Goal: Task Accomplishment & Management: Complete application form

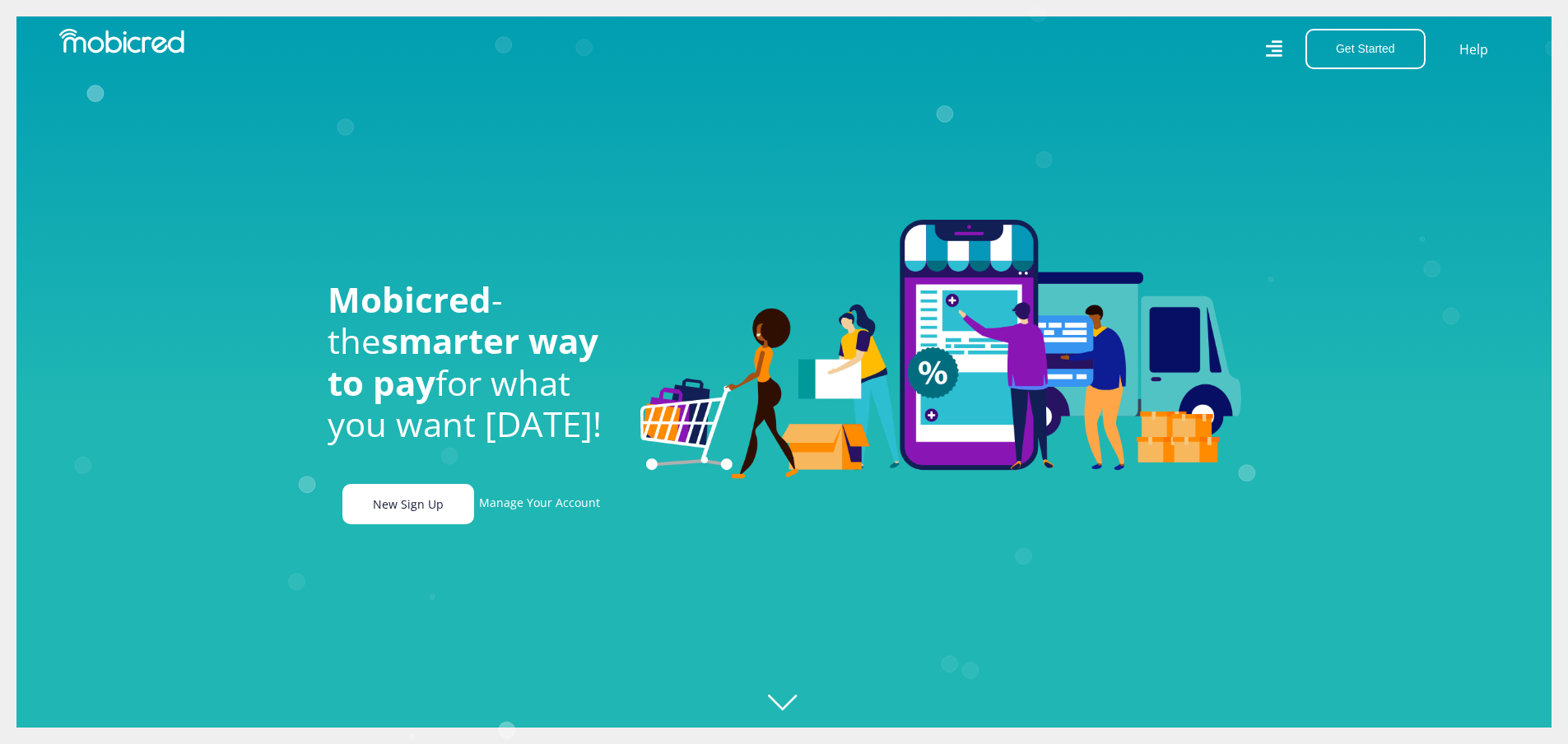
scroll to position [0, 1173]
click at [391, 518] on link "New Sign Up" at bounding box center [408, 503] width 132 height 40
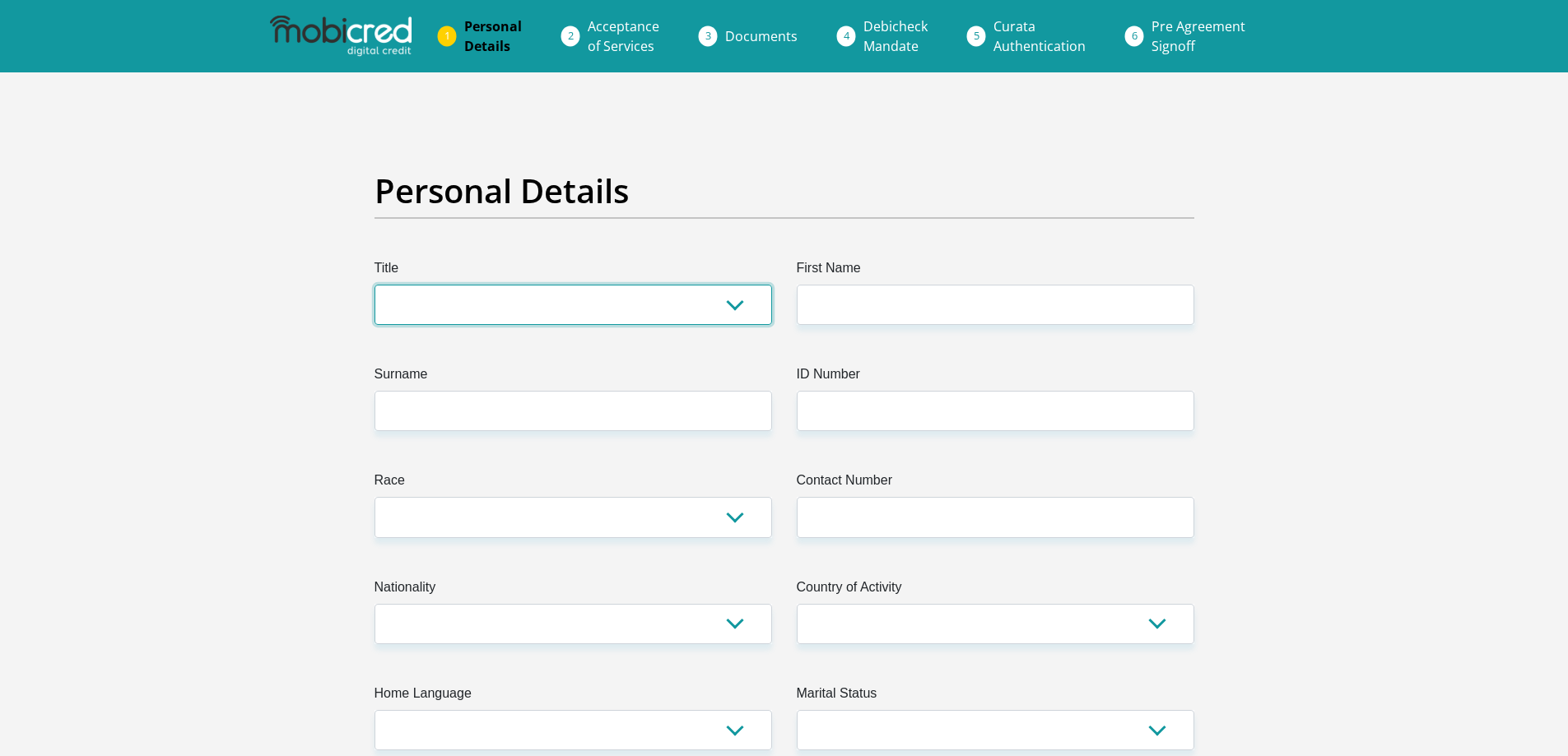
click at [497, 310] on select "Mr Ms Mrs Dr Other" at bounding box center [573, 304] width 397 height 40
select select "Mr"
click at [374, 285] on select "Mr Ms Mrs Dr Other" at bounding box center [573, 304] width 397 height 40
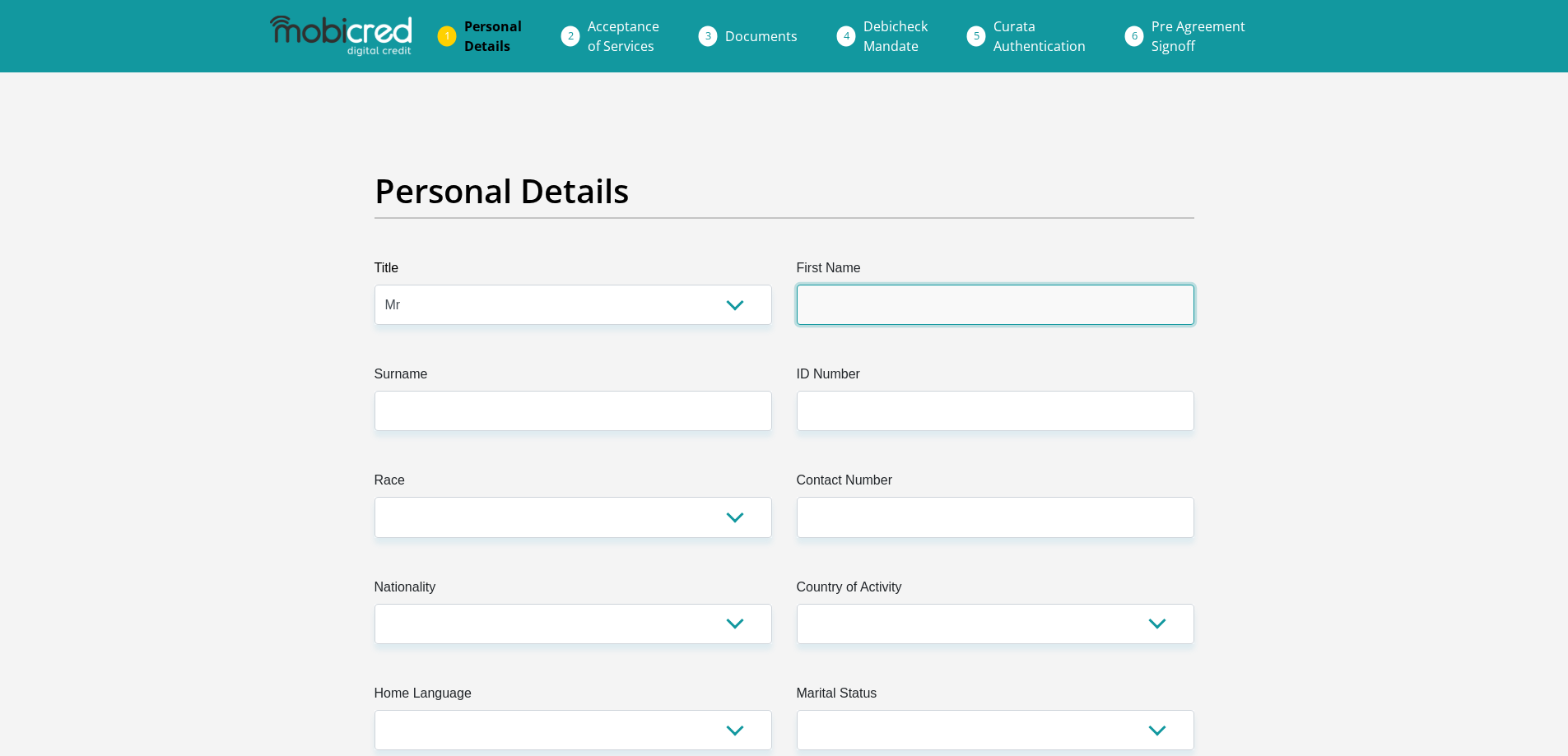
click at [870, 315] on input "First Name" at bounding box center [995, 304] width 397 height 40
type input "Moagi"
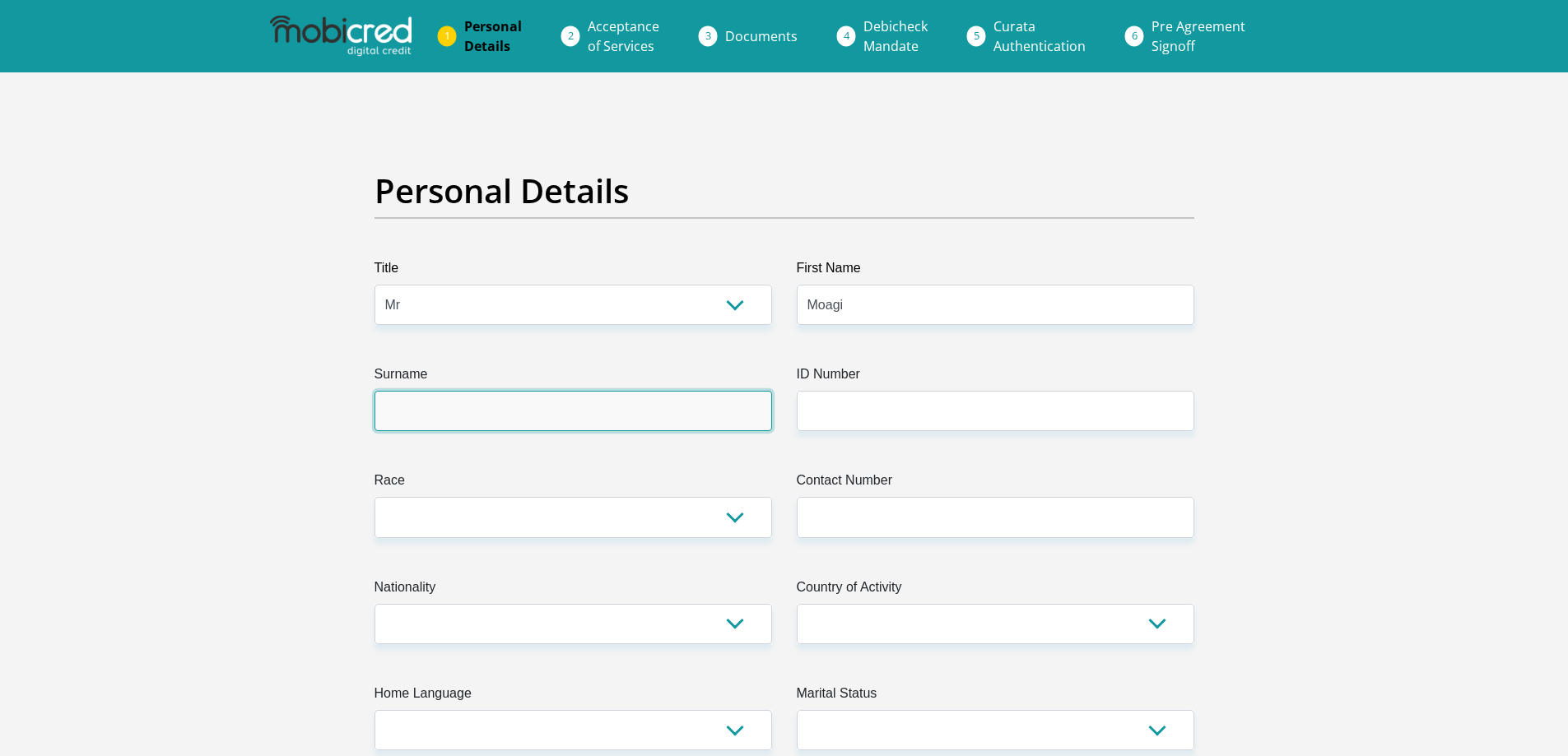
click at [664, 419] on input "Surname" at bounding box center [573, 411] width 397 height 40
type input "Molefe"
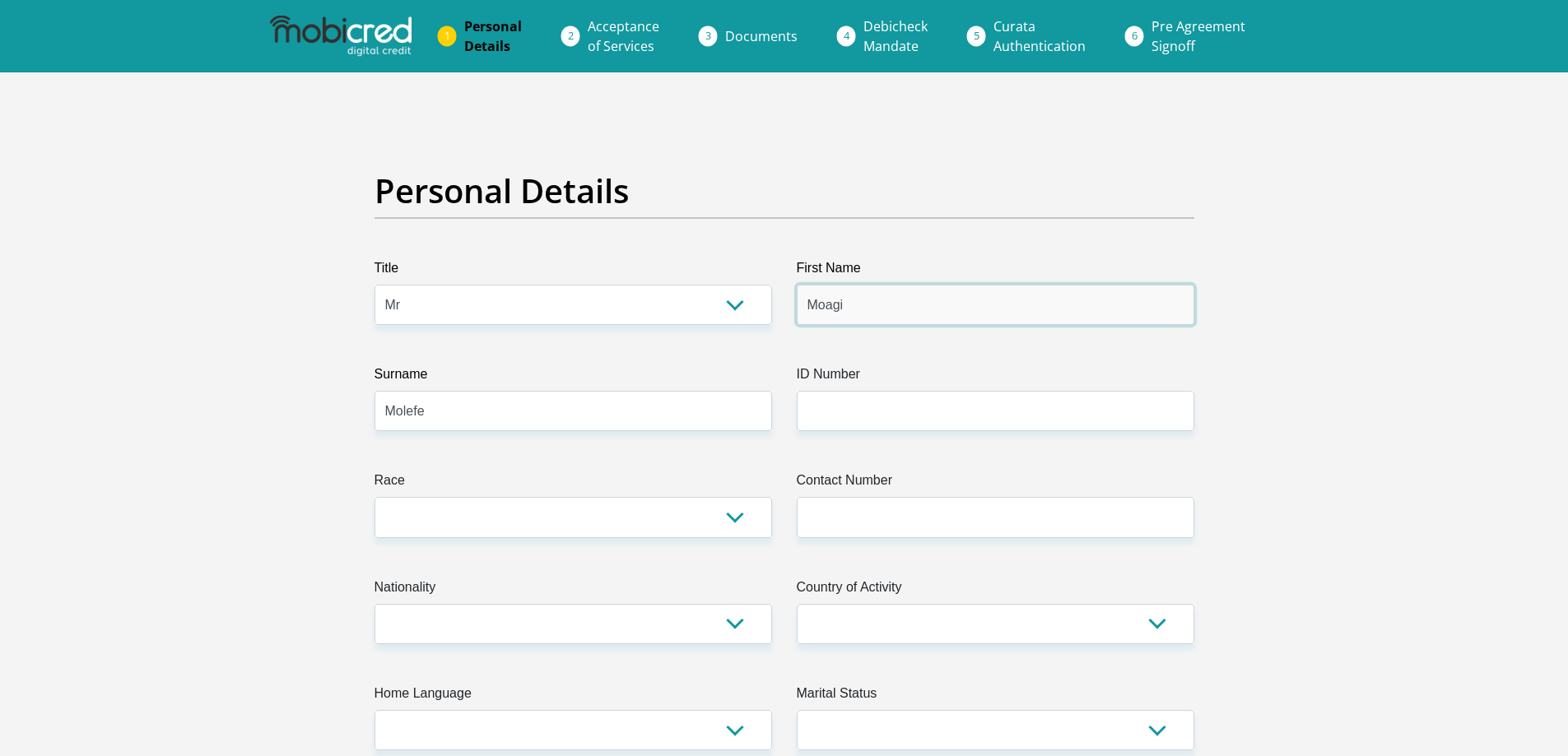
click at [876, 311] on input "Moagi" at bounding box center [995, 304] width 397 height 40
type input "Moagi"
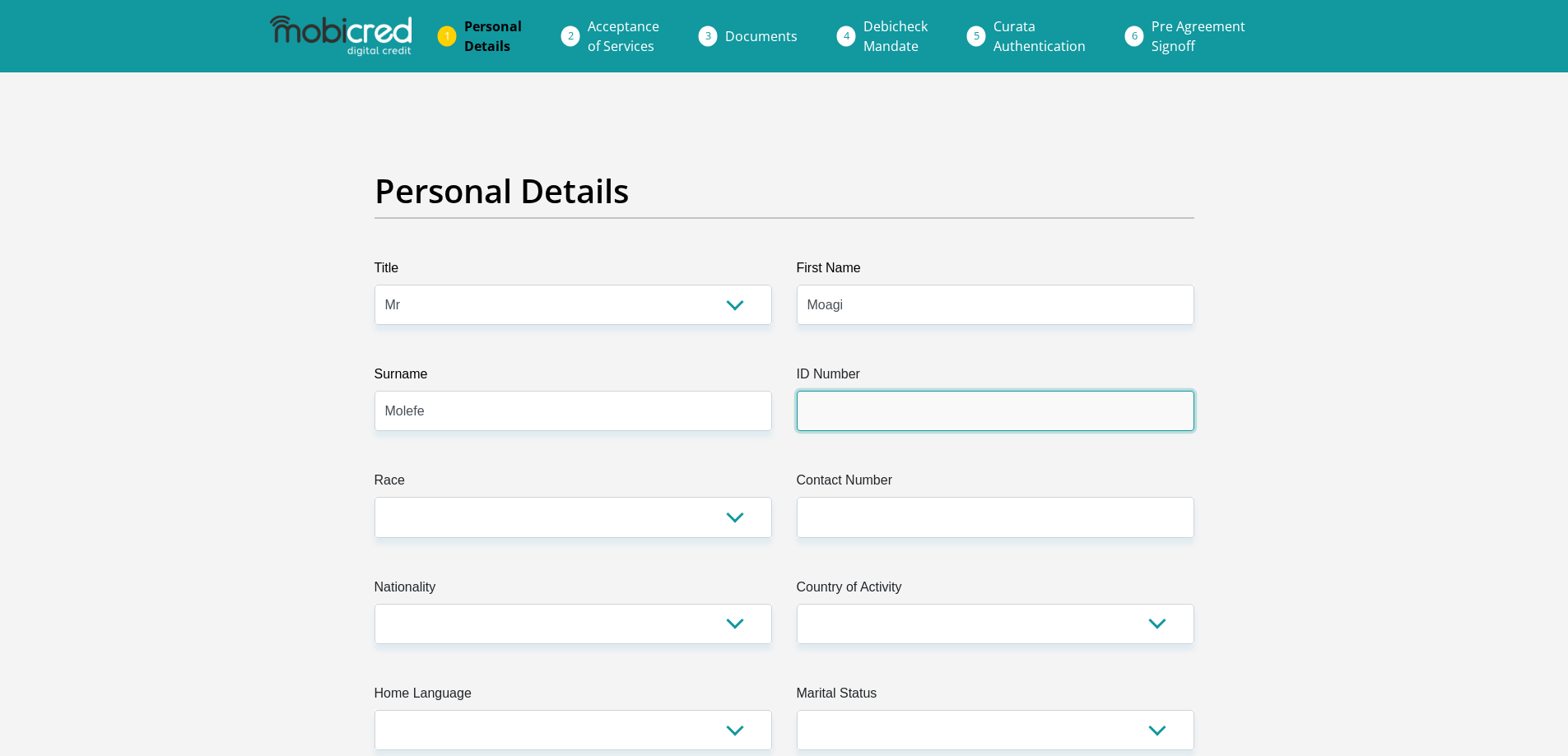
click at [866, 409] on input "ID Number" at bounding box center [995, 411] width 397 height 40
type input "8709225846086"
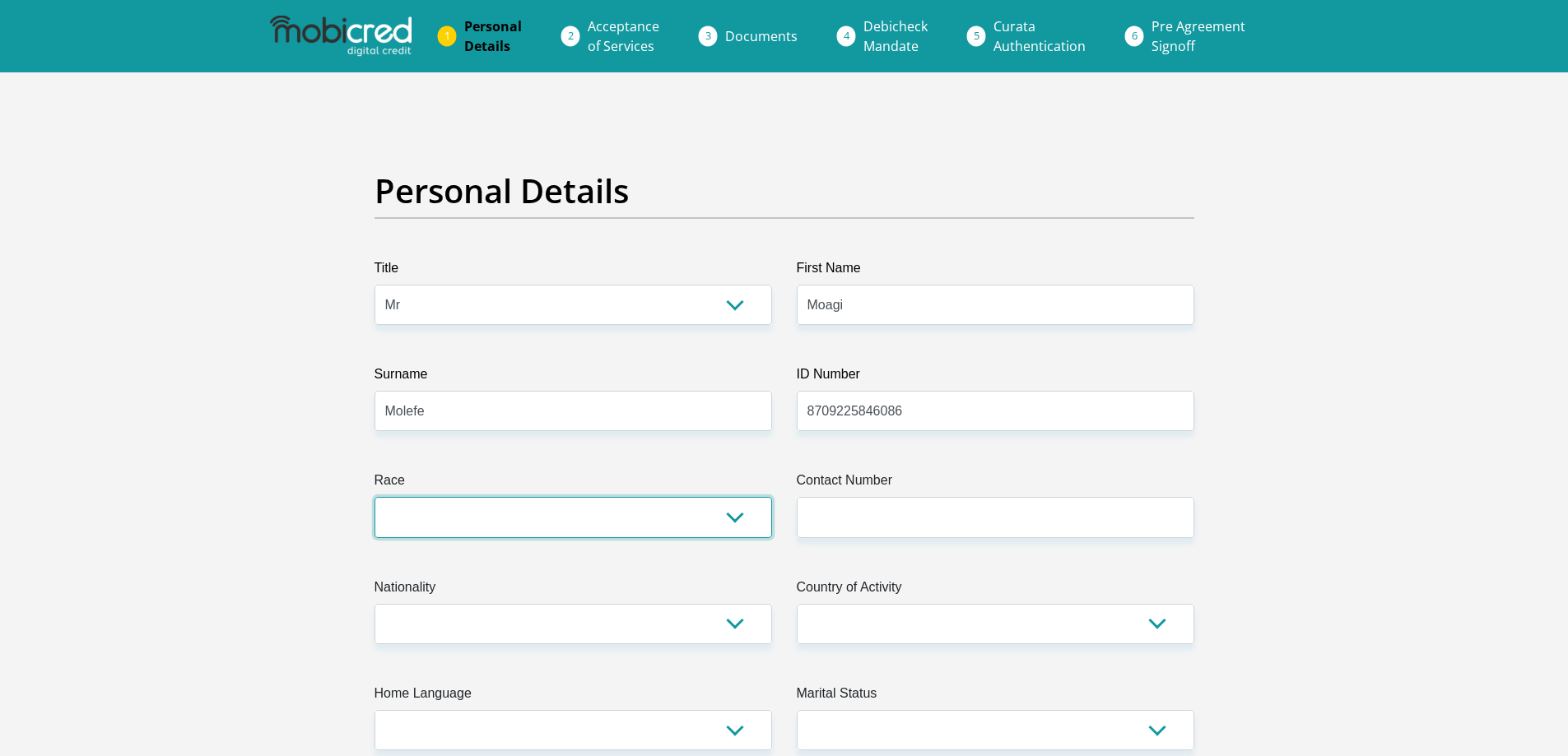
click at [676, 521] on select "Black Coloured Indian White Other" at bounding box center [573, 516] width 397 height 40
select select "1"
click at [374, 497] on select "Black Coloured Indian White Other" at bounding box center [573, 516] width 397 height 40
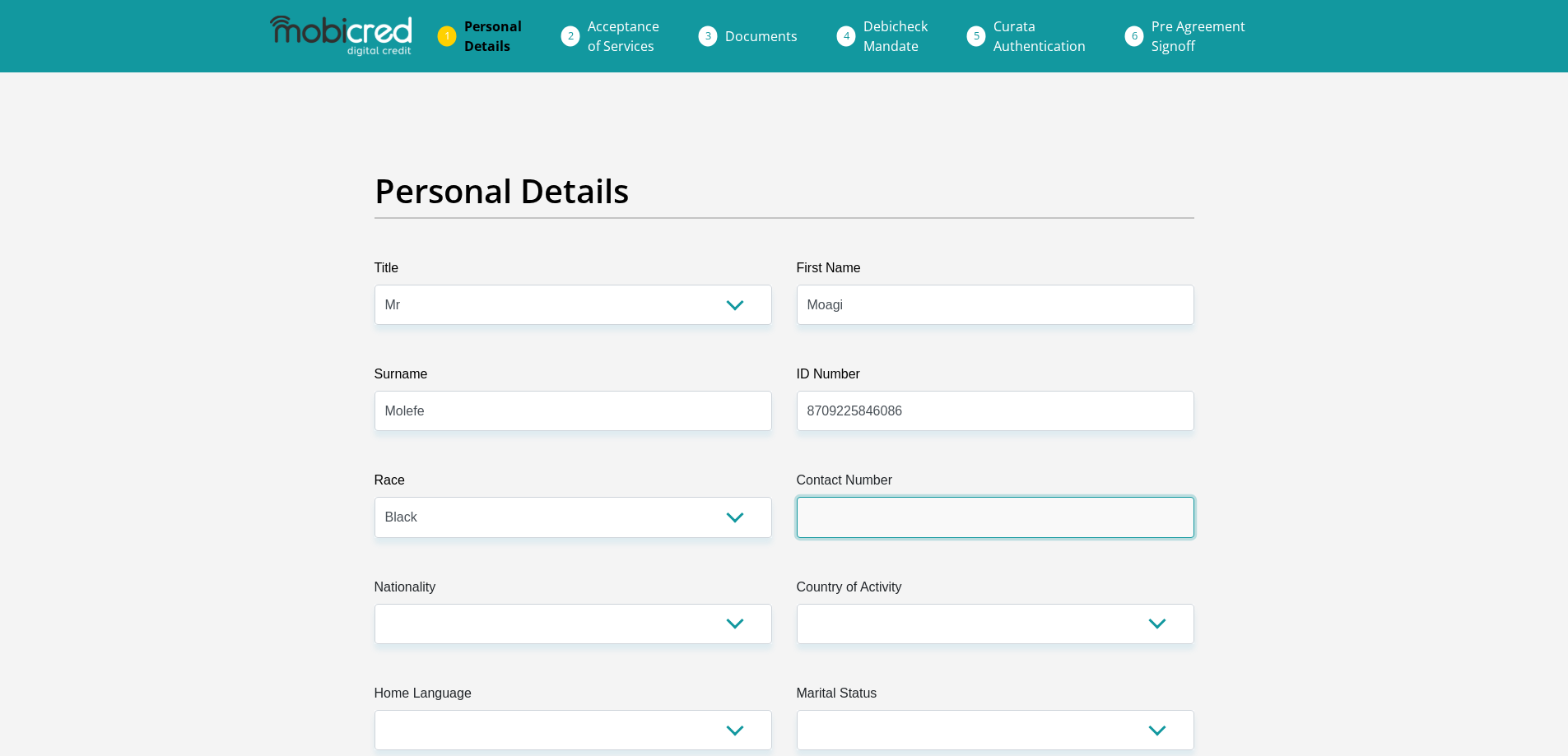
click at [865, 520] on input "Contact Number" at bounding box center [995, 516] width 397 height 40
type input "0761825312"
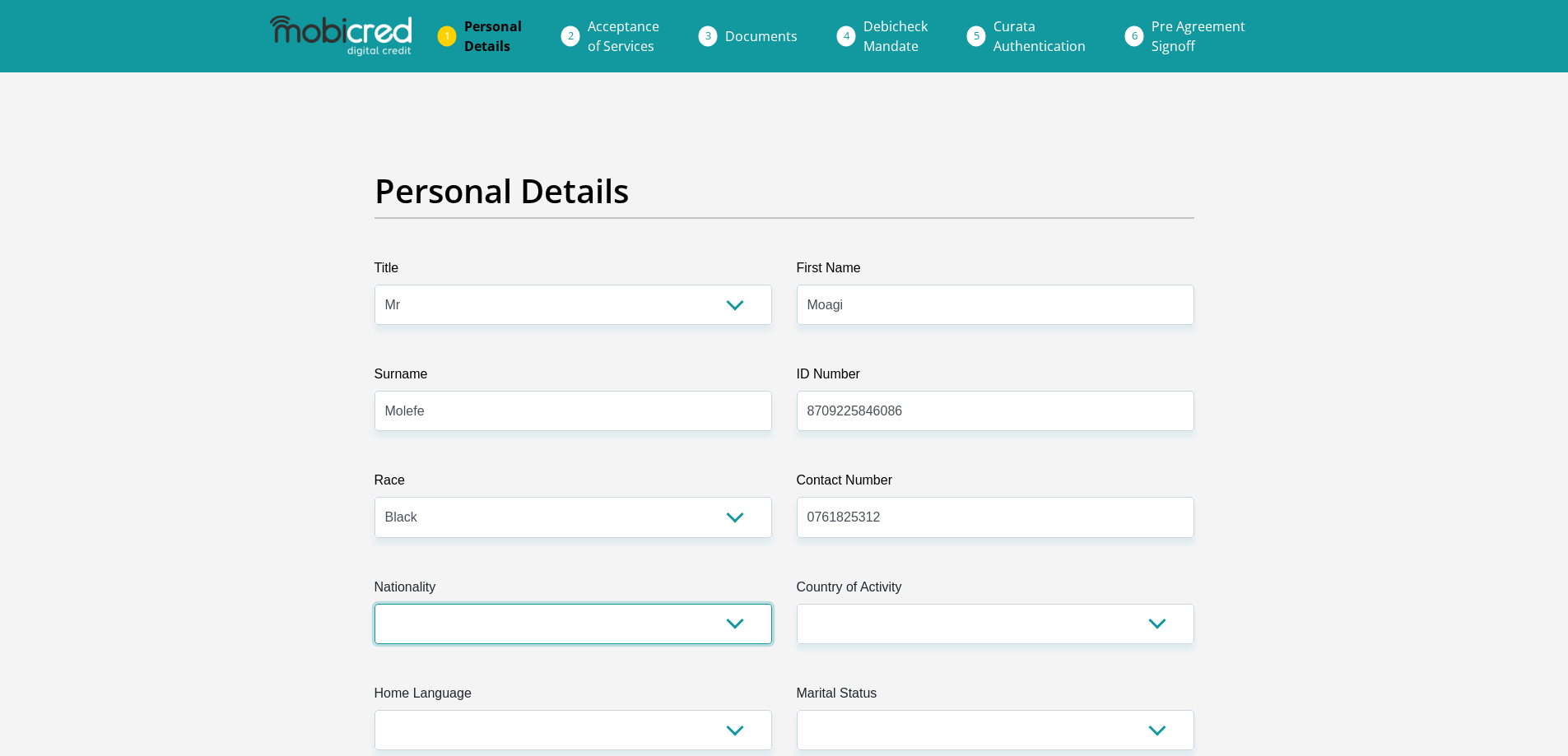
click at [583, 626] on select "South Africa Afghanistan Aland Islands Albania Algeria America Samoa American V…" at bounding box center [573, 623] width 397 height 40
select select "ZAF"
click at [374, 604] on select "South Africa Afghanistan Aland Islands Albania Algeria America Samoa American V…" at bounding box center [573, 623] width 397 height 40
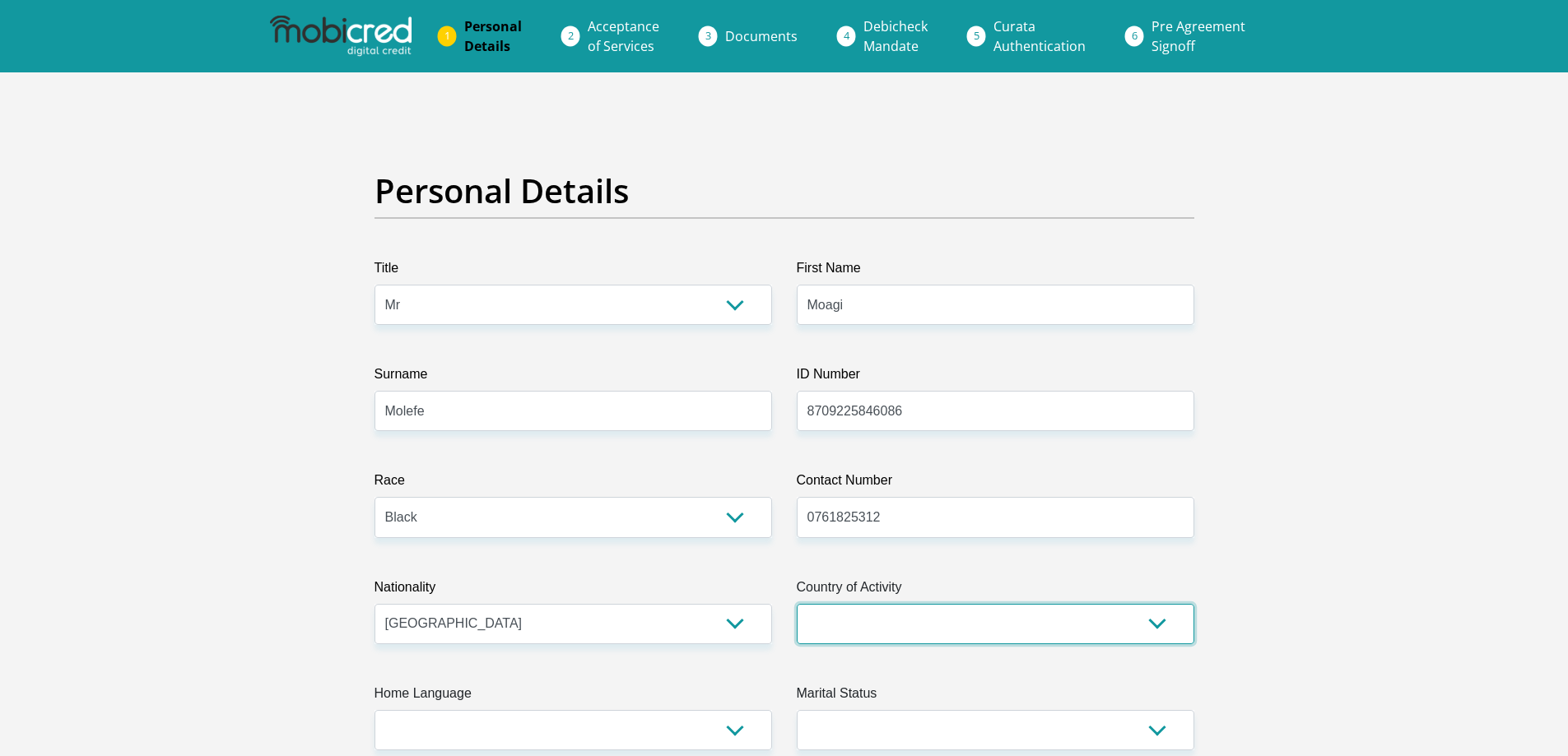
click at [893, 614] on select "South Africa Afghanistan Aland Islands Albania Algeria America Samoa American V…" at bounding box center [995, 623] width 397 height 40
select select "ZAF"
click at [797, 604] on select "South Africa Afghanistan Aland Islands Albania Algeria America Samoa American V…" at bounding box center [995, 623] width 397 height 40
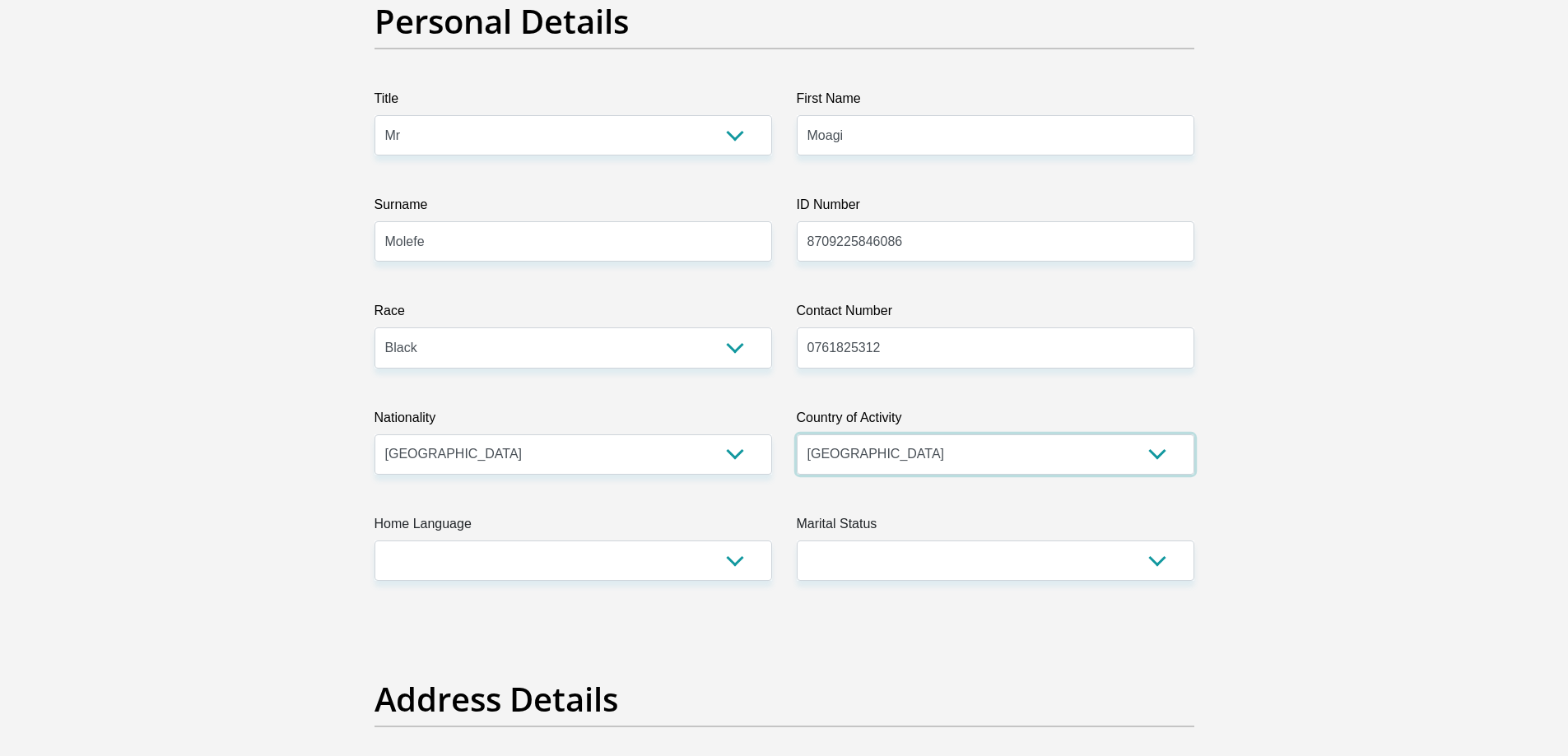
scroll to position [329, 0]
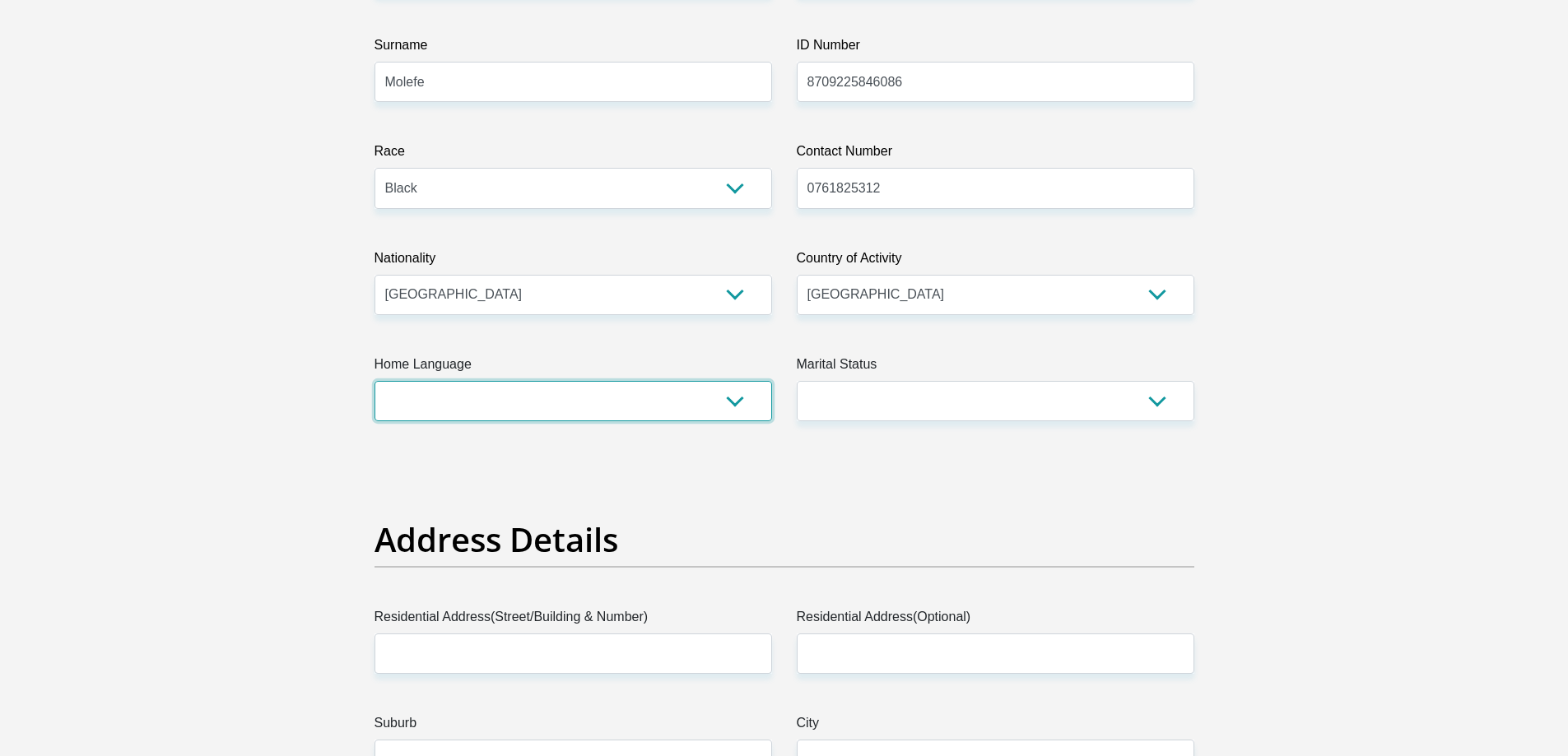
click at [615, 406] on select "Afrikaans English Sepedi South Ndebele Southern Sotho Swati Tsonga Tswana Venda…" at bounding box center [573, 401] width 397 height 40
select select "tsn"
click at [374, 381] on select "Afrikaans English Sepedi South Ndebele Southern Sotho Swati Tsonga Tswana Venda…" at bounding box center [573, 401] width 397 height 40
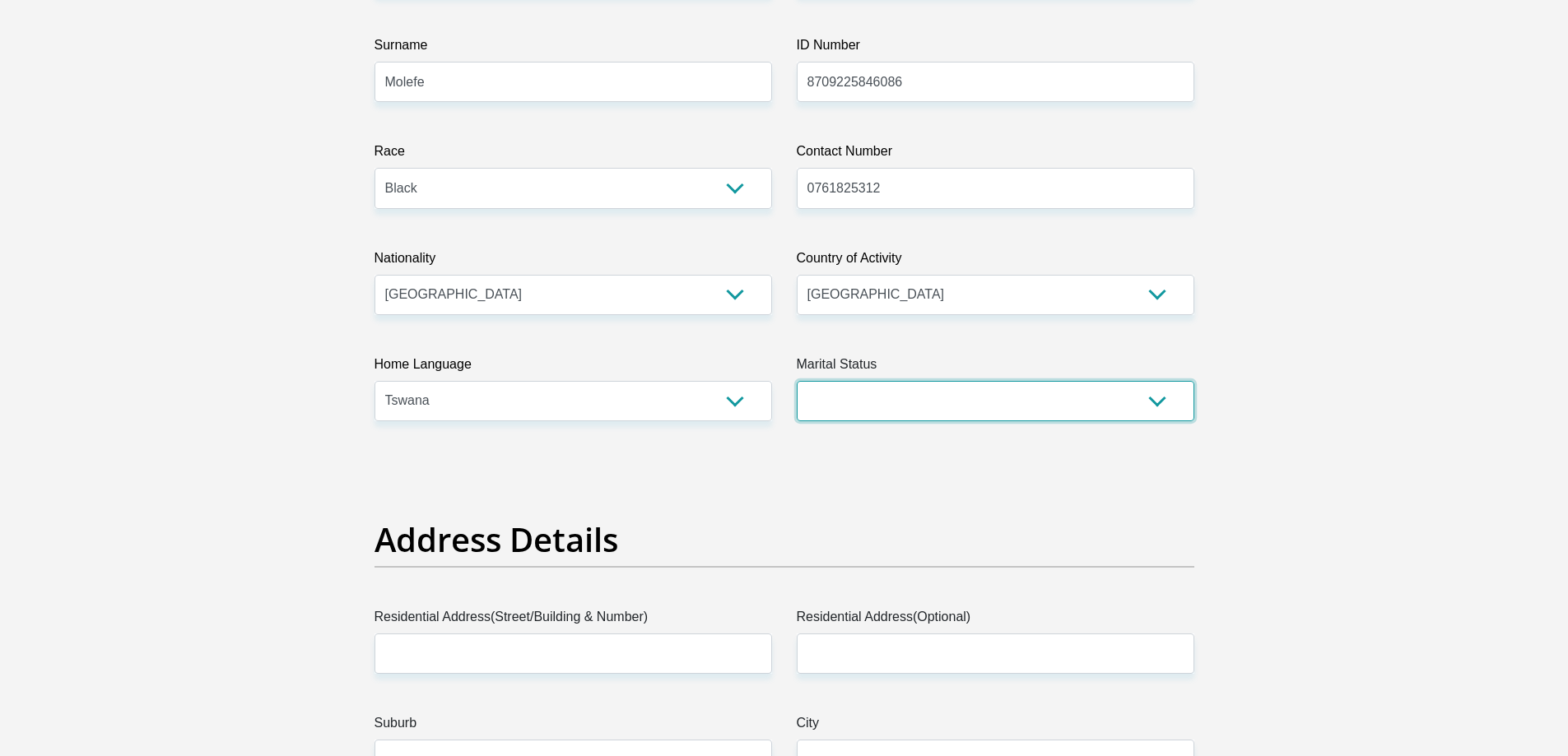
drag, startPoint x: 881, startPoint y: 391, endPoint x: 878, endPoint y: 401, distance: 10.4
click at [881, 391] on select "Married ANC Single Divorced Widowed Married COP or Customary Law" at bounding box center [995, 401] width 397 height 40
select select "2"
click at [797, 381] on select "Married ANC Single Divorced Widowed Married COP or Customary Law" at bounding box center [995, 401] width 397 height 40
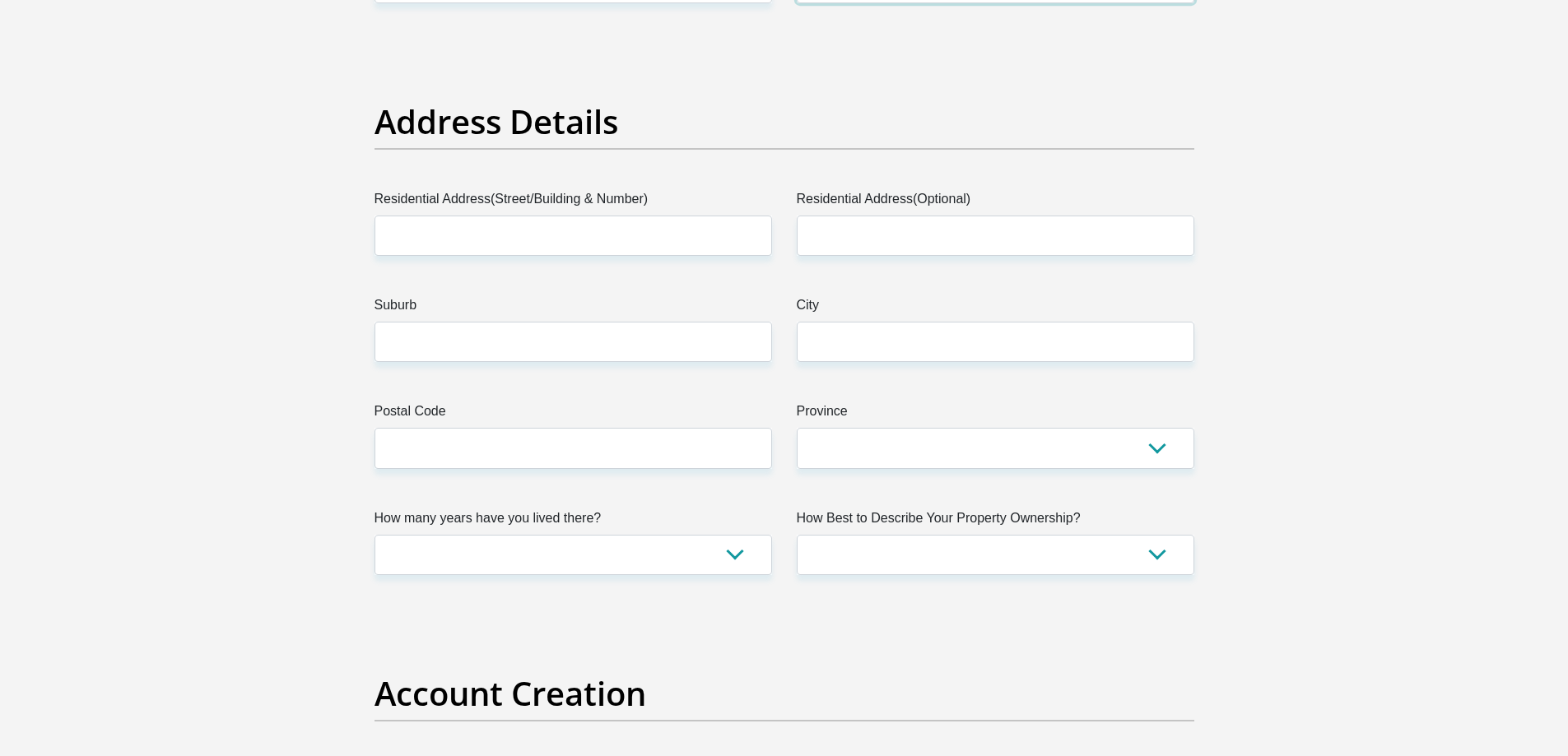
scroll to position [741, 0]
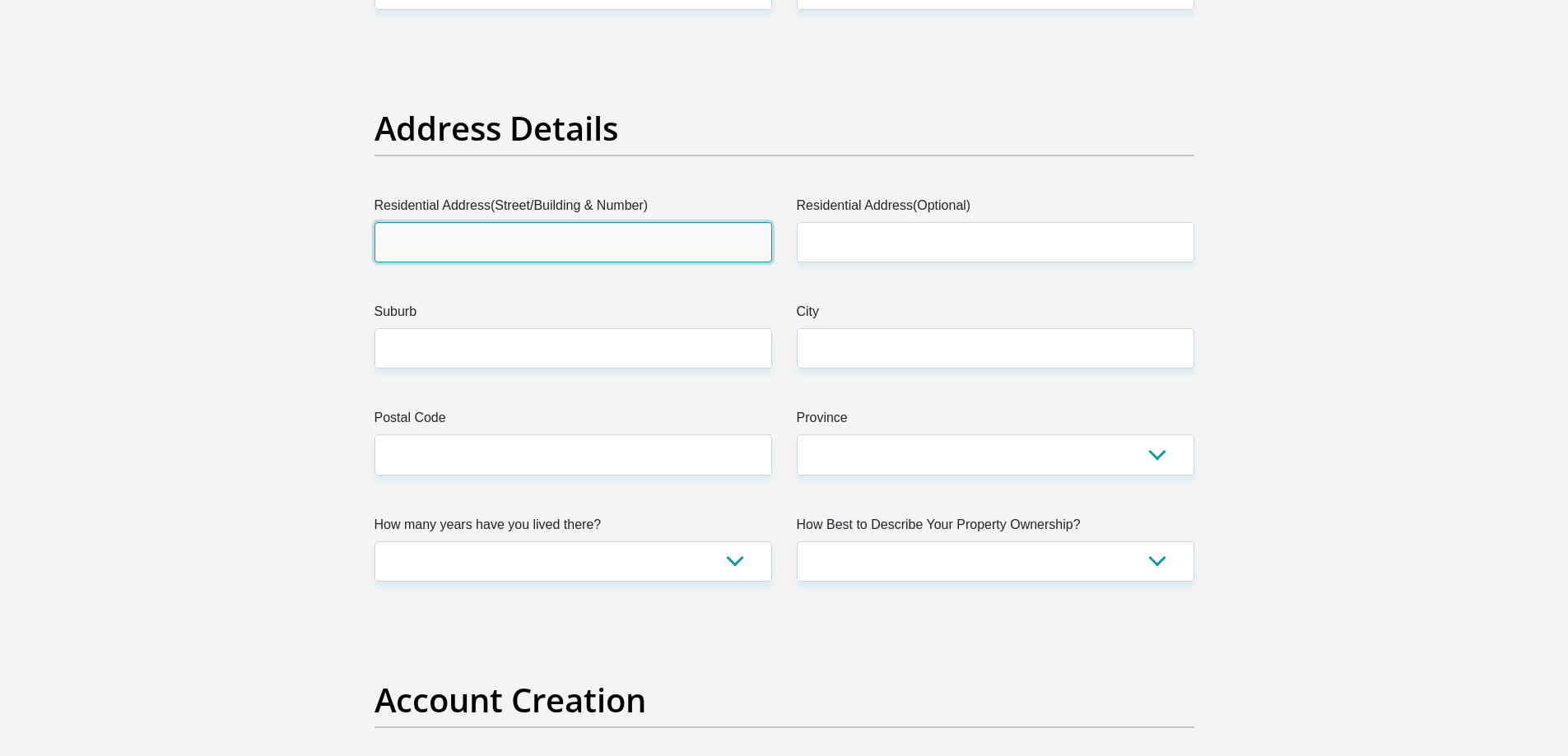
click at [562, 252] on input "Residential Address(Street/Building & Number)" at bounding box center [573, 242] width 397 height 40
click at [520, 240] on input "House 700," at bounding box center [573, 242] width 397 height 40
type input "House 700"
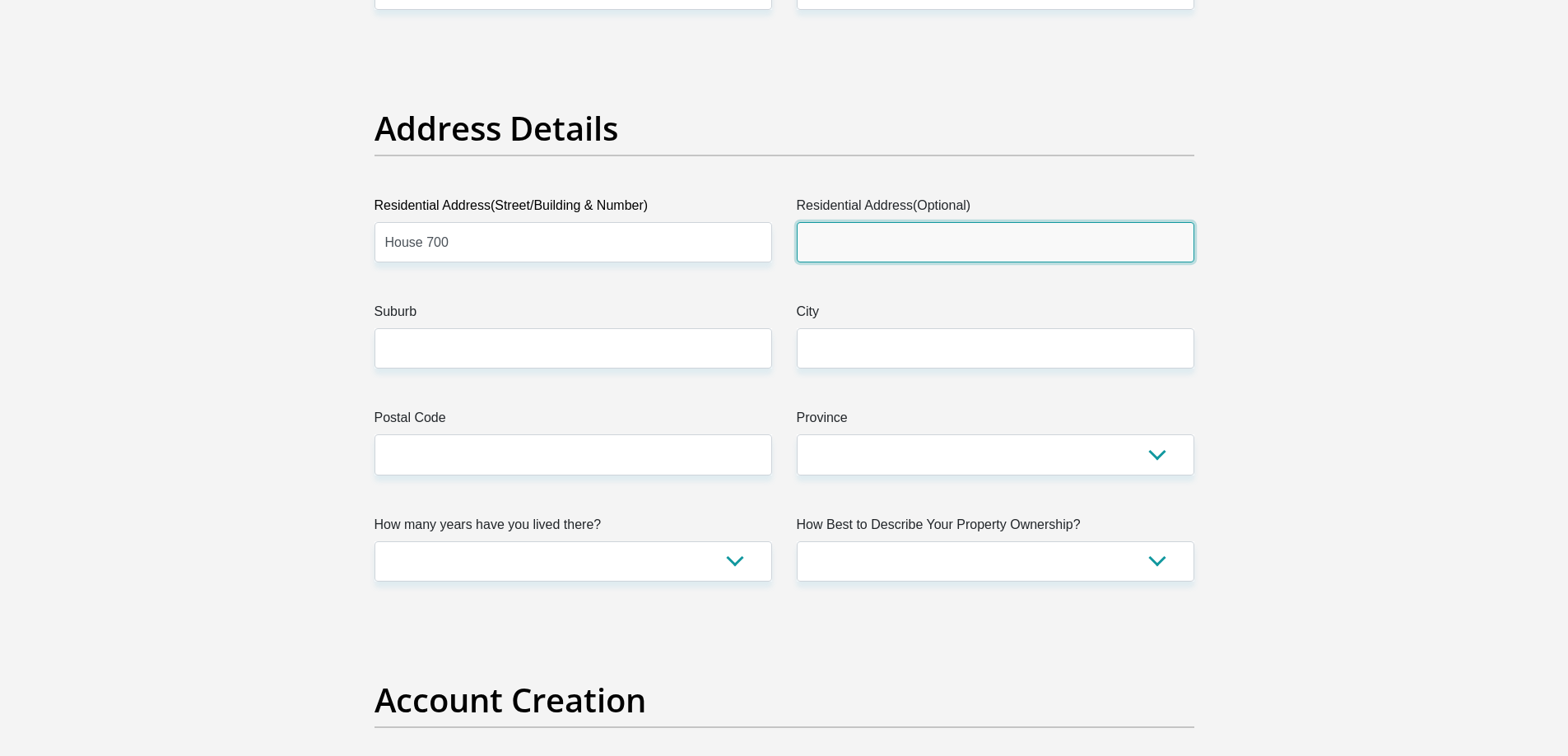
click at [939, 234] on input "Residential Address(Optional)" at bounding box center [995, 242] width 397 height 40
type input "Legalaopeng Section"
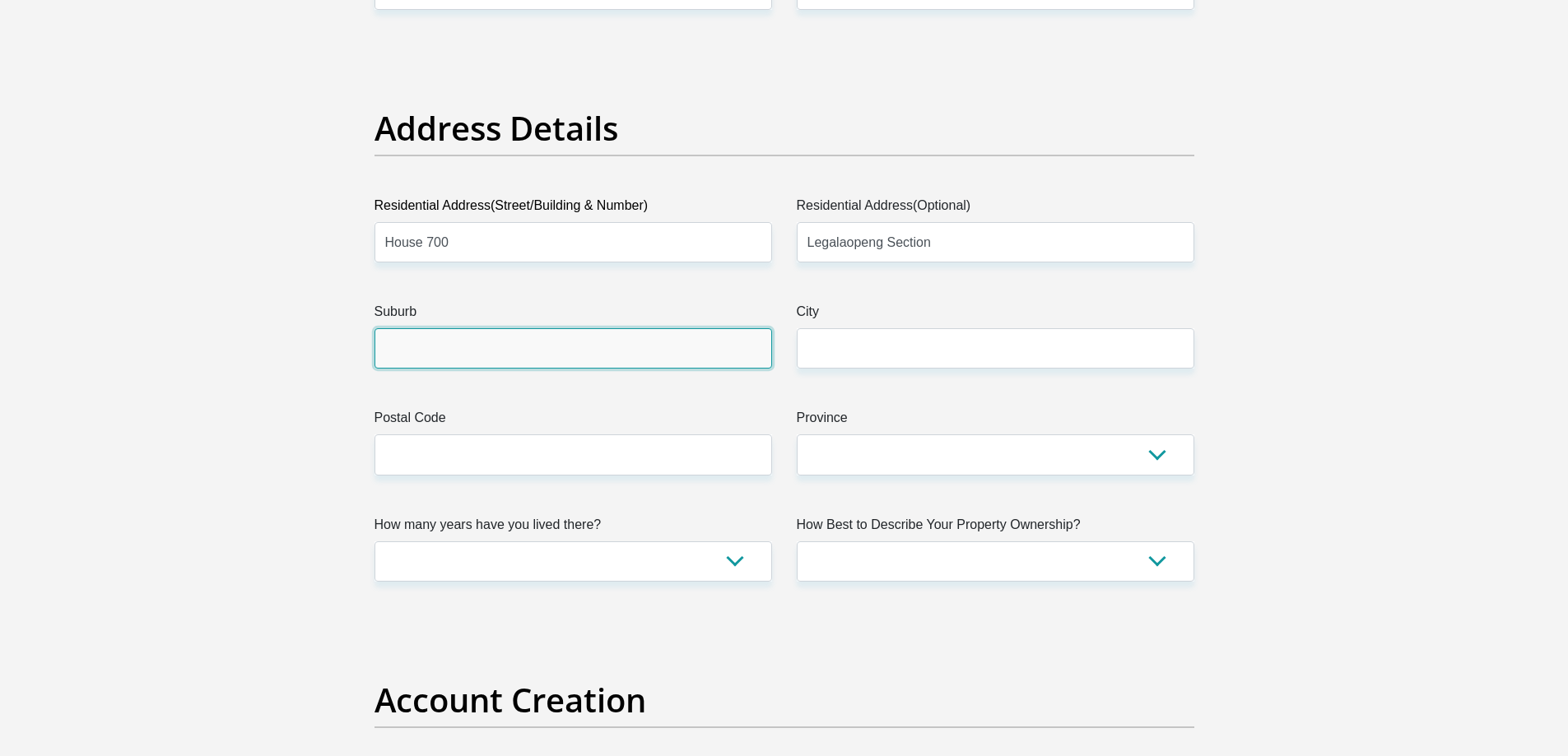
click at [643, 333] on input "Suburb" at bounding box center [573, 348] width 397 height 40
type input "Bapong"
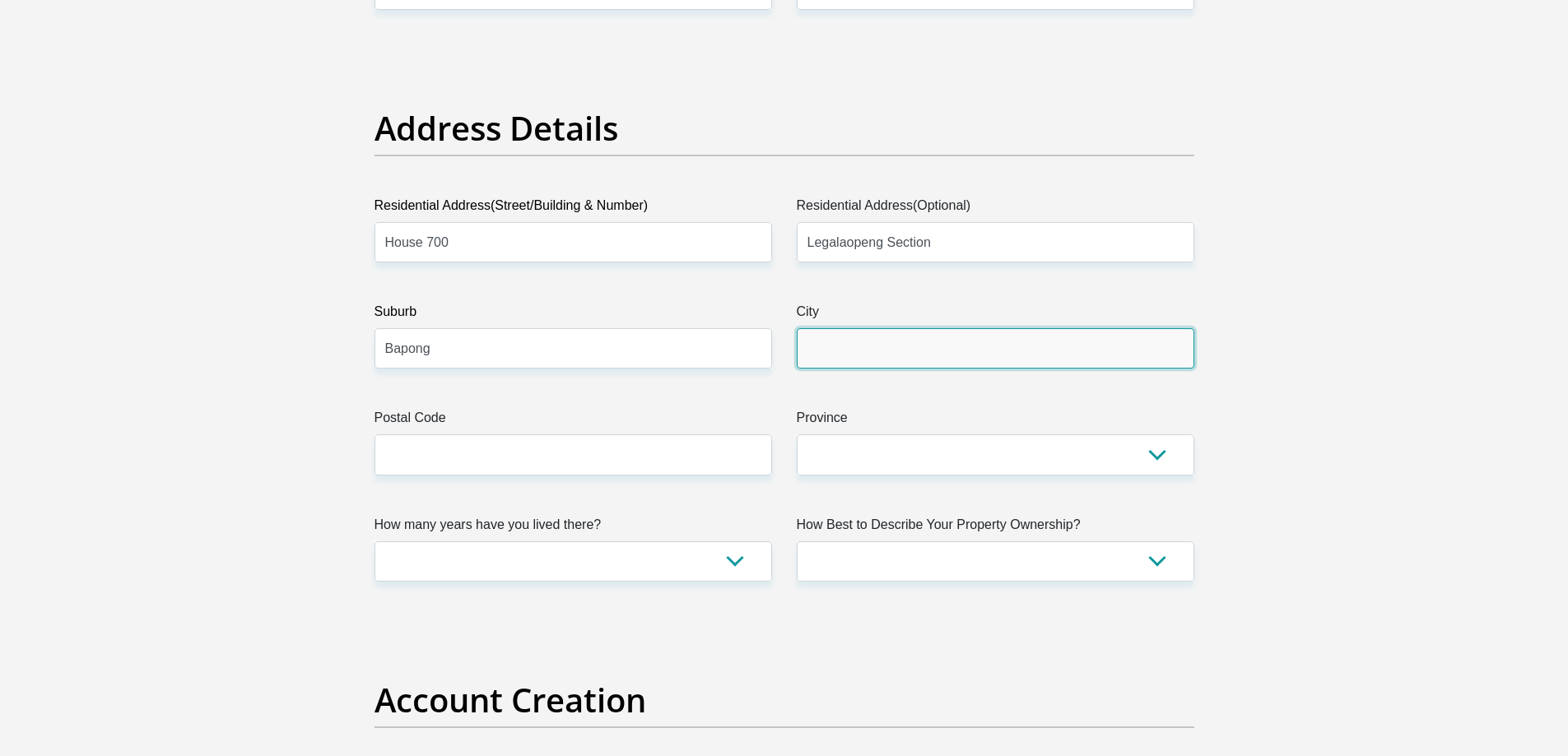
click at [812, 360] on input "City" at bounding box center [995, 348] width 397 height 40
type input "Brits"
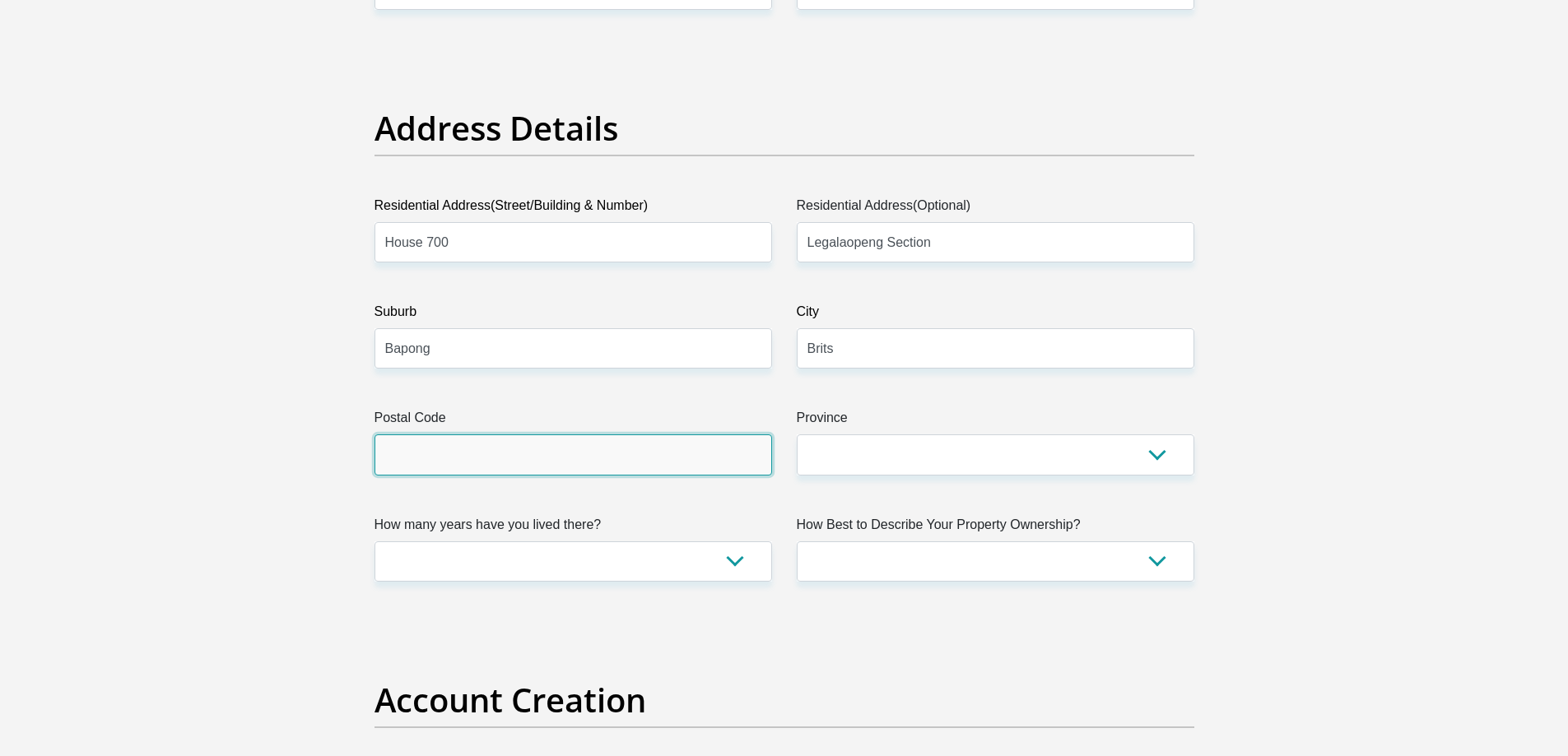
click at [484, 462] on input "Postal Code" at bounding box center [573, 454] width 397 height 40
type input "0269"
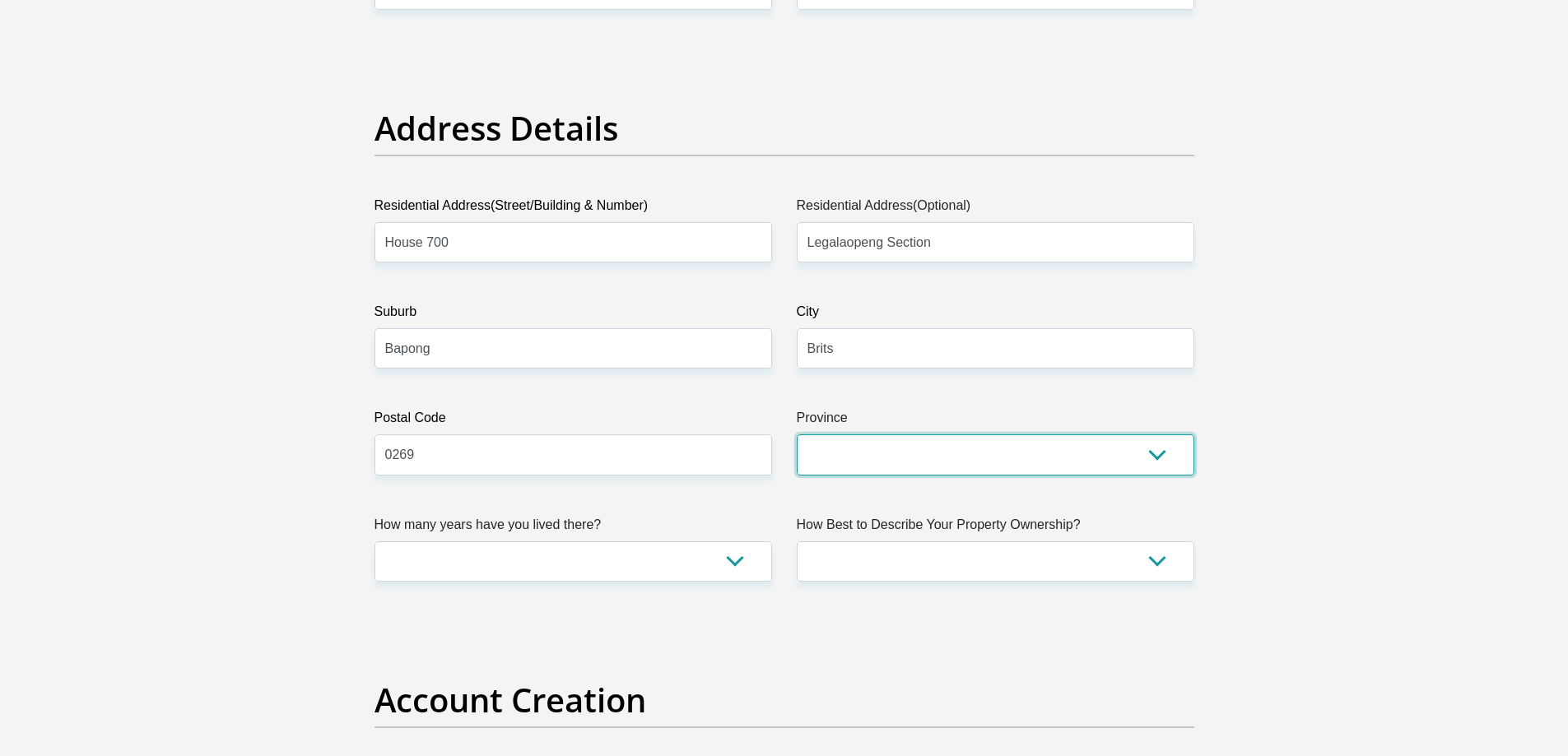
click at [894, 471] on select "Eastern Cape Free State Gauteng KwaZulu-Natal Limpopo Mpumalanga Northern Cape …" at bounding box center [995, 454] width 397 height 40
select select "North West"
click at [797, 435] on select "Eastern Cape Free State Gauteng KwaZulu-Natal Limpopo Mpumalanga Northern Cape …" at bounding box center [995, 454] width 397 height 40
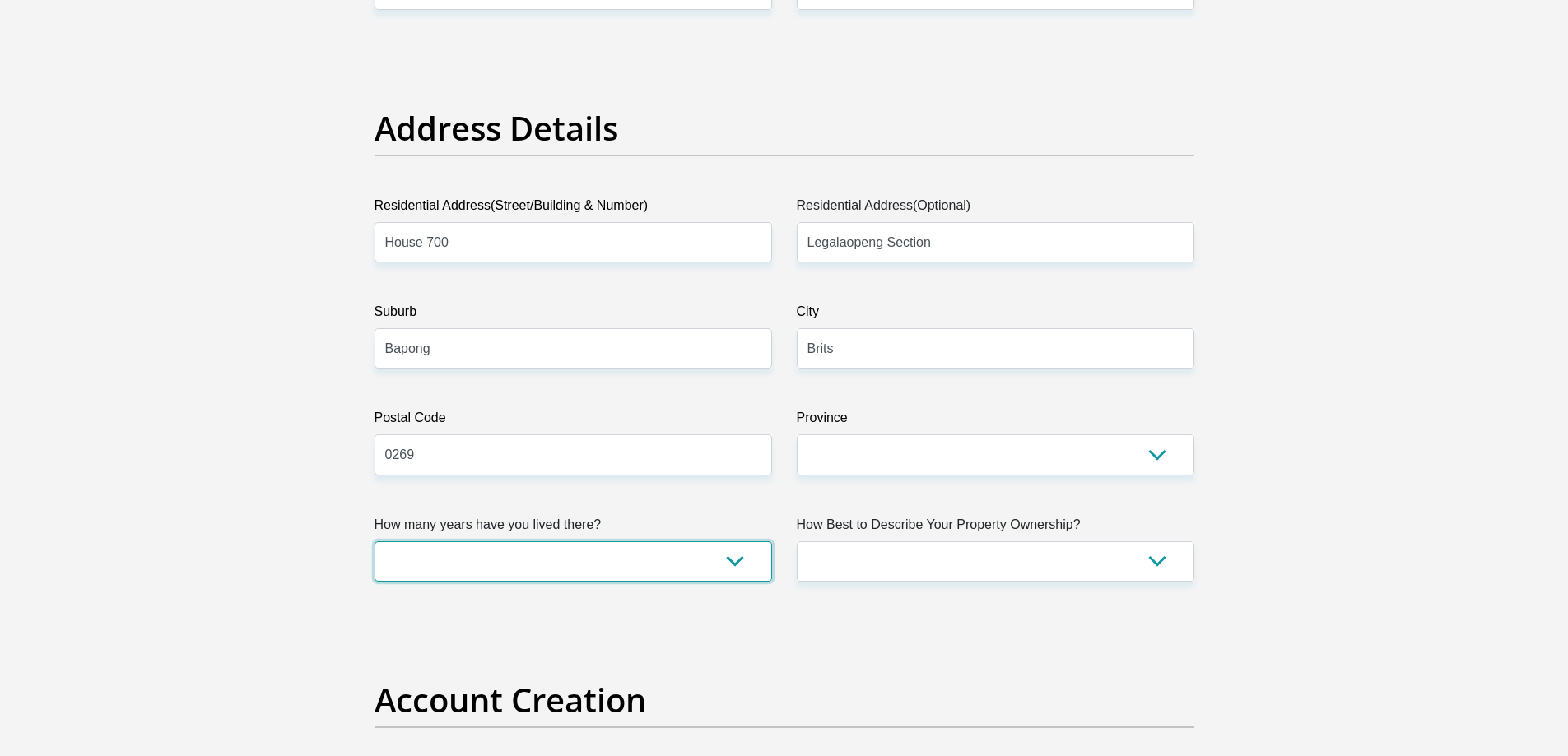
click at [607, 562] on select "less than 1 year 1-3 years 3-5 years 5+ years" at bounding box center [573, 561] width 397 height 40
select select "5"
click at [374, 542] on select "less than 1 year 1-3 years 3-5 years 5+ years" at bounding box center [573, 561] width 397 height 40
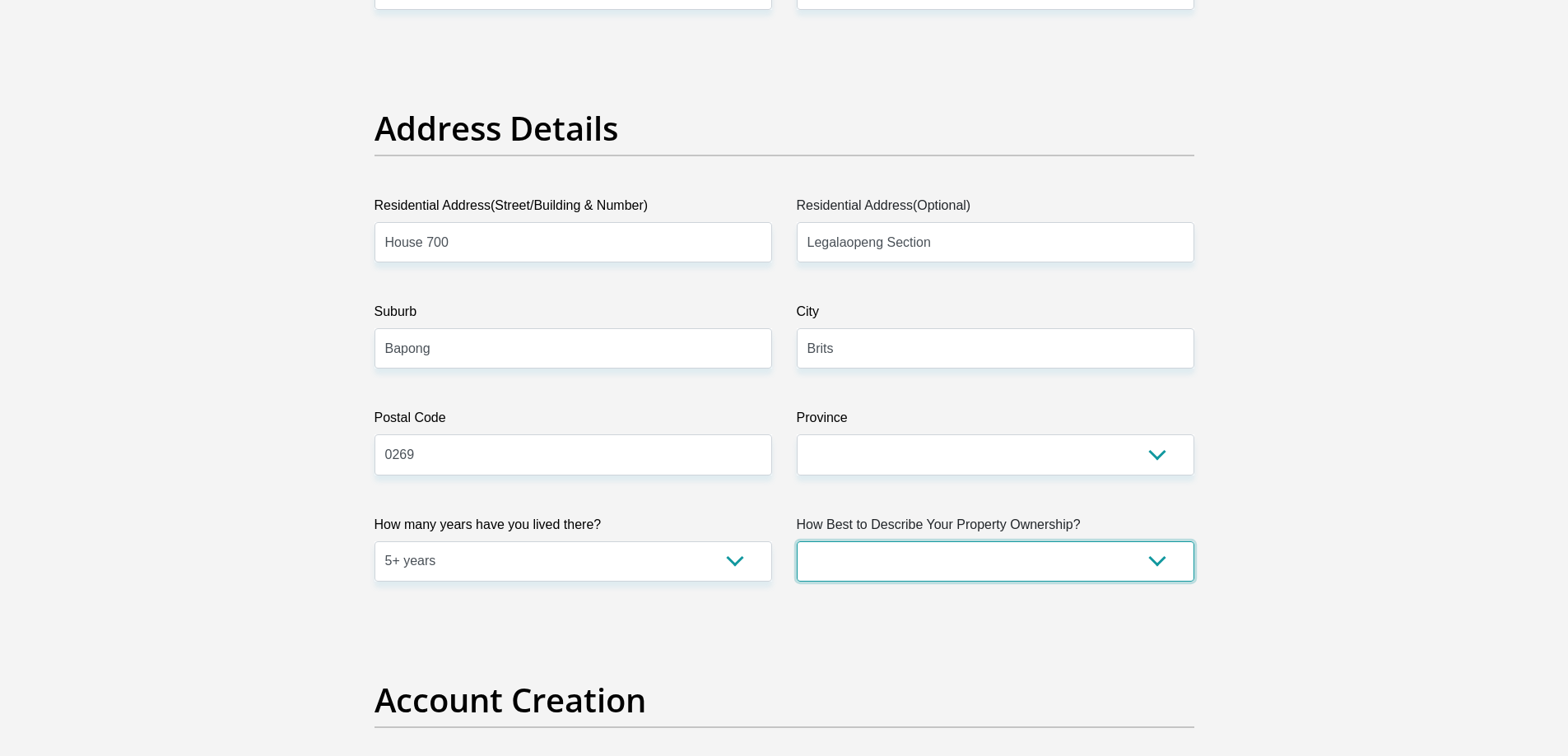
click at [921, 558] on select "Owned Rented Family Owned Company Dwelling" at bounding box center [995, 561] width 397 height 40
select select "Owned"
click at [797, 542] on select "Owned Rented Family Owned Company Dwelling" at bounding box center [995, 561] width 397 height 40
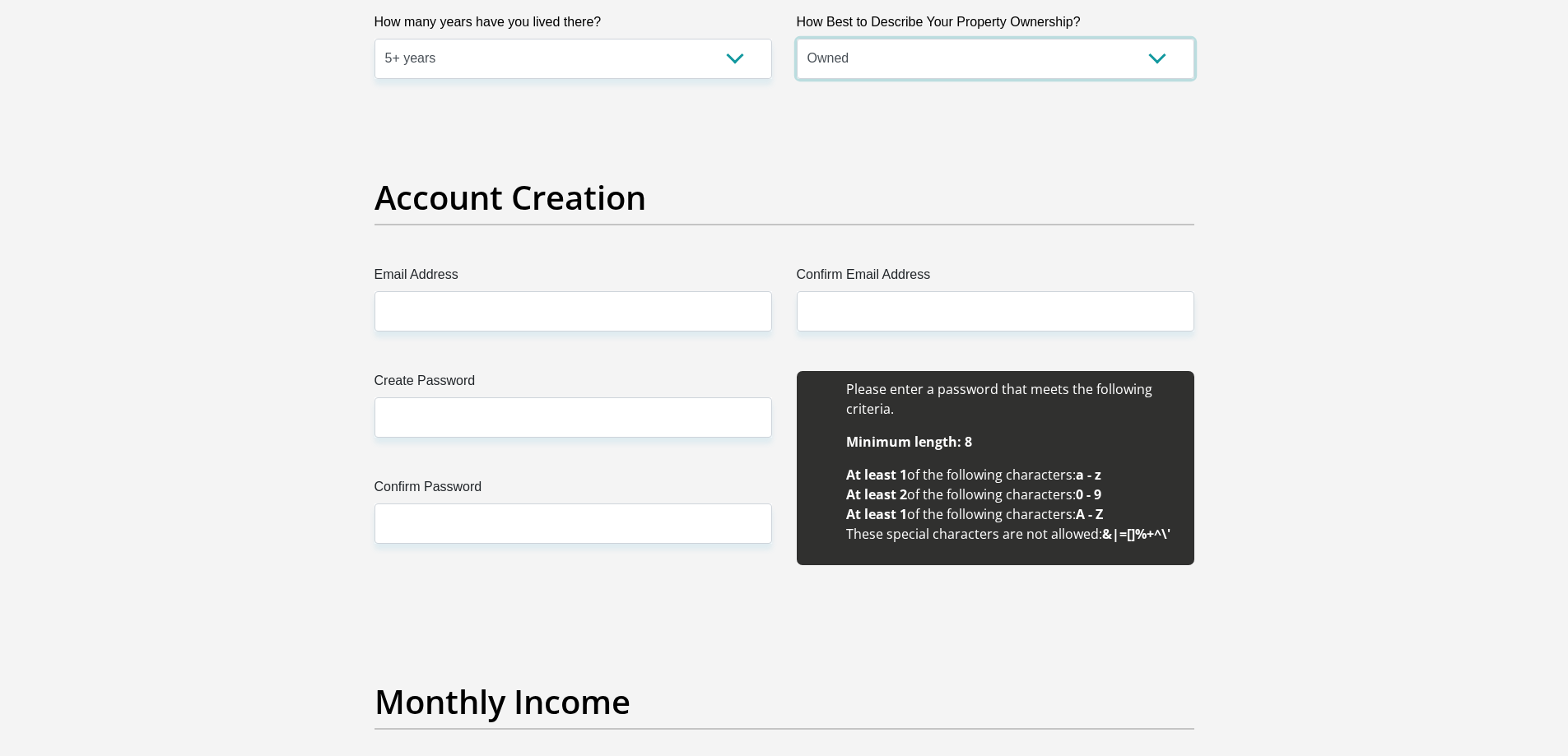
scroll to position [1234, 0]
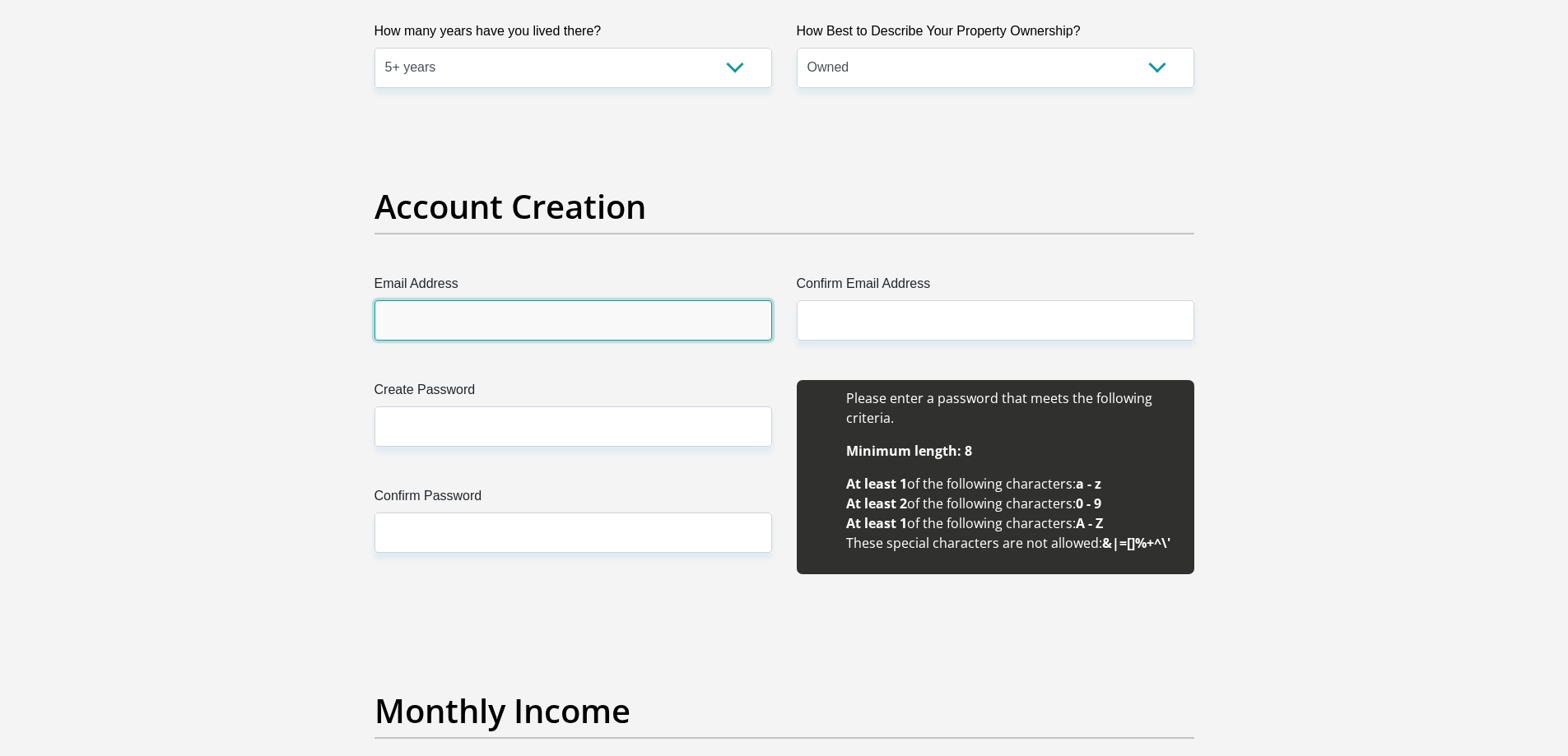
click at [491, 326] on input "Email Address" at bounding box center [573, 320] width 397 height 40
type input "moagi.molefe@gmail.com"
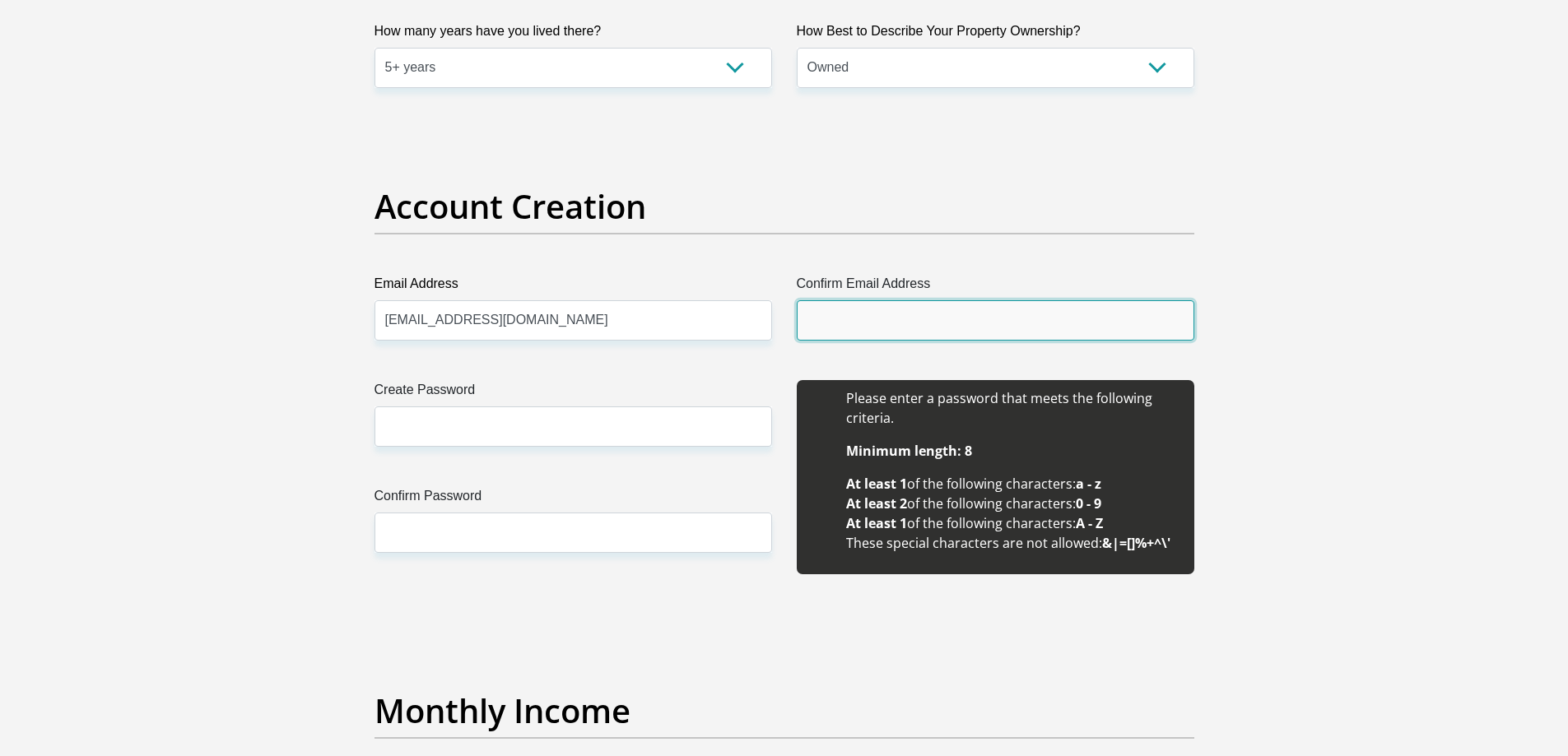
click at [982, 316] on input "Confirm Email Address" at bounding box center [995, 320] width 397 height 40
type input "moagi.molefe@gmail.com"
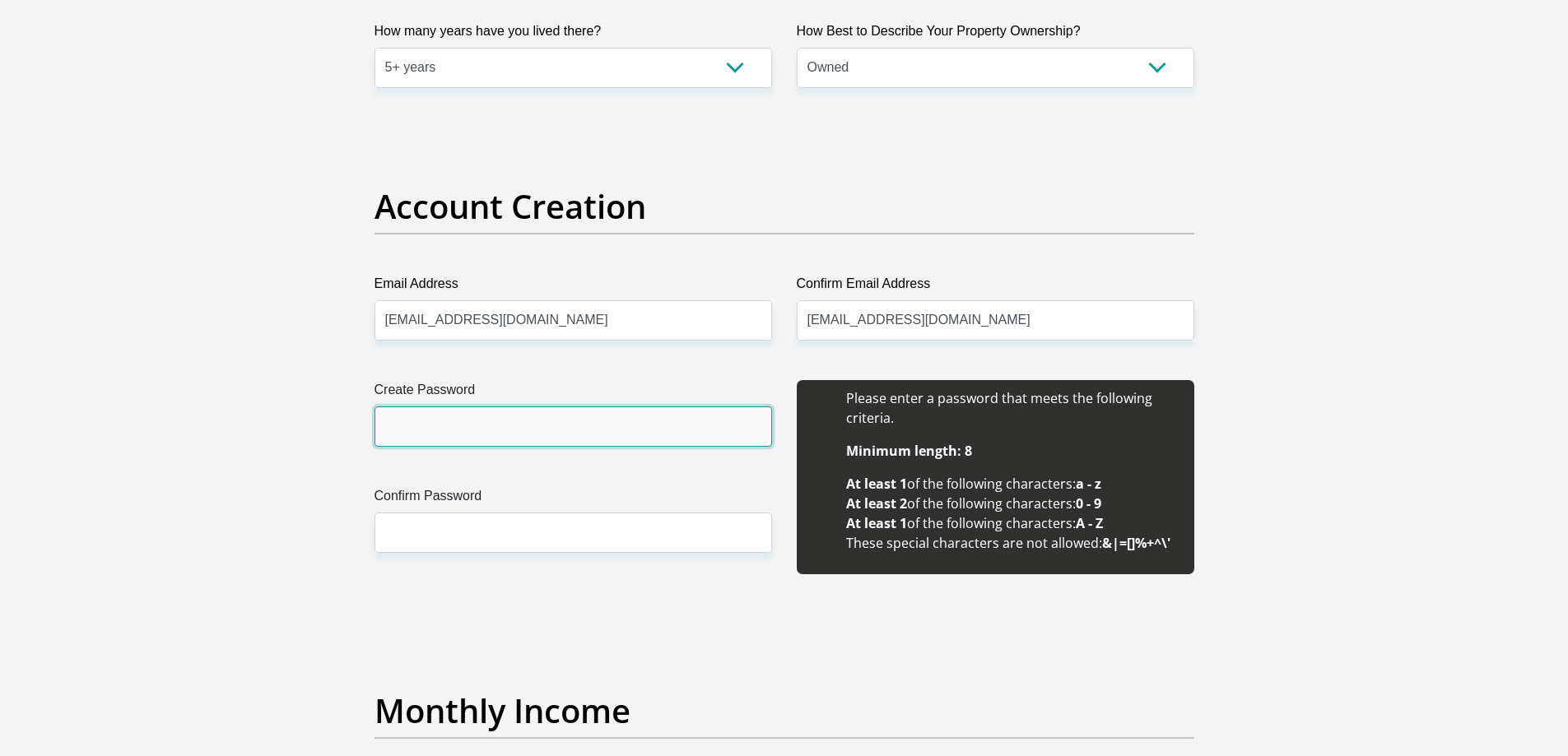
click at [576, 423] on input "Create Password" at bounding box center [573, 426] width 397 height 40
type input "Lethabo@01"
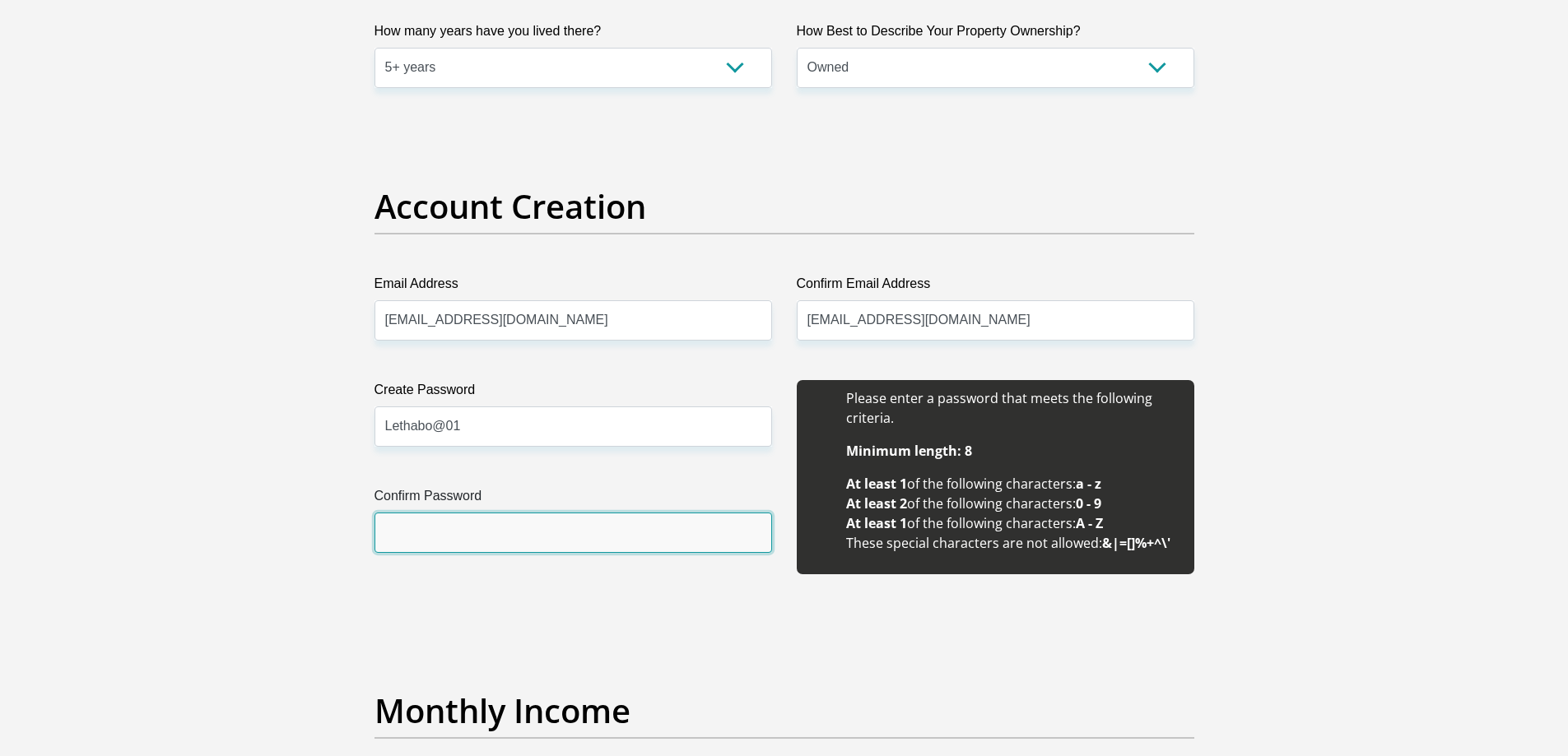
click at [590, 536] on input "Confirm Password" at bounding box center [573, 532] width 397 height 40
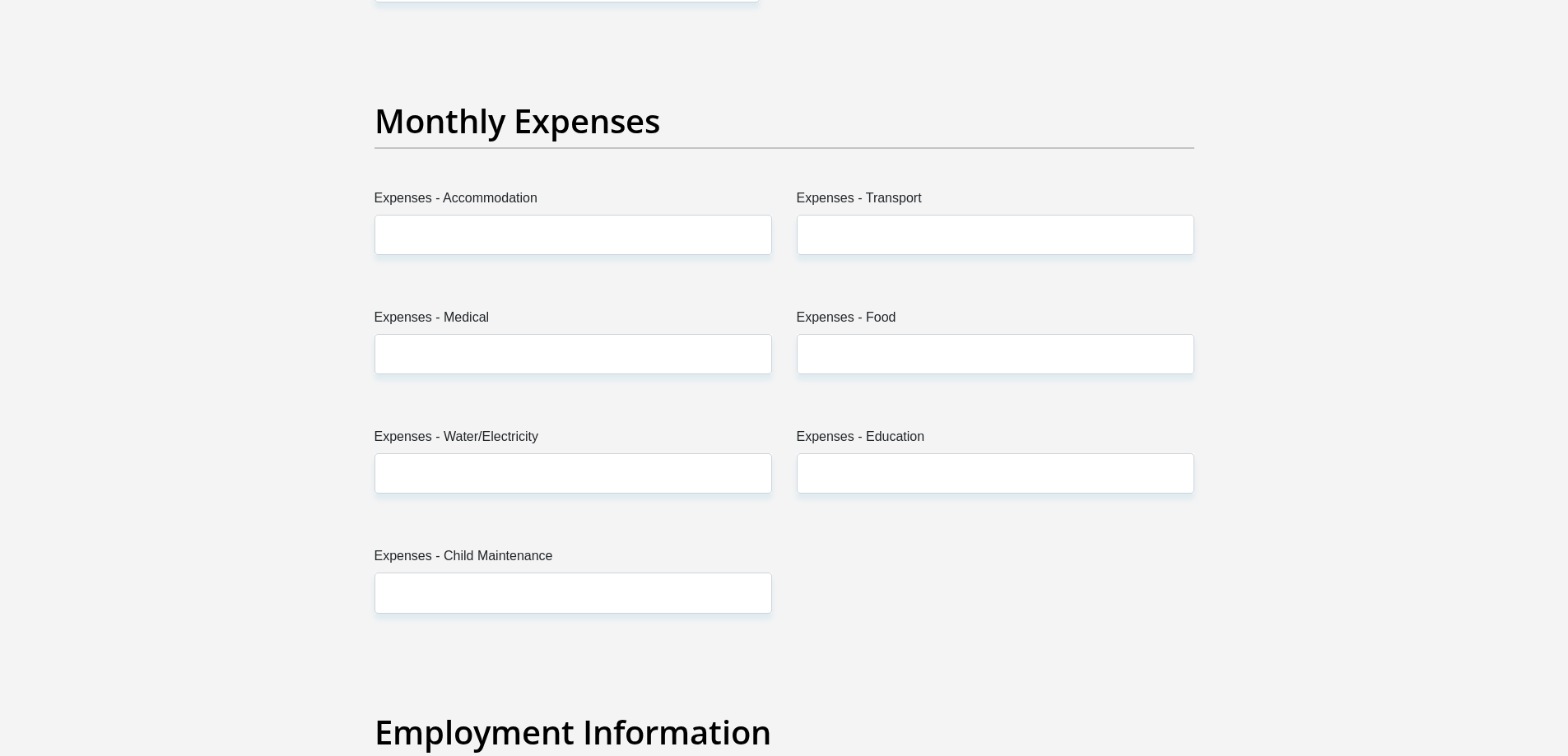
scroll to position [2304, 0]
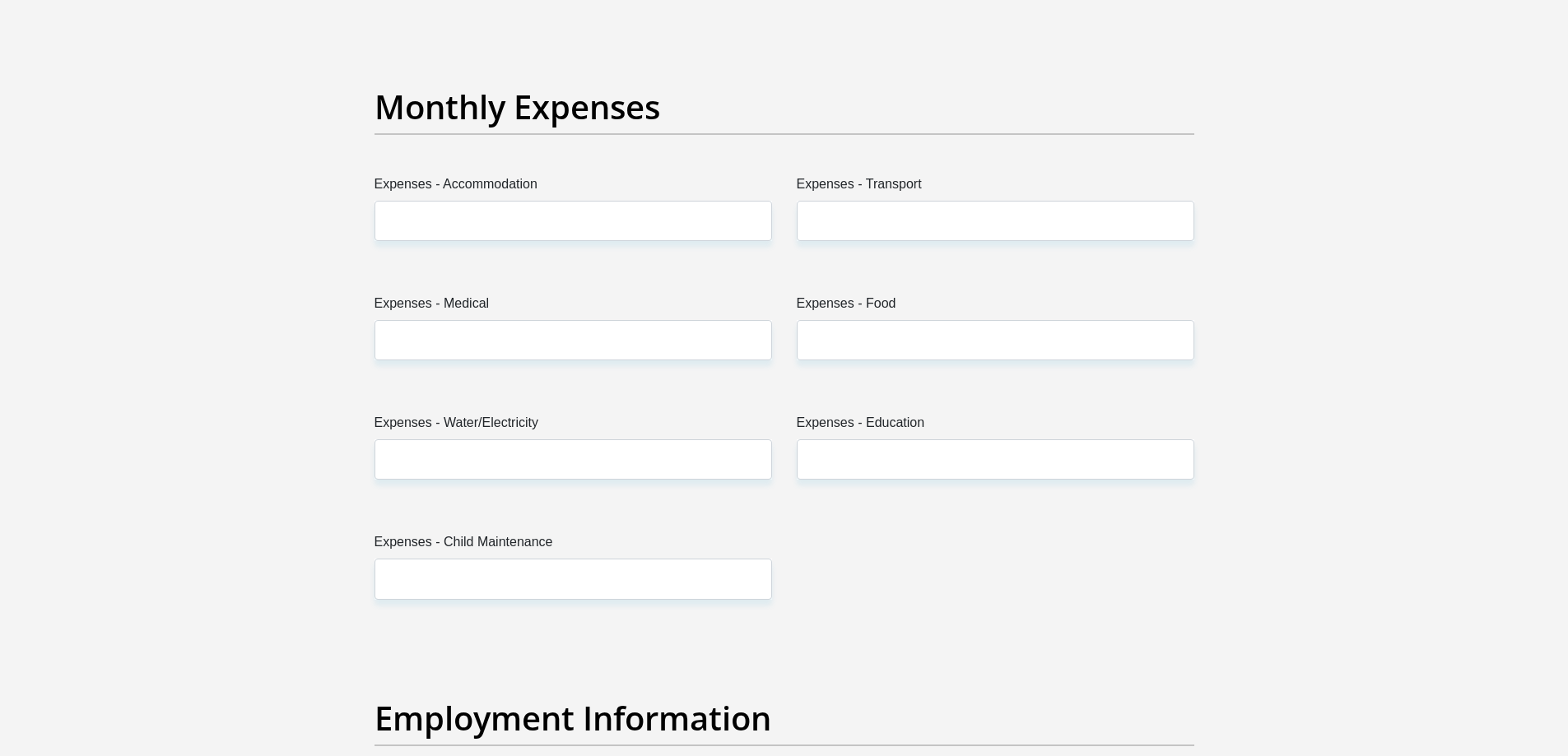
type input "Lethabo@01"
click at [496, 233] on input "Expenses - Accommodation" at bounding box center [573, 220] width 397 height 40
type input "0"
click at [874, 229] on input "Expenses - Transport" at bounding box center [995, 220] width 397 height 40
type input "1000"
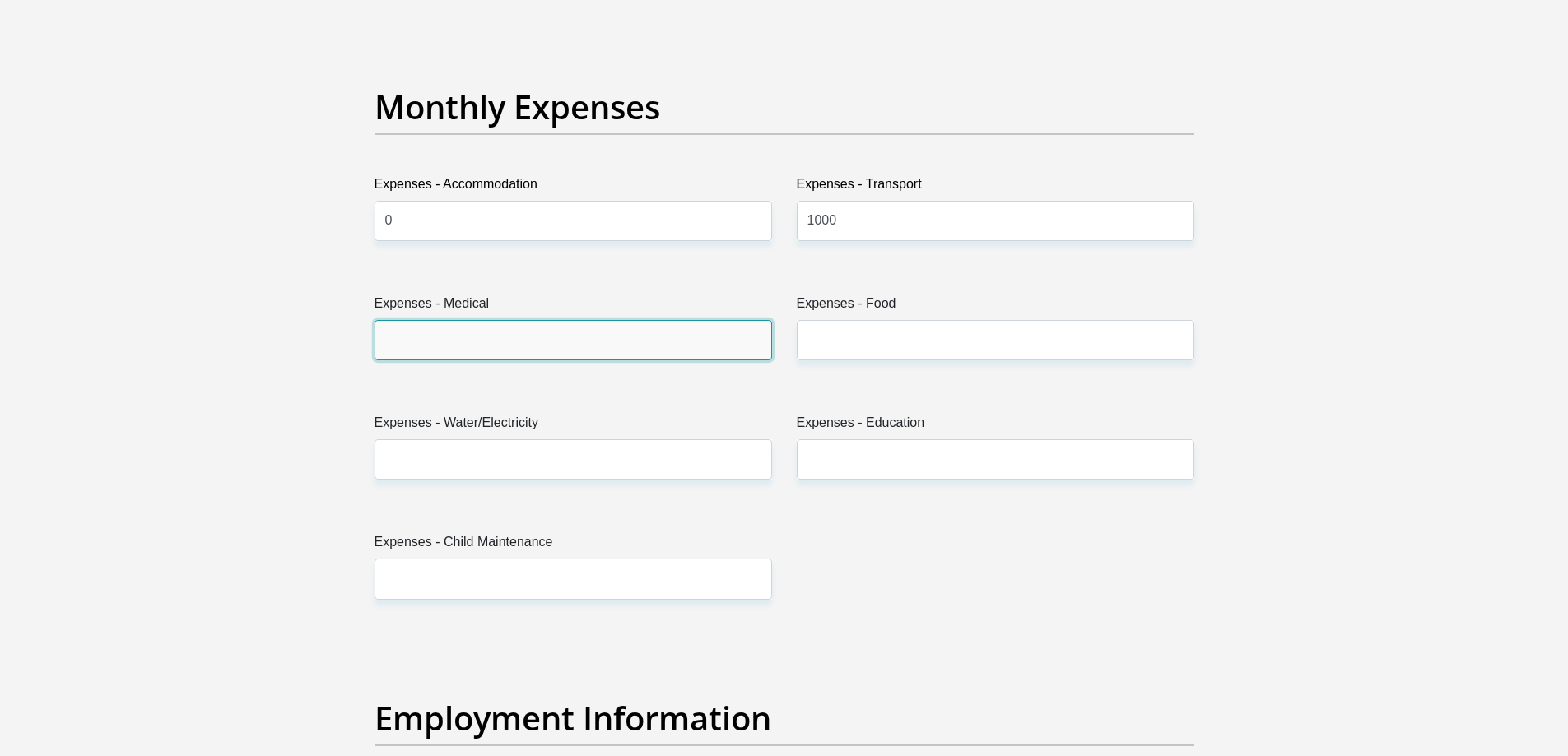
click at [638, 341] on input "Expenses - Medical" at bounding box center [573, 339] width 397 height 40
type input "0"
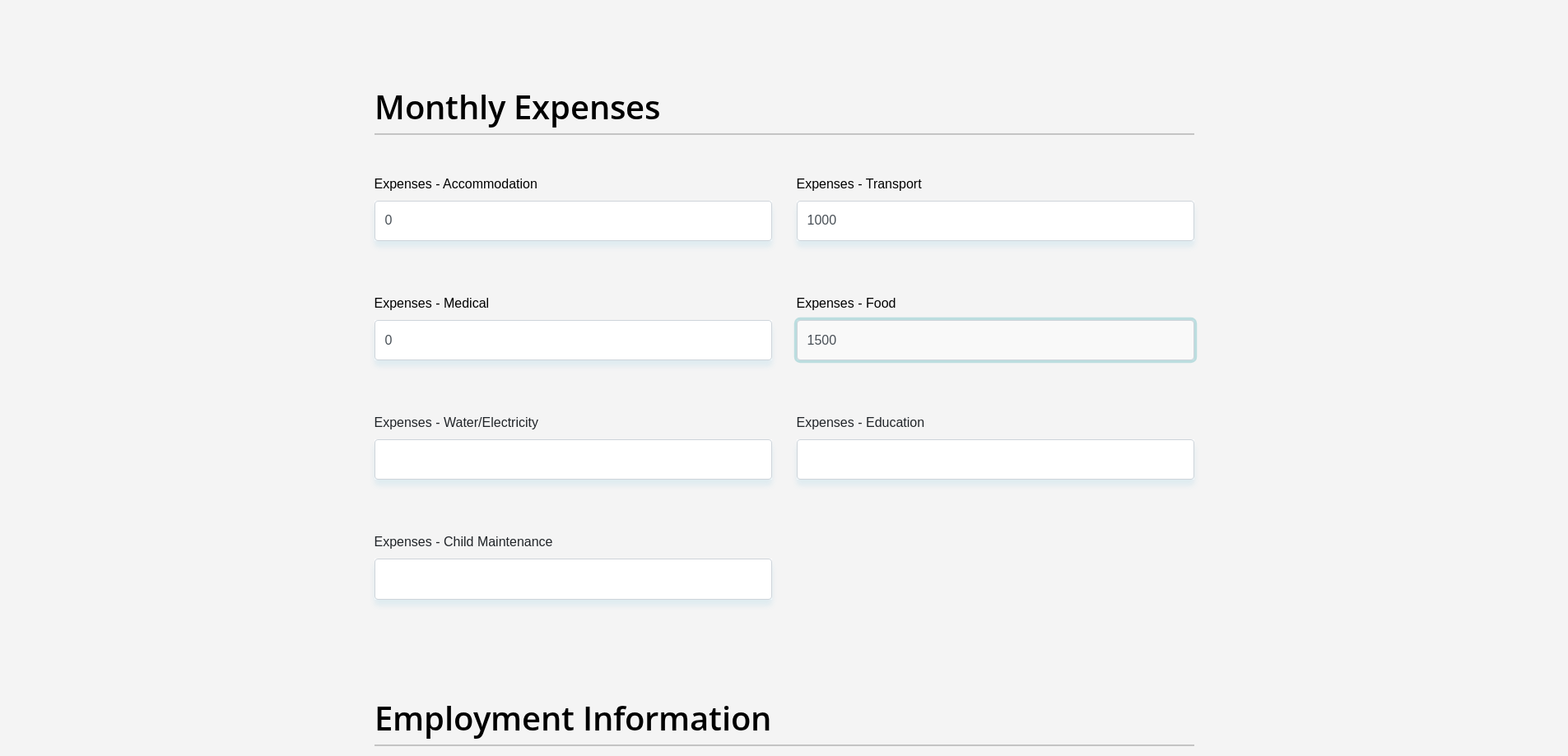
type input "1500"
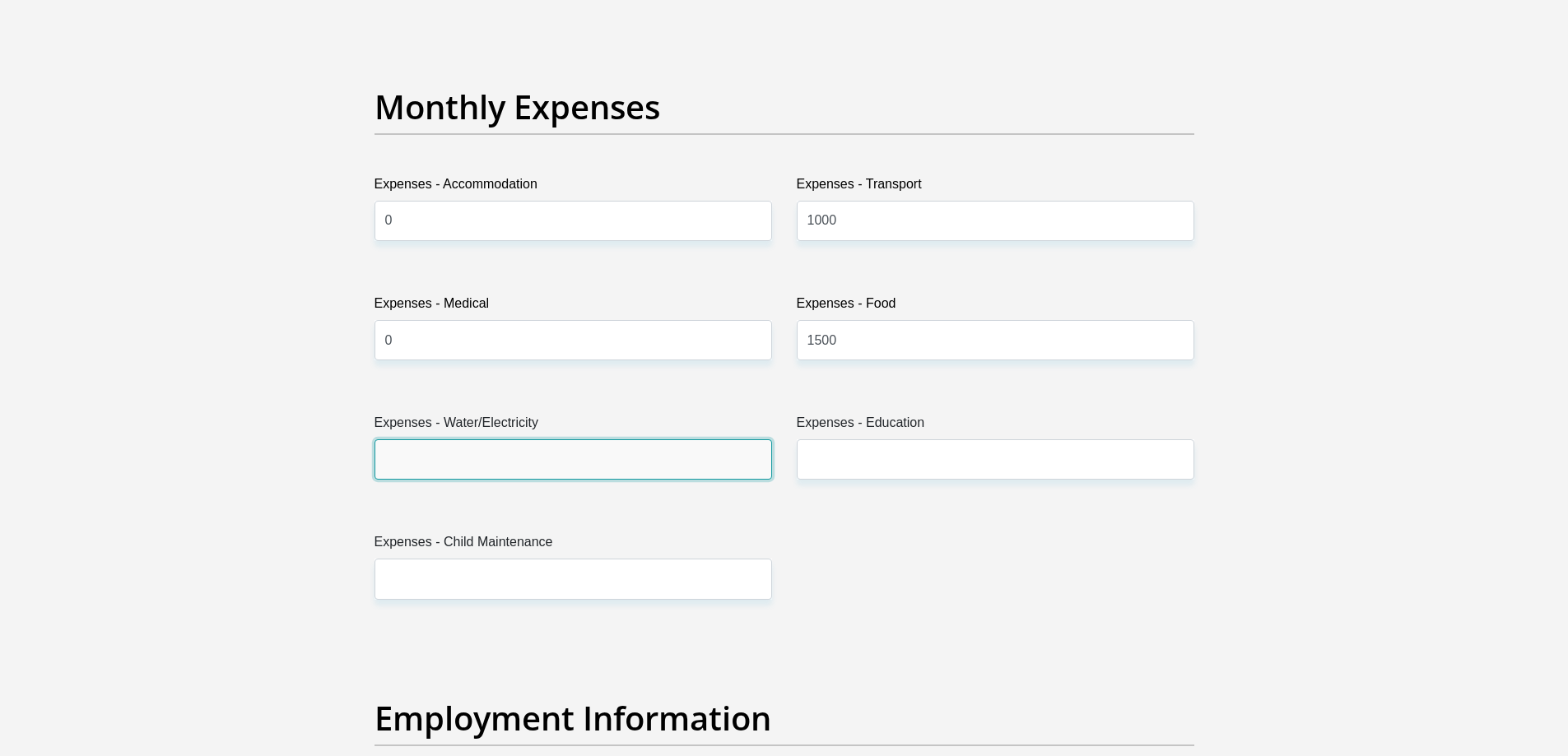
click at [517, 448] on input "Expenses - Water/Electricity" at bounding box center [573, 459] width 397 height 40
type input "400"
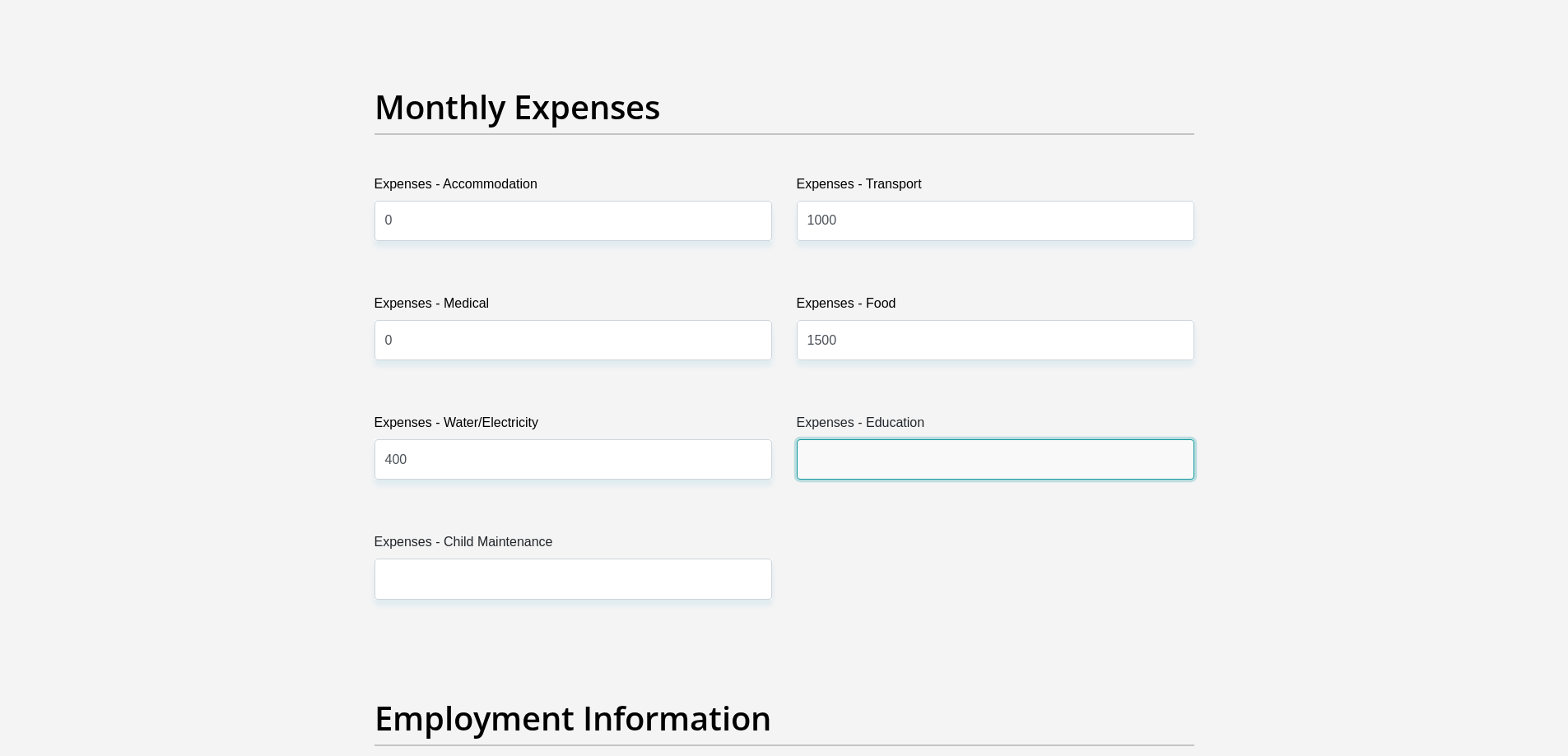
click at [830, 454] on input "Expenses - Education" at bounding box center [995, 459] width 397 height 40
type input "0"
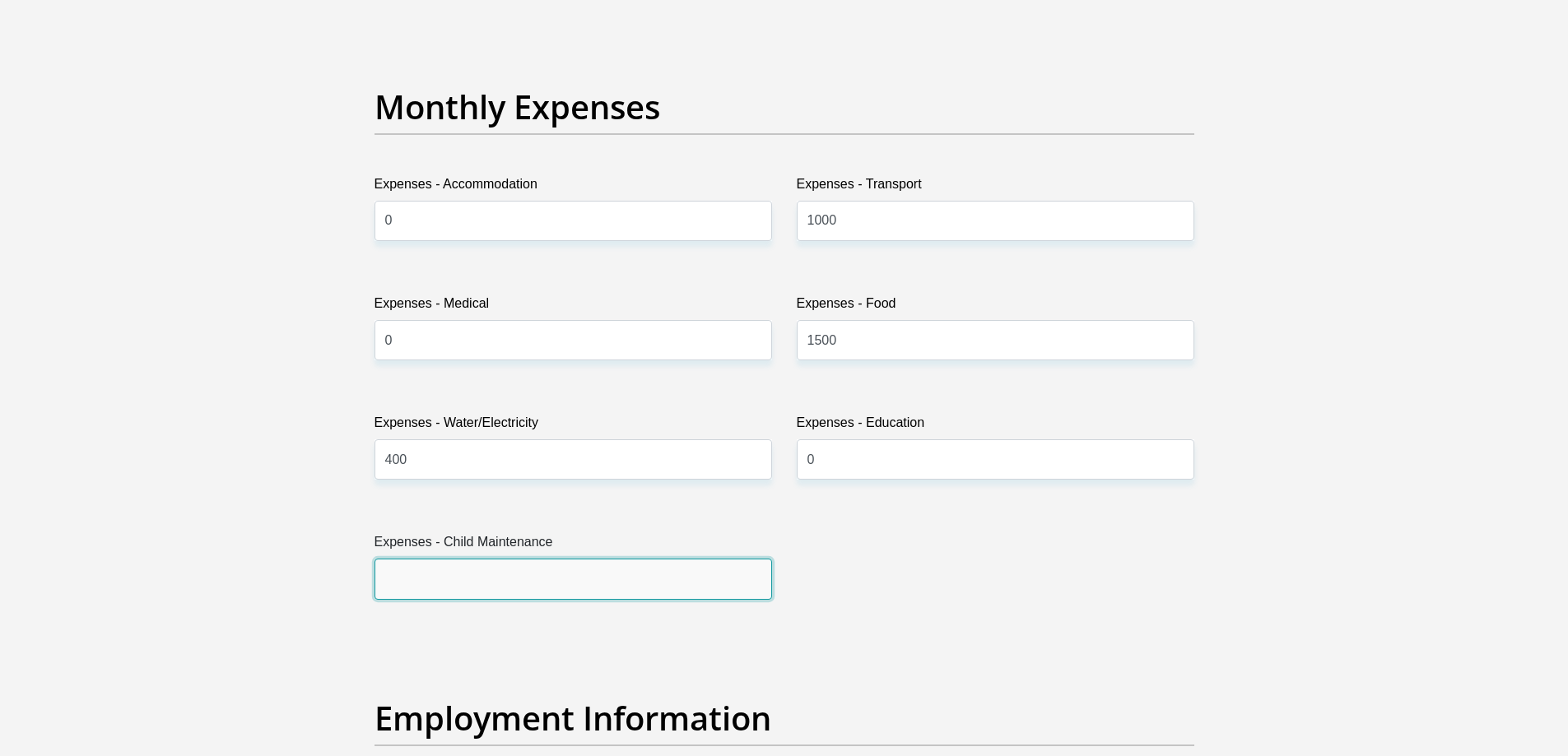
click at [676, 580] on input "Expenses - Child Maintenance" at bounding box center [573, 578] width 397 height 40
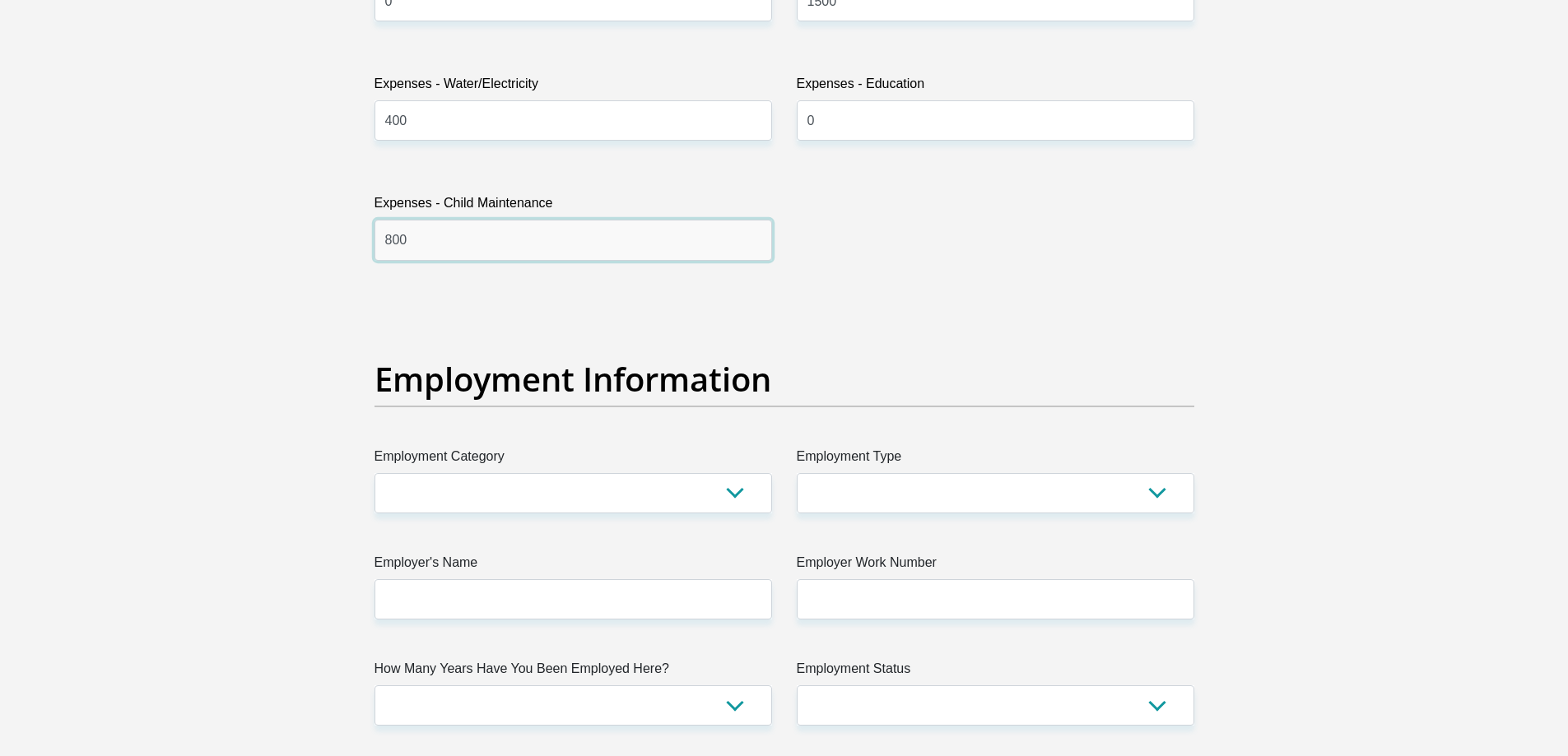
scroll to position [2633, 0]
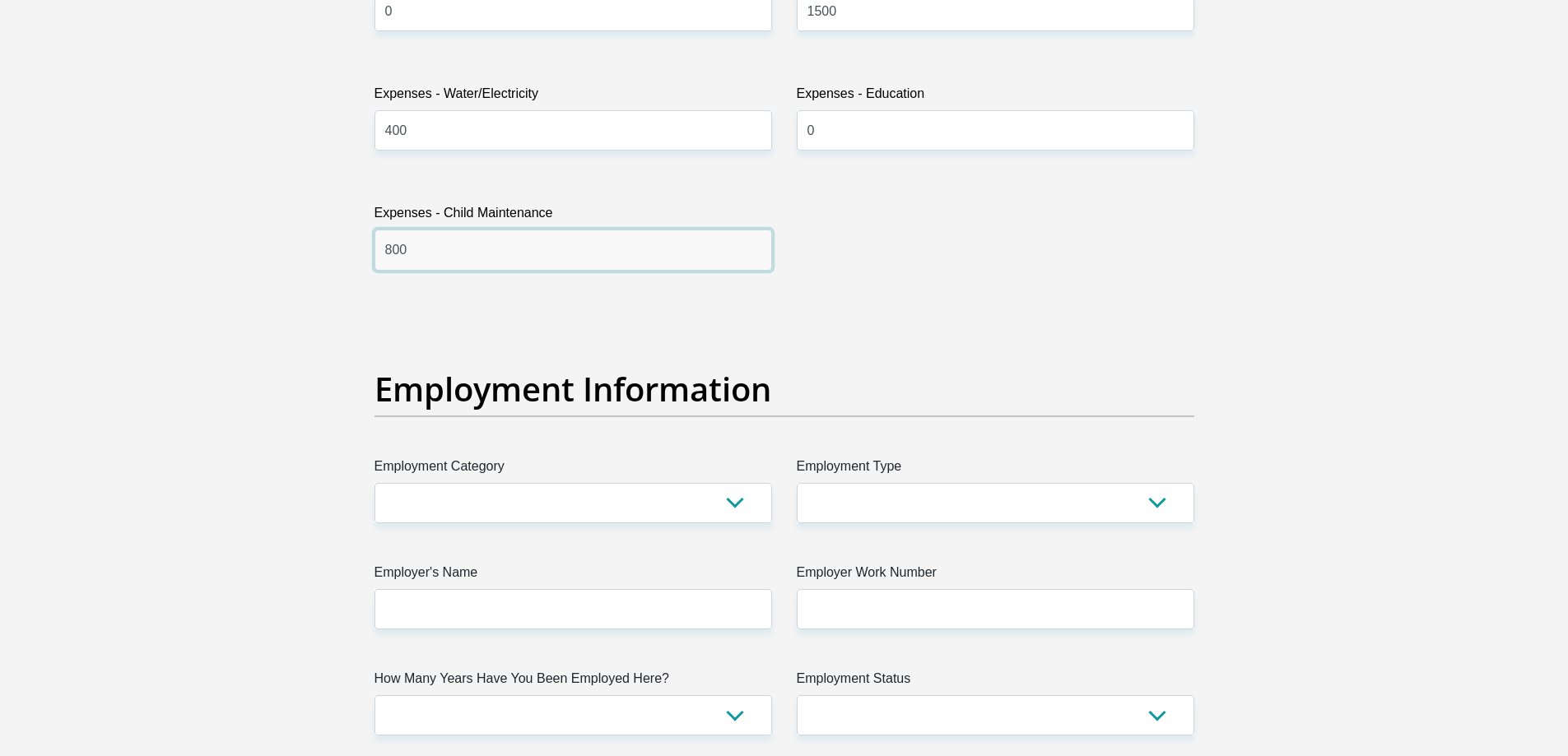
type input "800"
click at [628, 514] on select "AGRICULTURE ALCOHOL & TOBACCO CONSTRUCTION MATERIALS METALLURGY EQUIPMENT FOR R…" at bounding box center [573, 503] width 397 height 40
select select "53"
click at [374, 483] on select "AGRICULTURE ALCOHOL & TOBACCO CONSTRUCTION MATERIALS METALLURGY EQUIPMENT FOR R…" at bounding box center [573, 503] width 397 height 40
click at [916, 506] on select "College/Lecturer Craft Seller Creative Driver Executive Farmer Forces - Non Com…" at bounding box center [995, 503] width 397 height 40
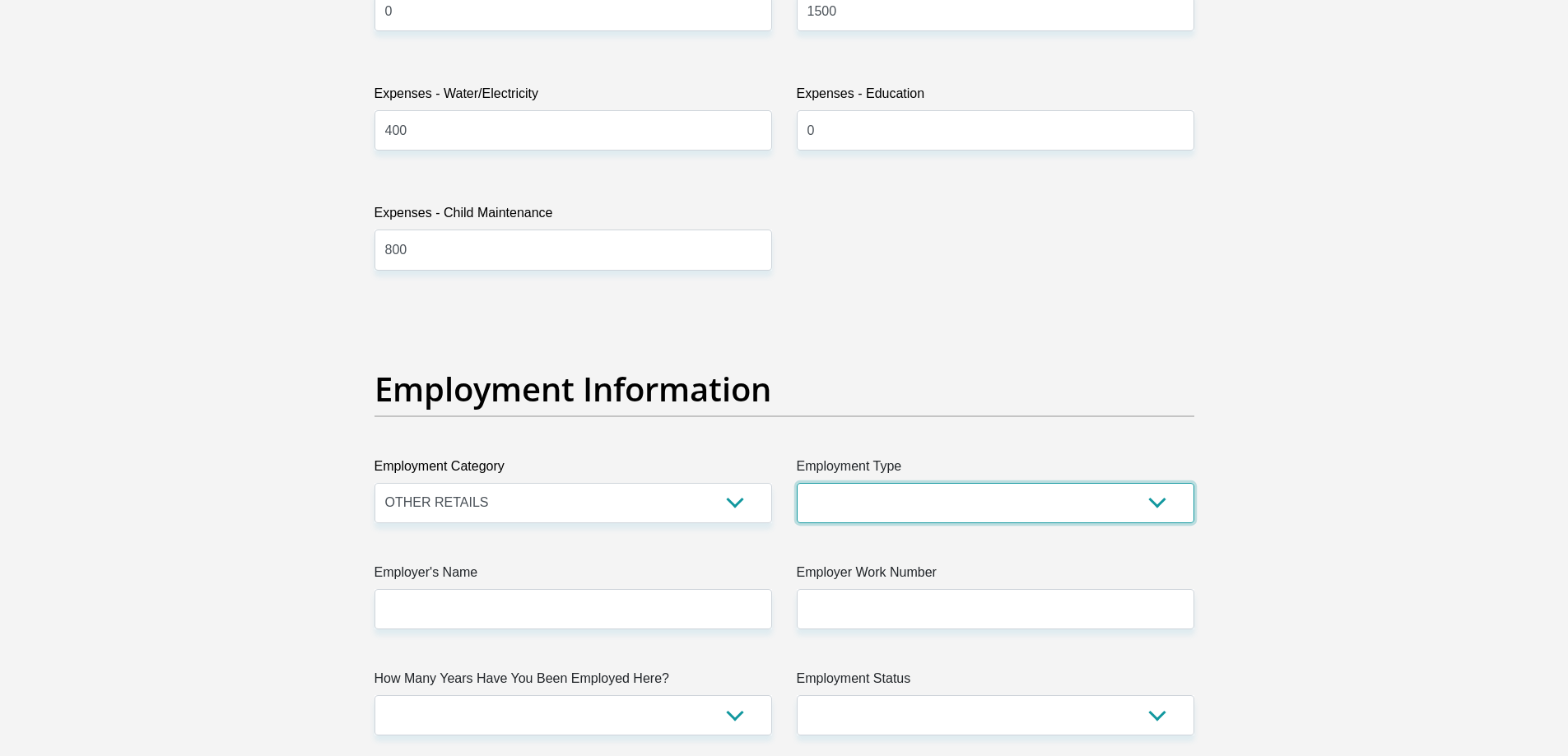
select select "Office Staff/Clerk"
click at [797, 483] on select "College/Lecturer Craft Seller Creative Driver Executive Farmer Forces - Non Com…" at bounding box center [995, 503] width 397 height 40
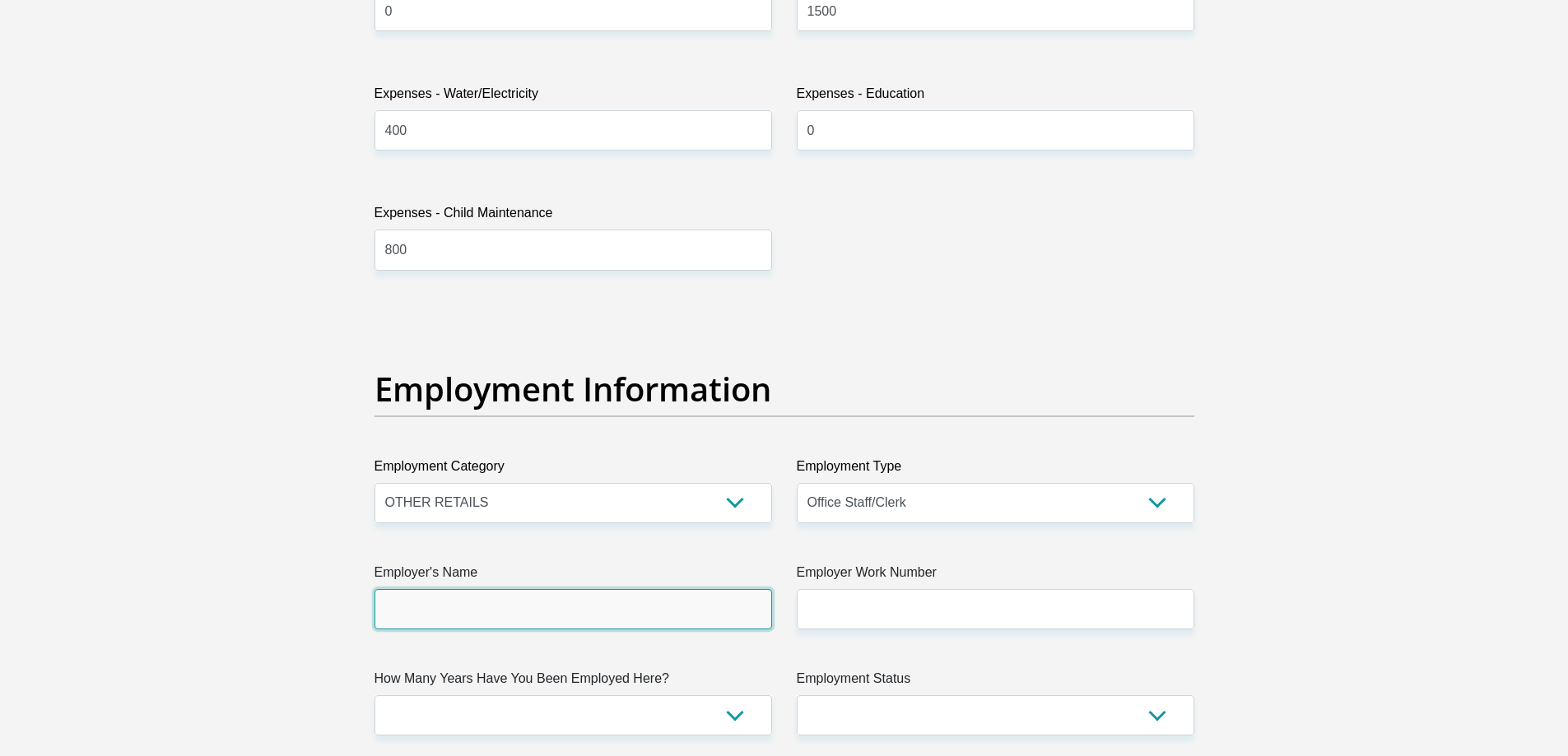
click at [531, 618] on input "Employer's Name" at bounding box center [573, 609] width 397 height 40
type input "SelectPPE"
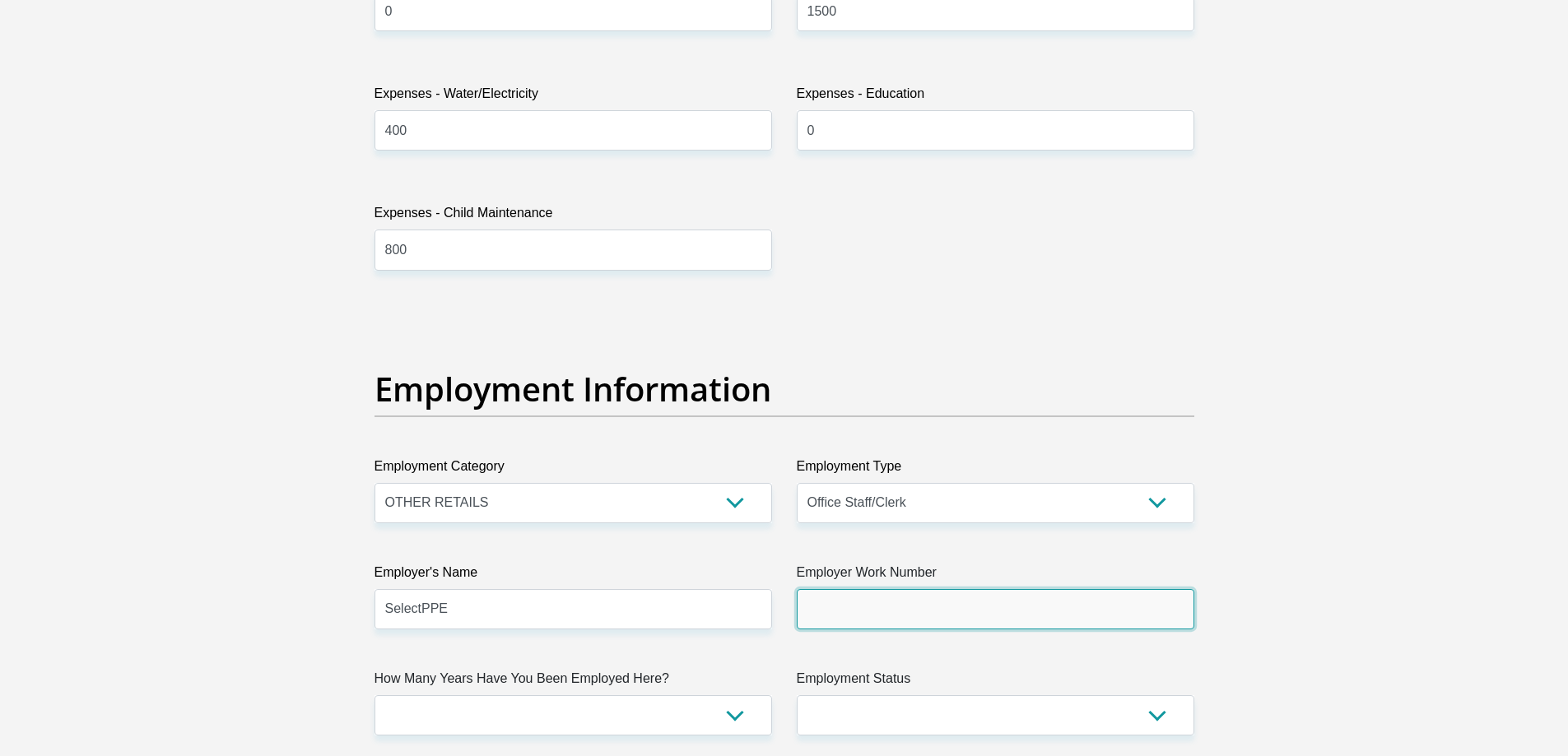
click at [901, 618] on input "Employer Work Number" at bounding box center [995, 609] width 397 height 40
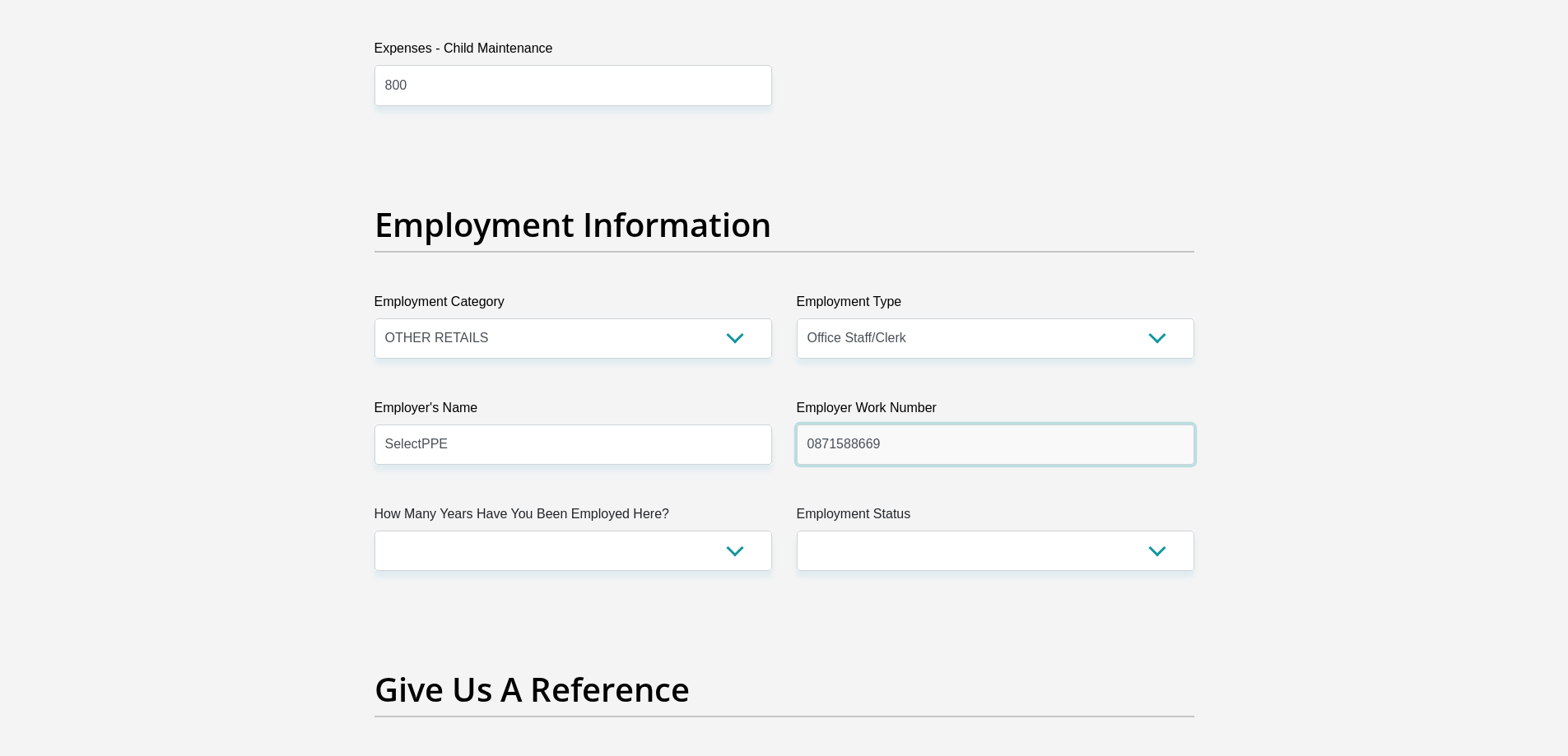
type input "0871588669"
click at [617, 555] on select "less than 1 year 1-3 years 3-5 years 5+ years" at bounding box center [573, 550] width 397 height 40
select select "24"
click at [374, 531] on select "less than 1 year 1-3 years 3-5 years 5+ years" at bounding box center [573, 550] width 397 height 40
click at [1042, 566] on select "Permanent/Full-time Part-time/Casual Contract Worker Self-Employed Housewife Re…" at bounding box center [995, 550] width 397 height 40
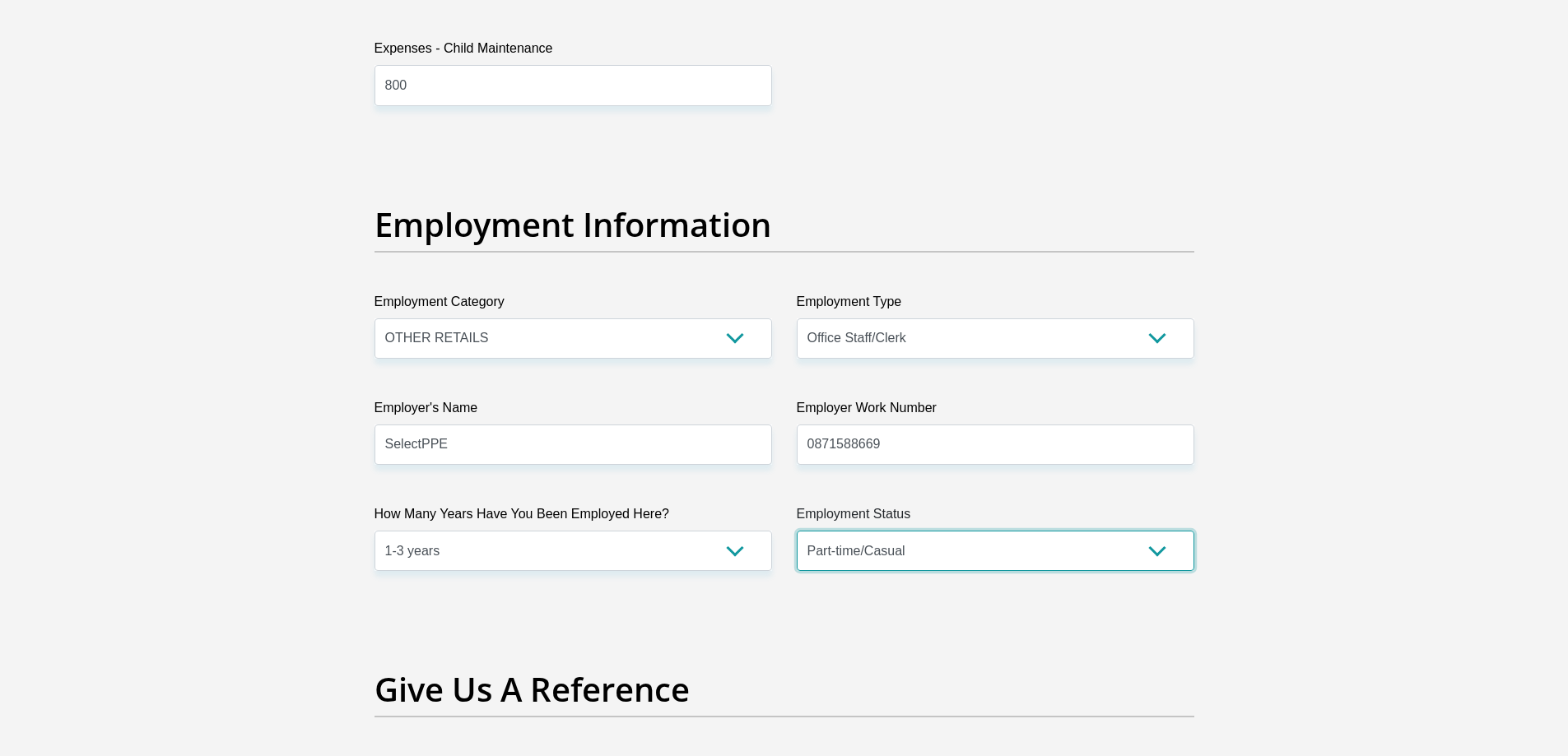
click at [797, 531] on select "Permanent/Full-time Part-time/Casual Contract Worker Self-Employed Housewife Re…" at bounding box center [995, 550] width 397 height 40
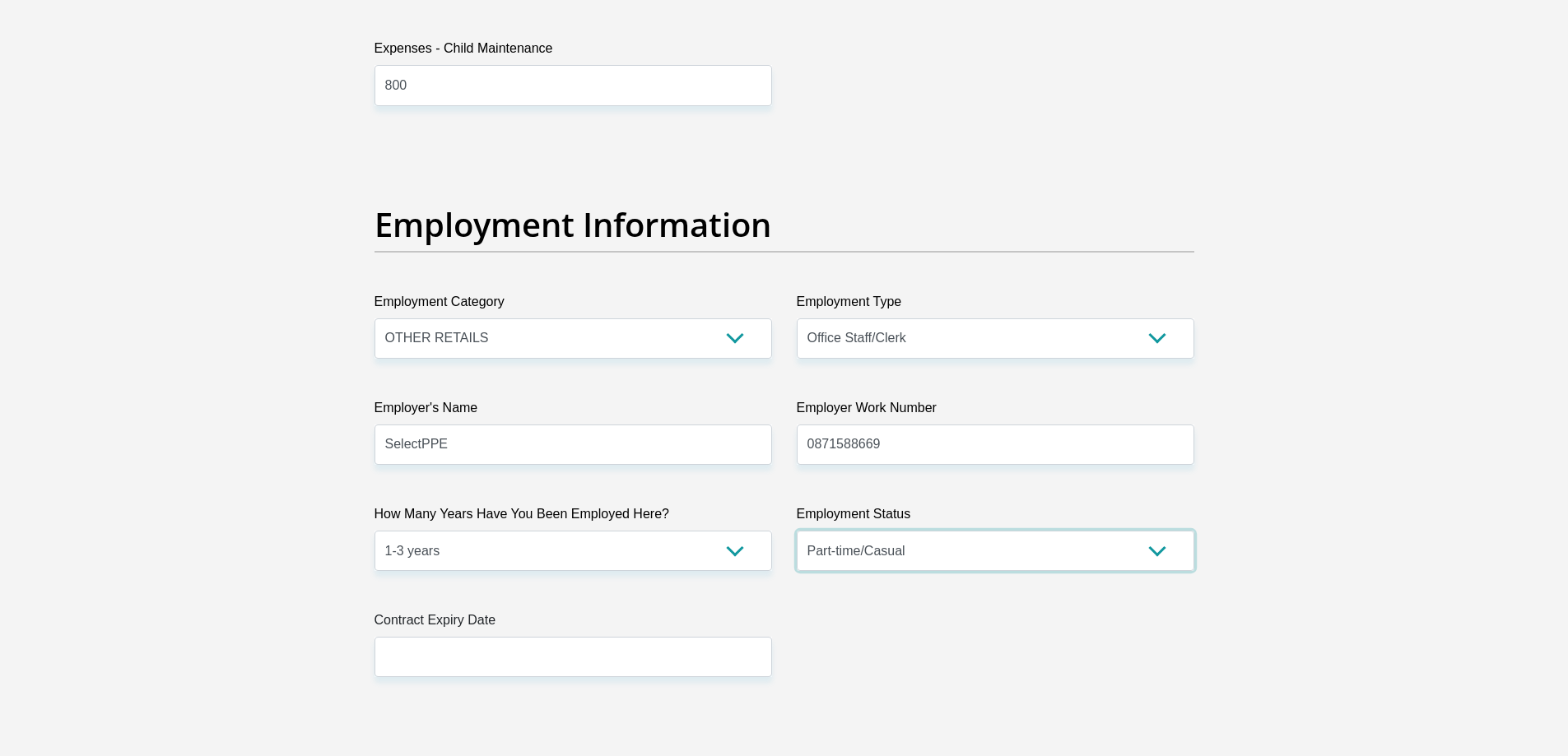
click at [988, 553] on select "Permanent/Full-time Part-time/Casual Contract Worker Self-Employed Housewife Re…" at bounding box center [995, 550] width 397 height 40
select select "1"
click at [797, 531] on select "Permanent/Full-time Part-time/Casual Contract Worker Self-Employed Housewife Re…" at bounding box center [995, 550] width 397 height 40
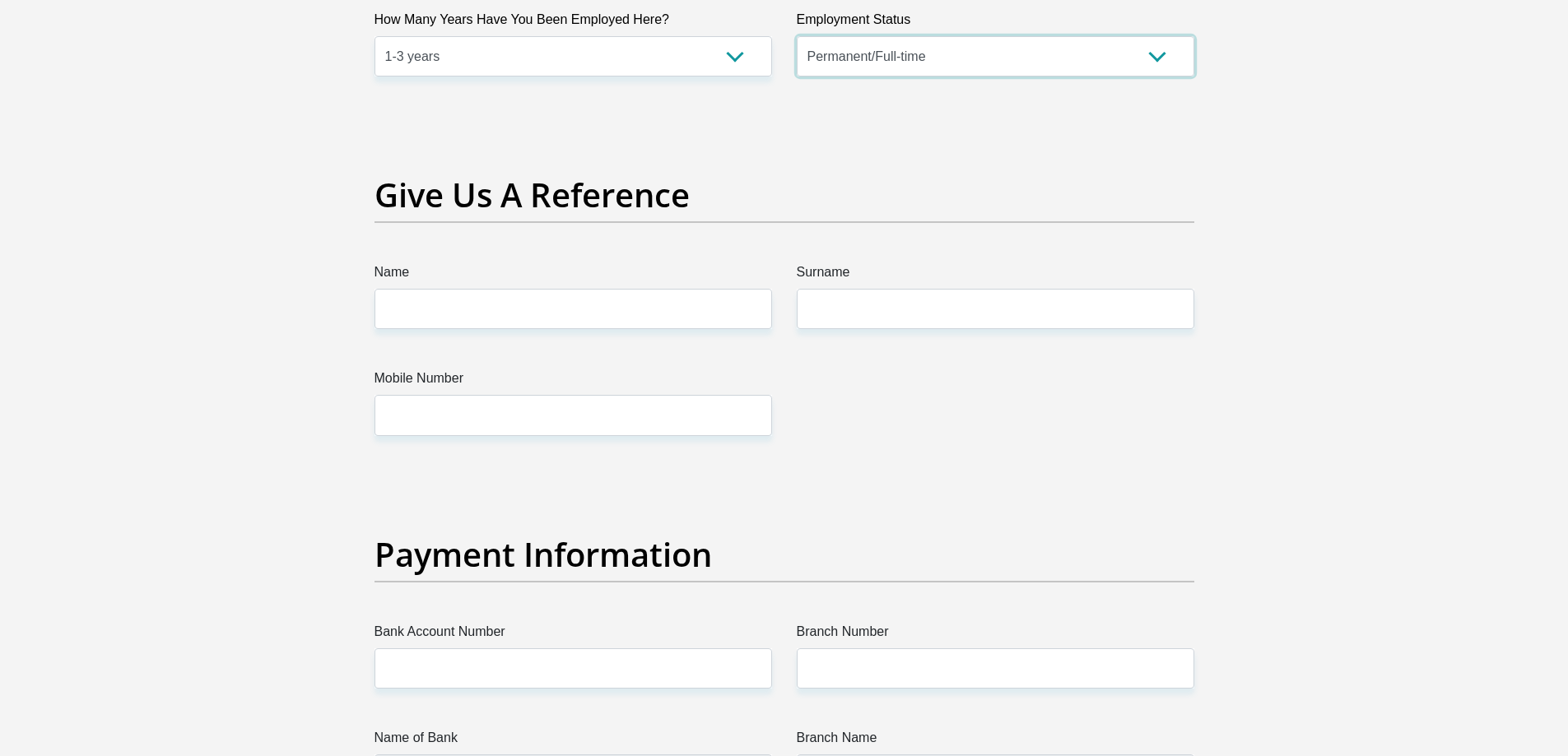
scroll to position [3291, 0]
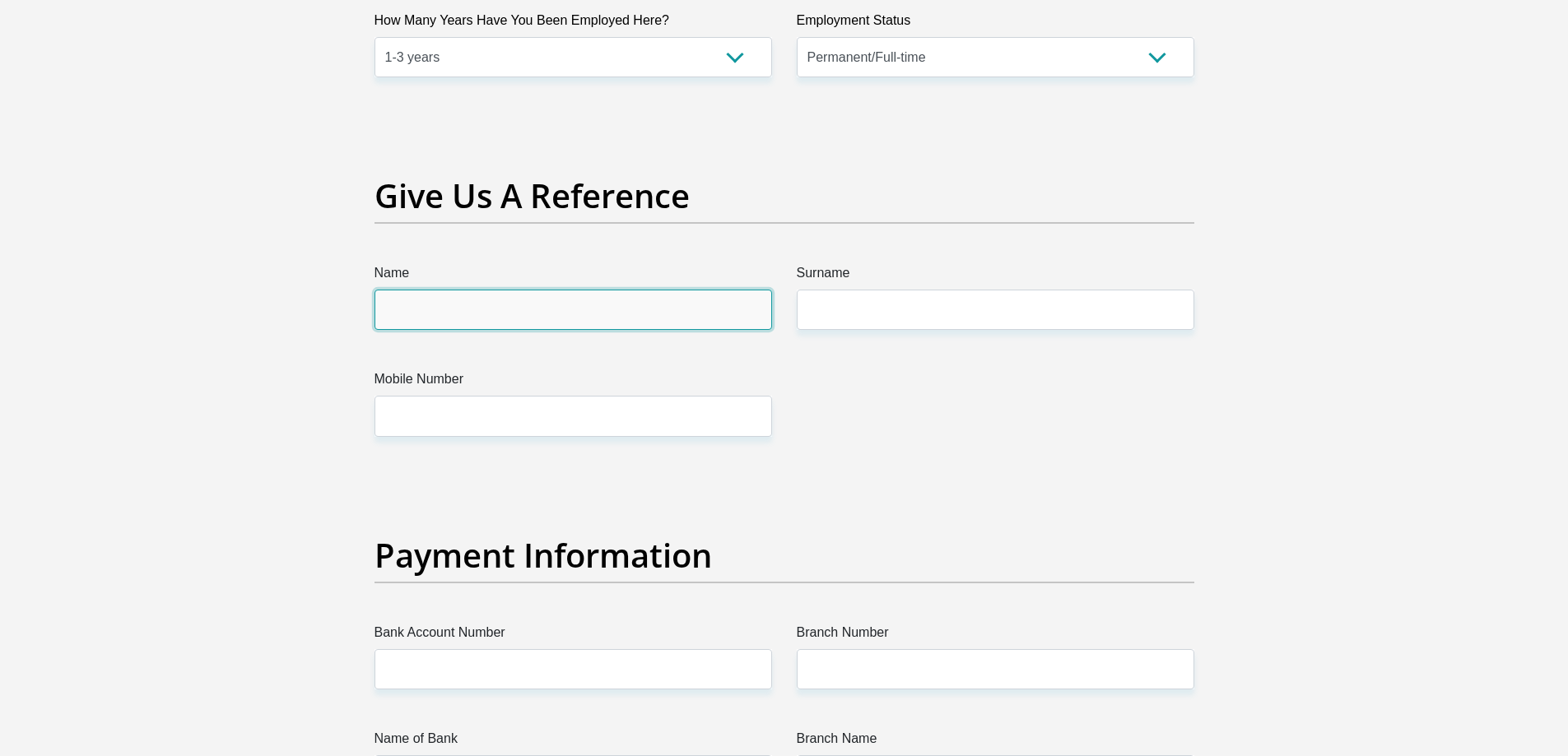
click at [604, 296] on input "Name" at bounding box center [573, 310] width 397 height 40
type input "Gopolang"
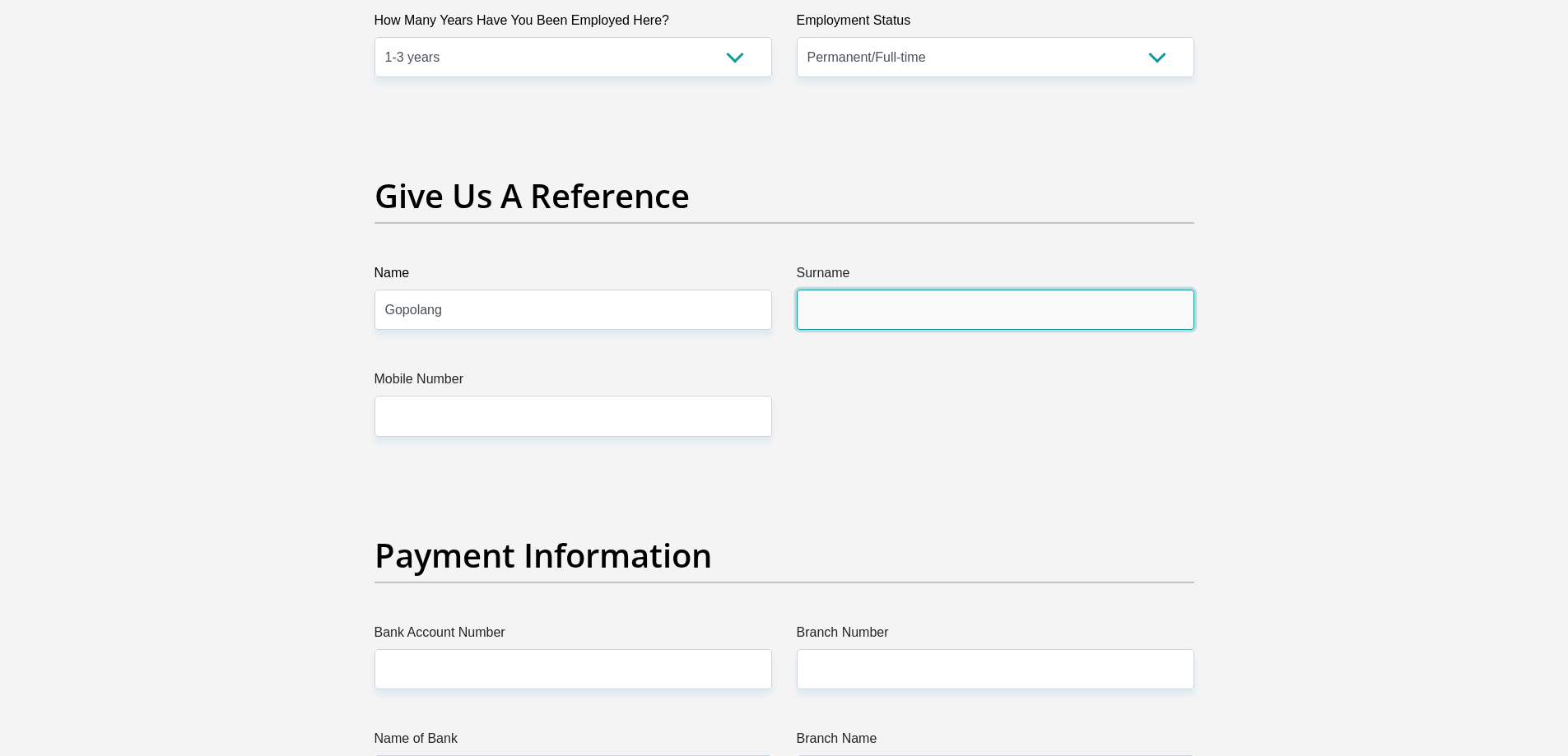
click at [915, 313] on input "Surname" at bounding box center [995, 310] width 397 height 40
type input "Ramakgabe"
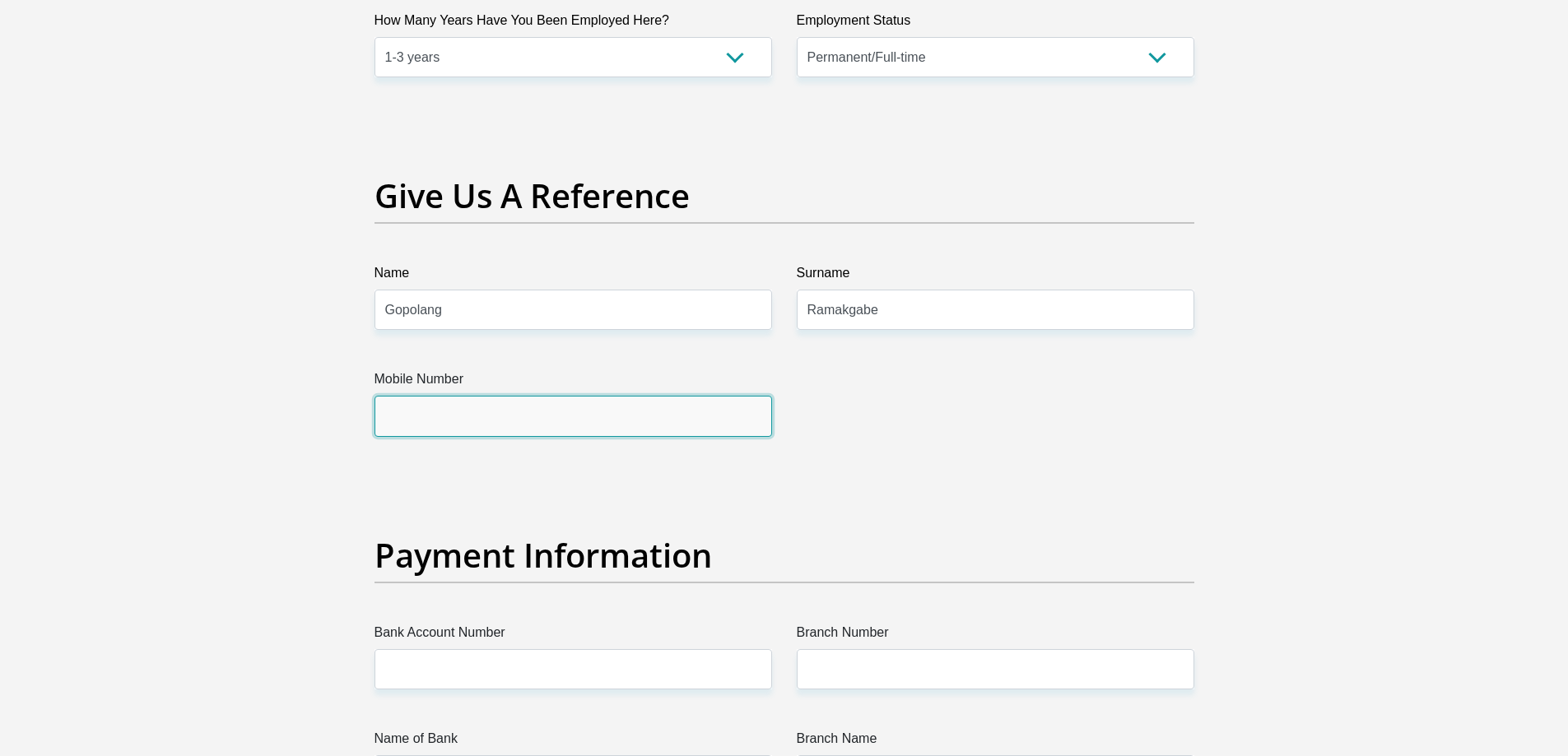
click at [640, 405] on input "Mobile Number" at bounding box center [573, 415] width 397 height 40
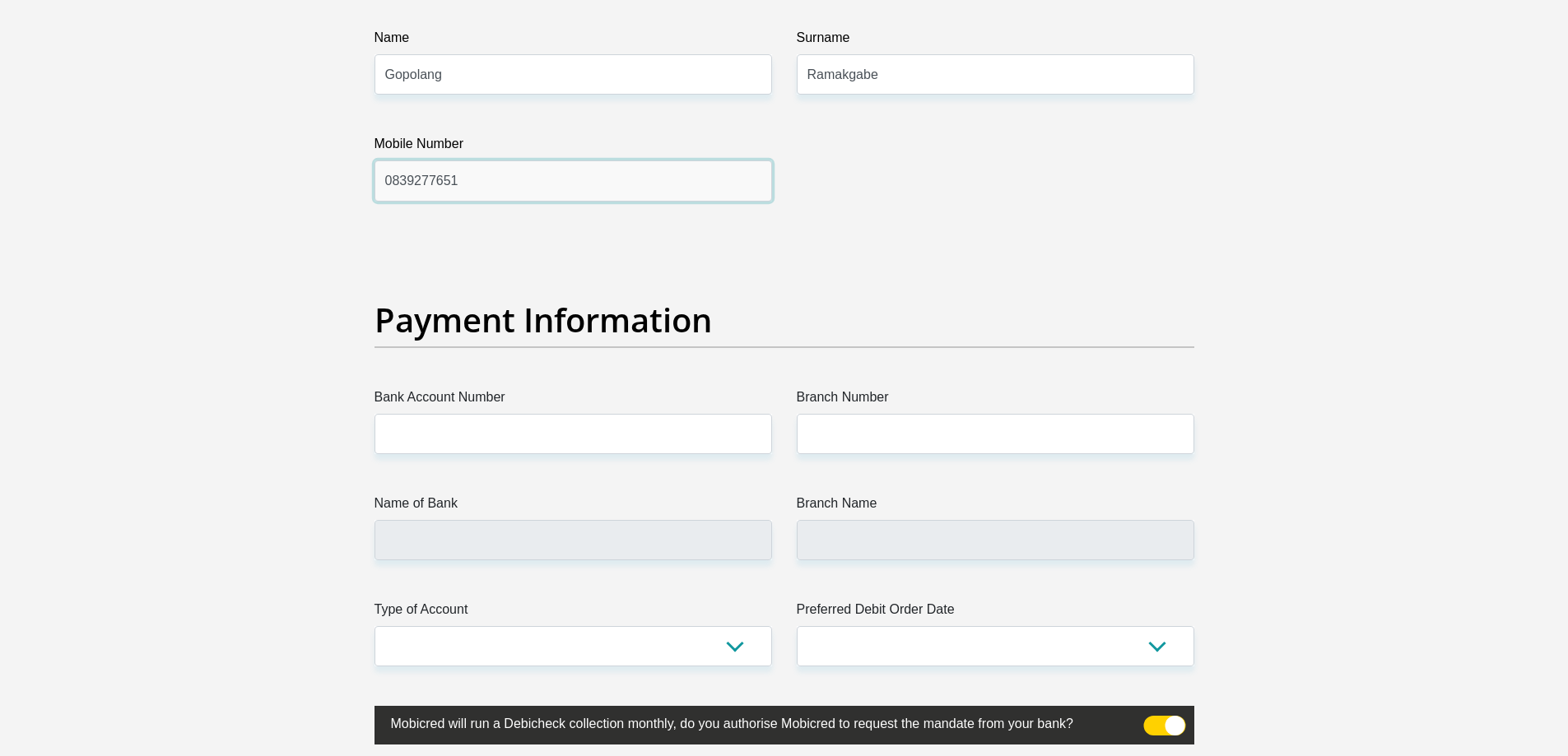
scroll to position [3620, 0]
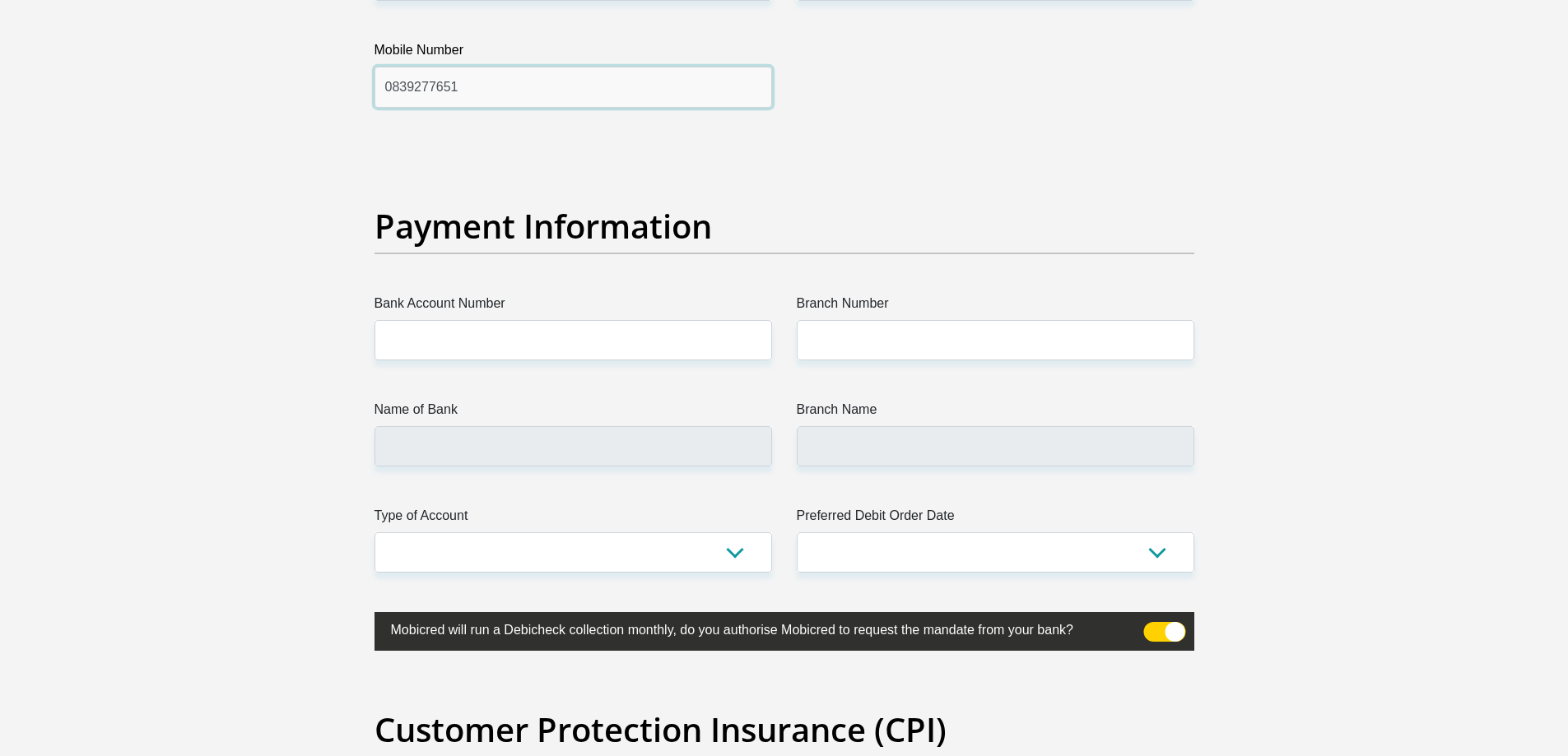
type input "0839277651"
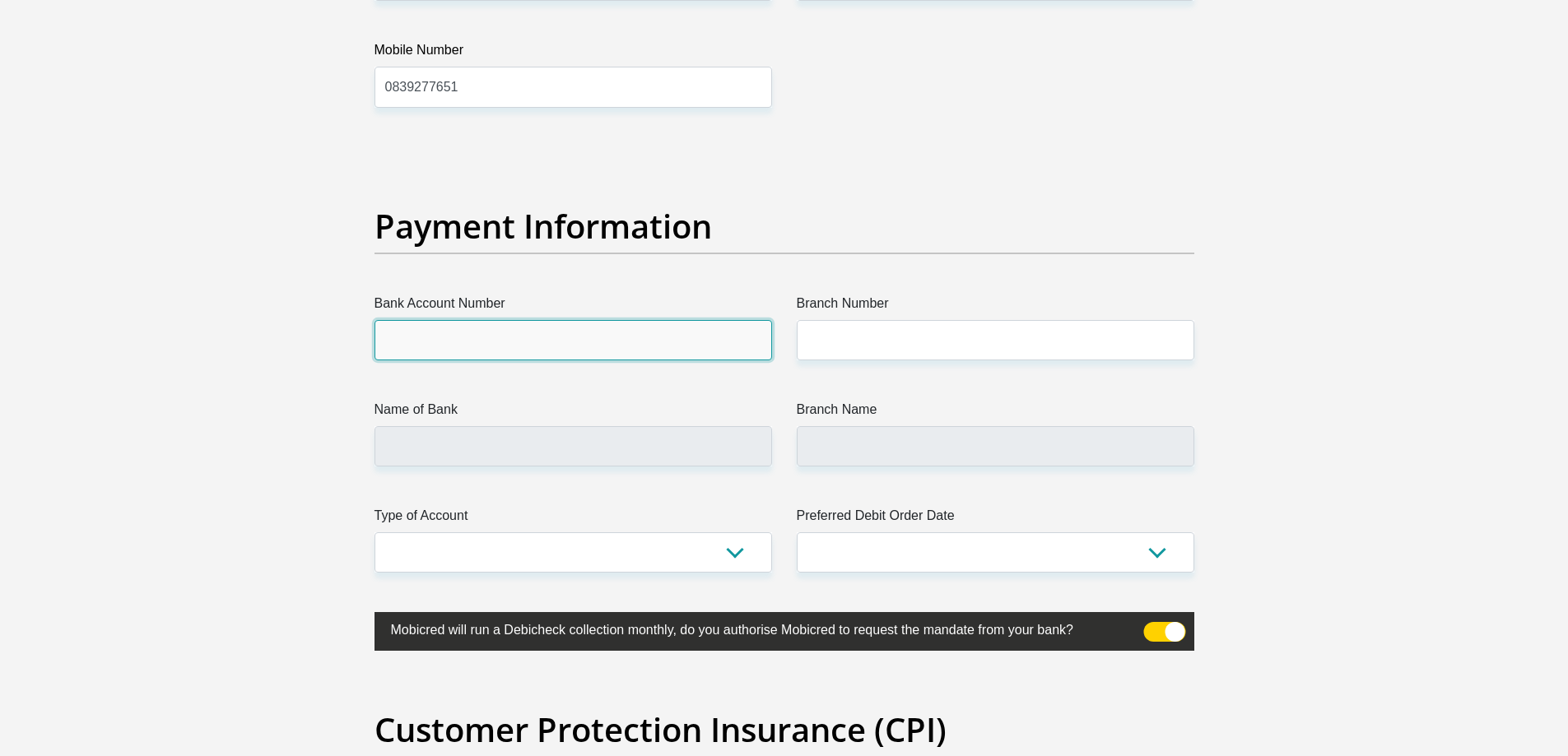
click at [596, 349] on input "Bank Account Number" at bounding box center [573, 339] width 397 height 40
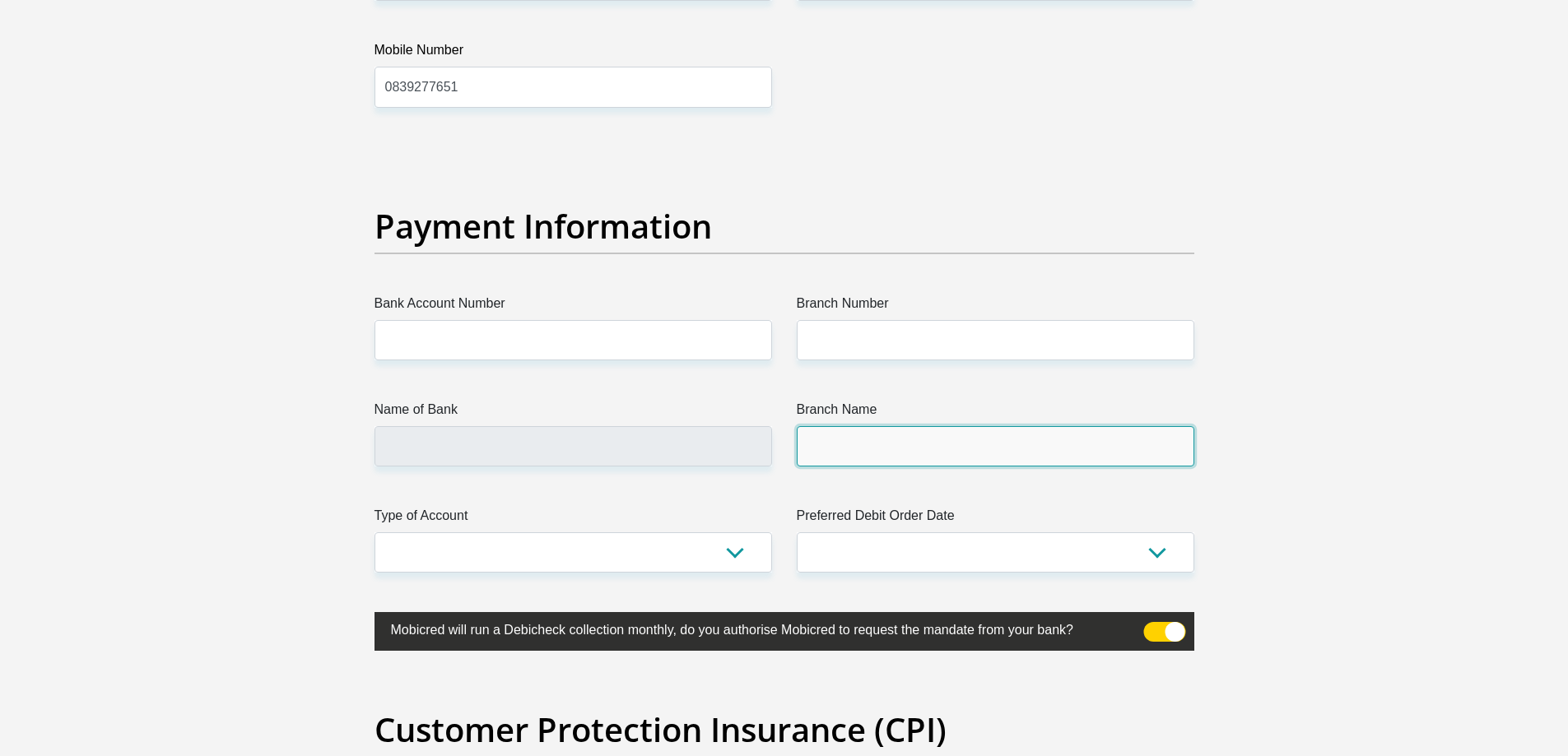
click at [900, 447] on input "Branch Name" at bounding box center [995, 446] width 397 height 40
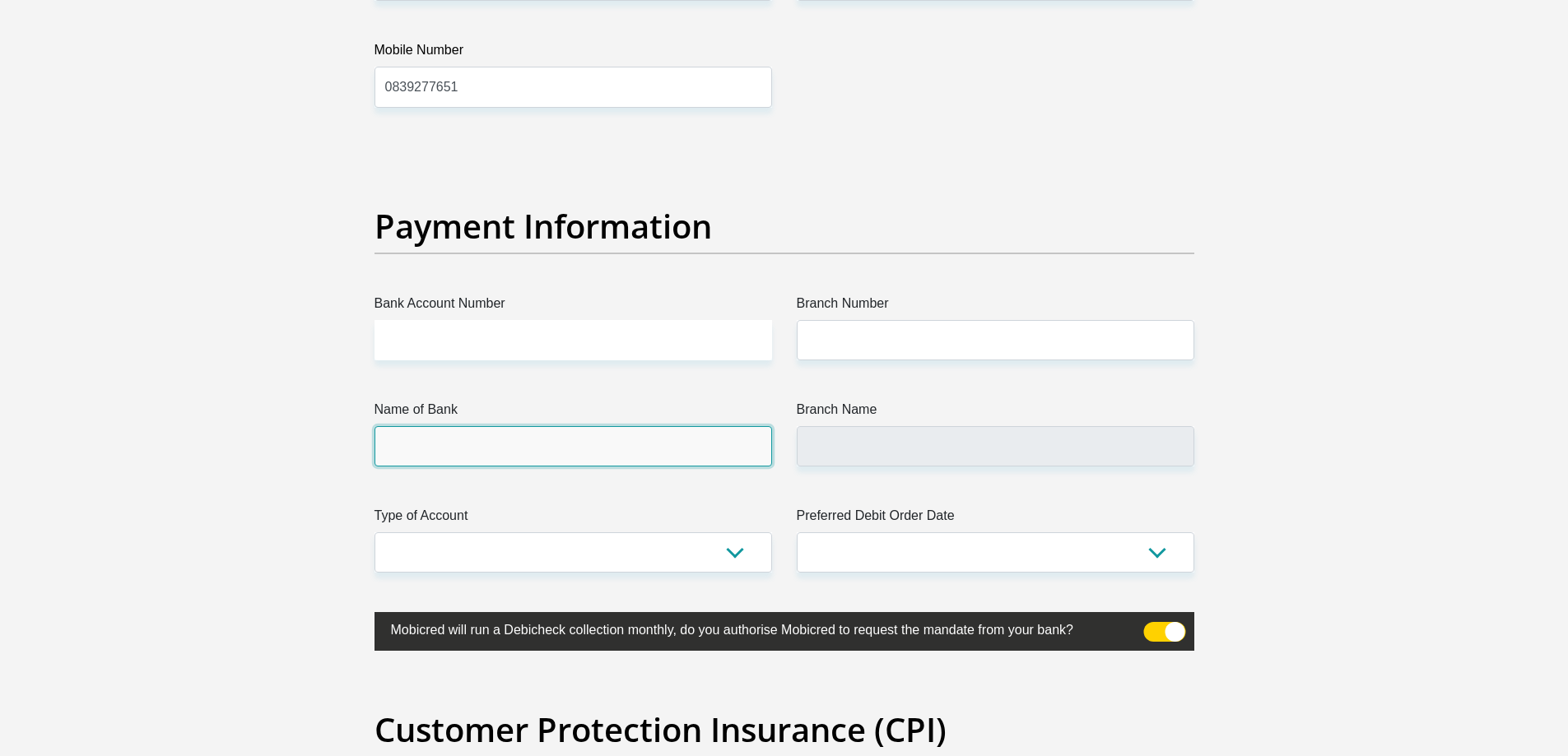
click at [682, 448] on input "Name of Bank" at bounding box center [573, 446] width 397 height 40
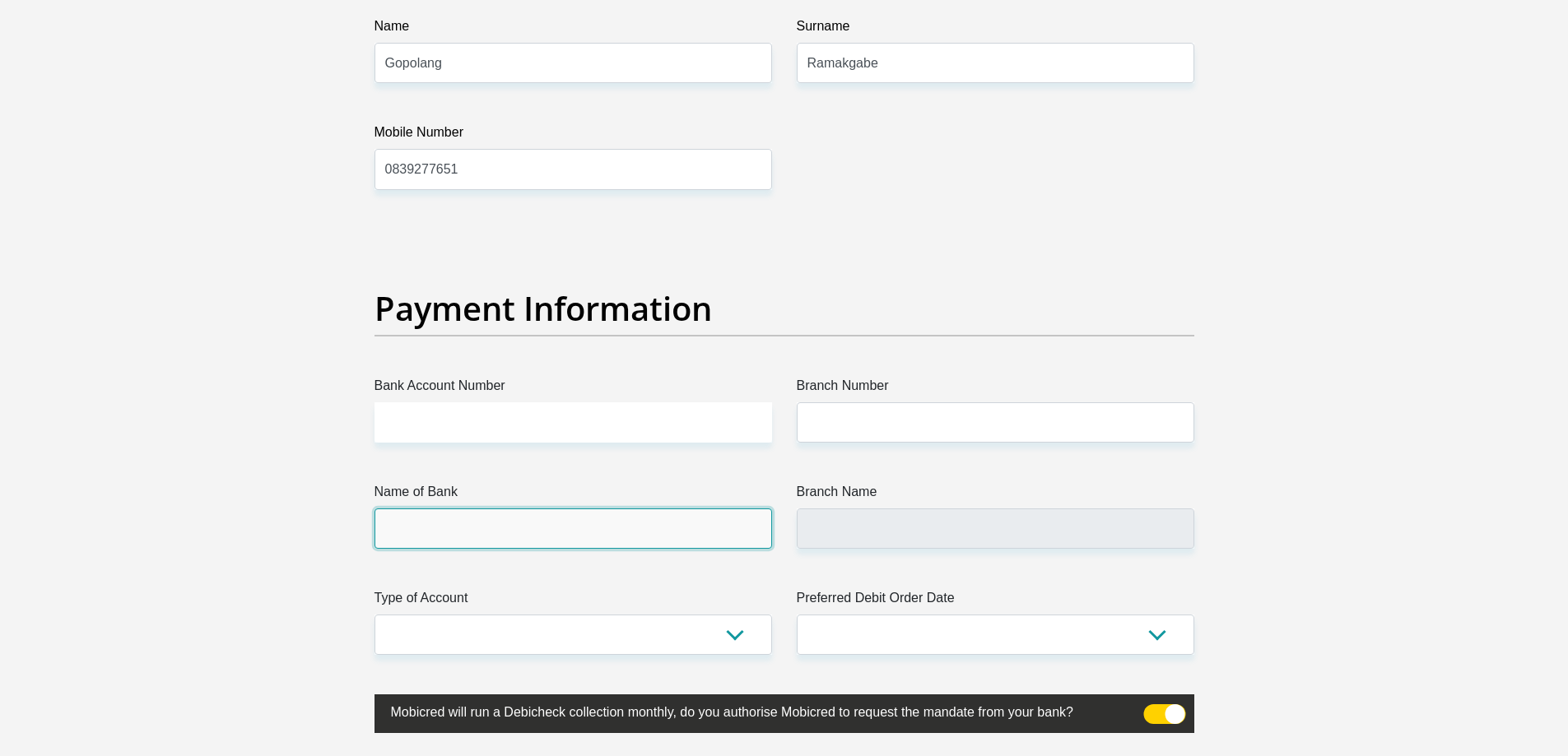
click at [584, 522] on input "Name of Bank" at bounding box center [573, 528] width 397 height 40
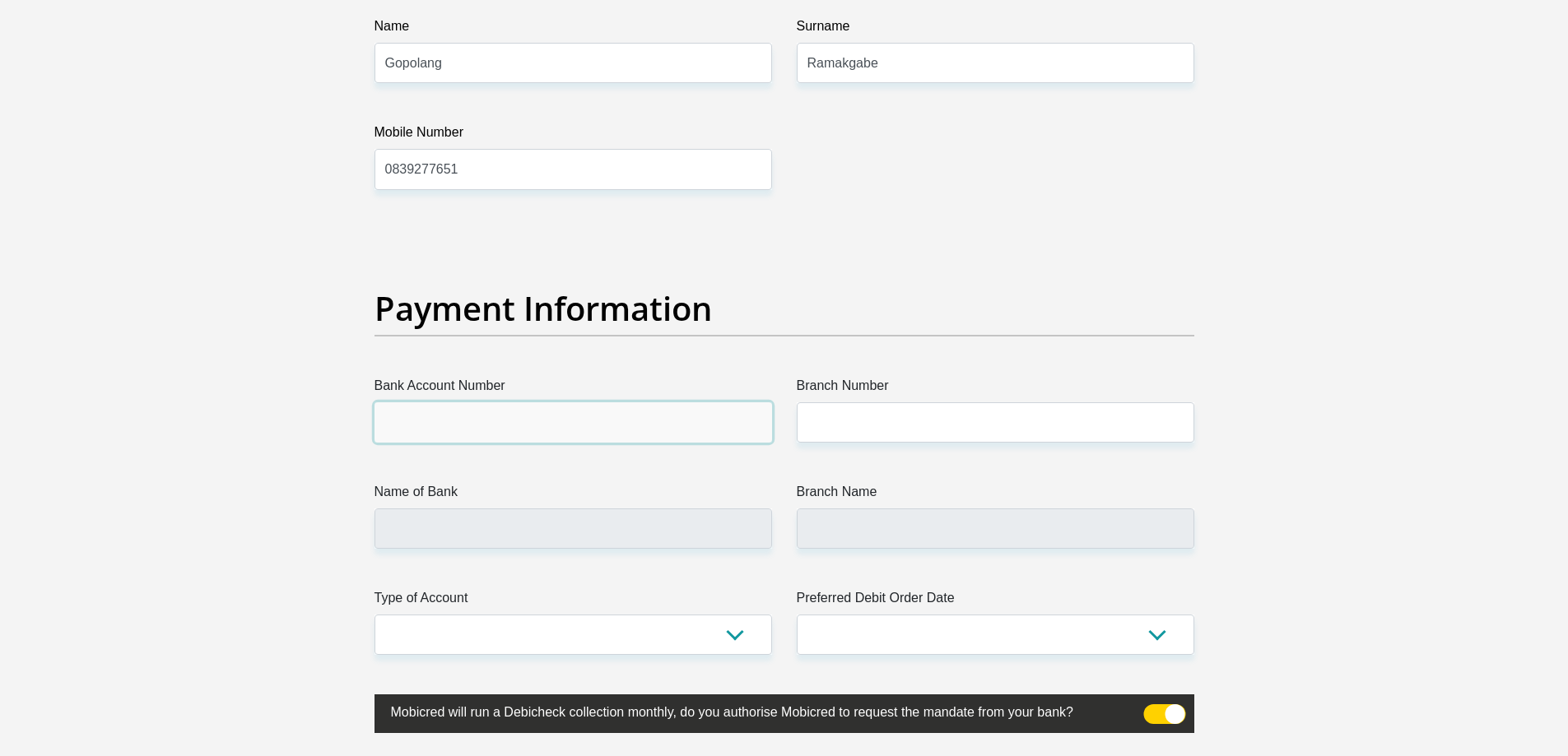
click at [547, 434] on input "Bank Account Number" at bounding box center [573, 422] width 397 height 40
type input "10132951892"
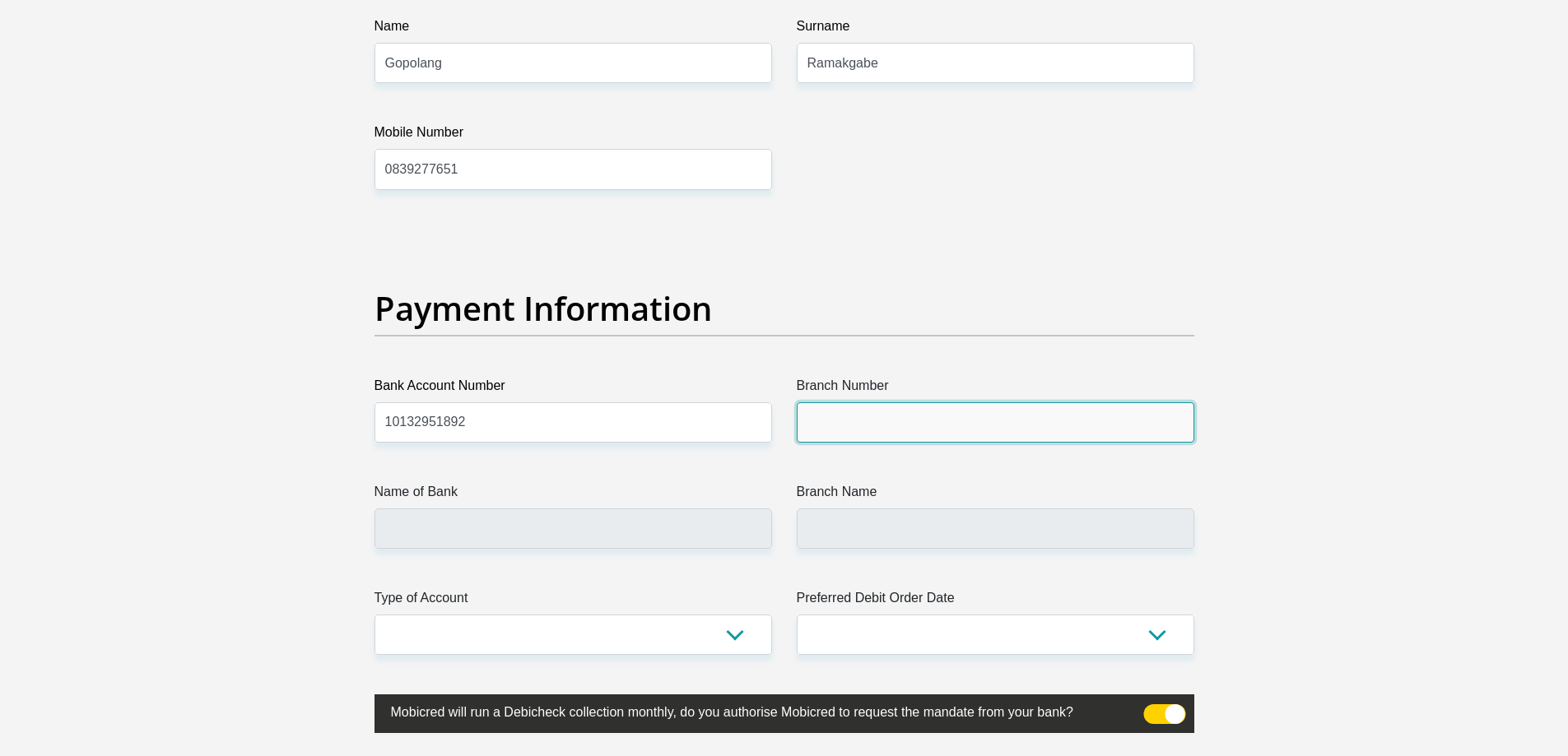
click at [889, 419] on input "Branch Number" at bounding box center [995, 422] width 397 height 40
type input "1"
click at [807, 424] on input "51001" at bounding box center [995, 422] width 397 height 40
type input "051001"
type input "STANDARD BANK"
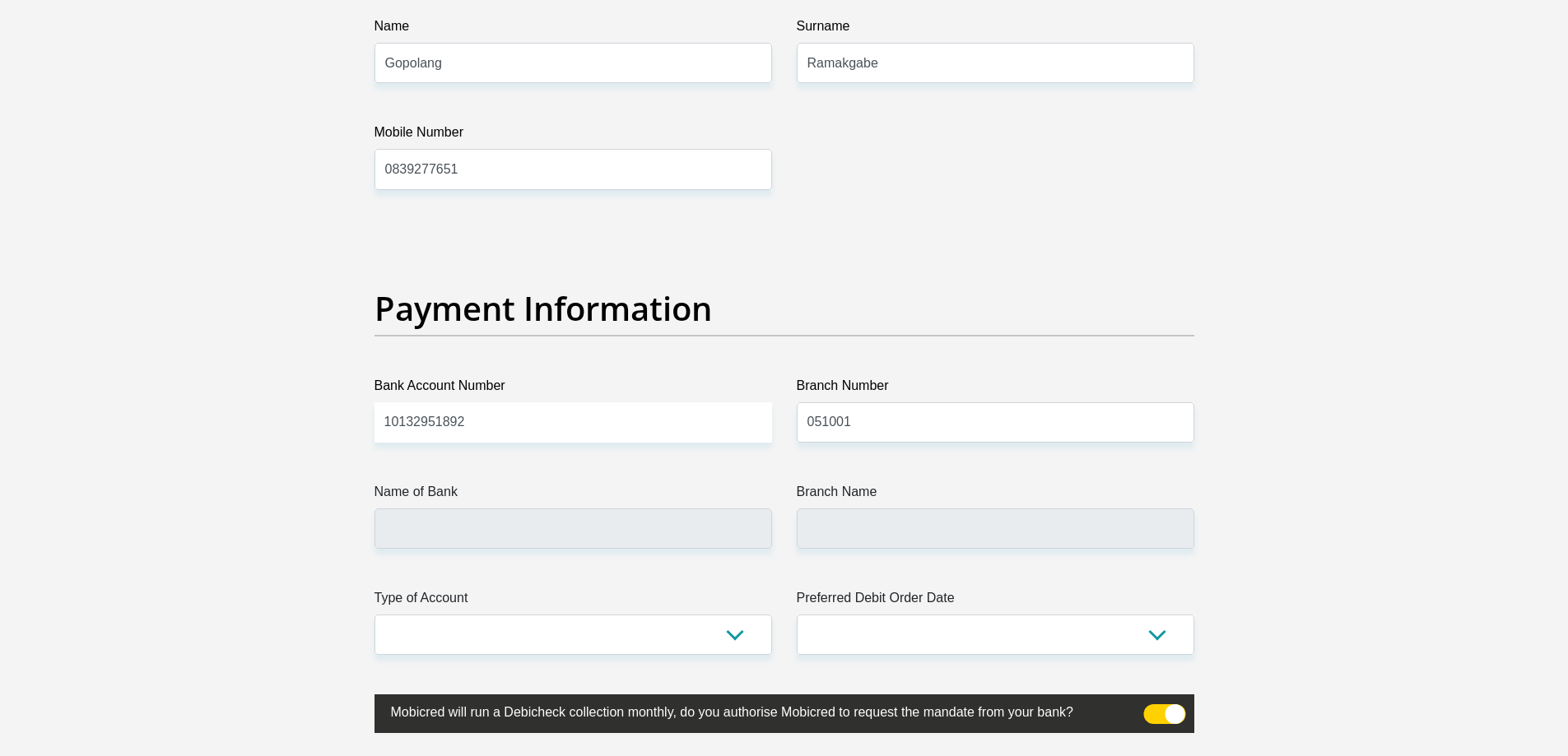
type input "STANDARD BANK SOUTH AFRICA"
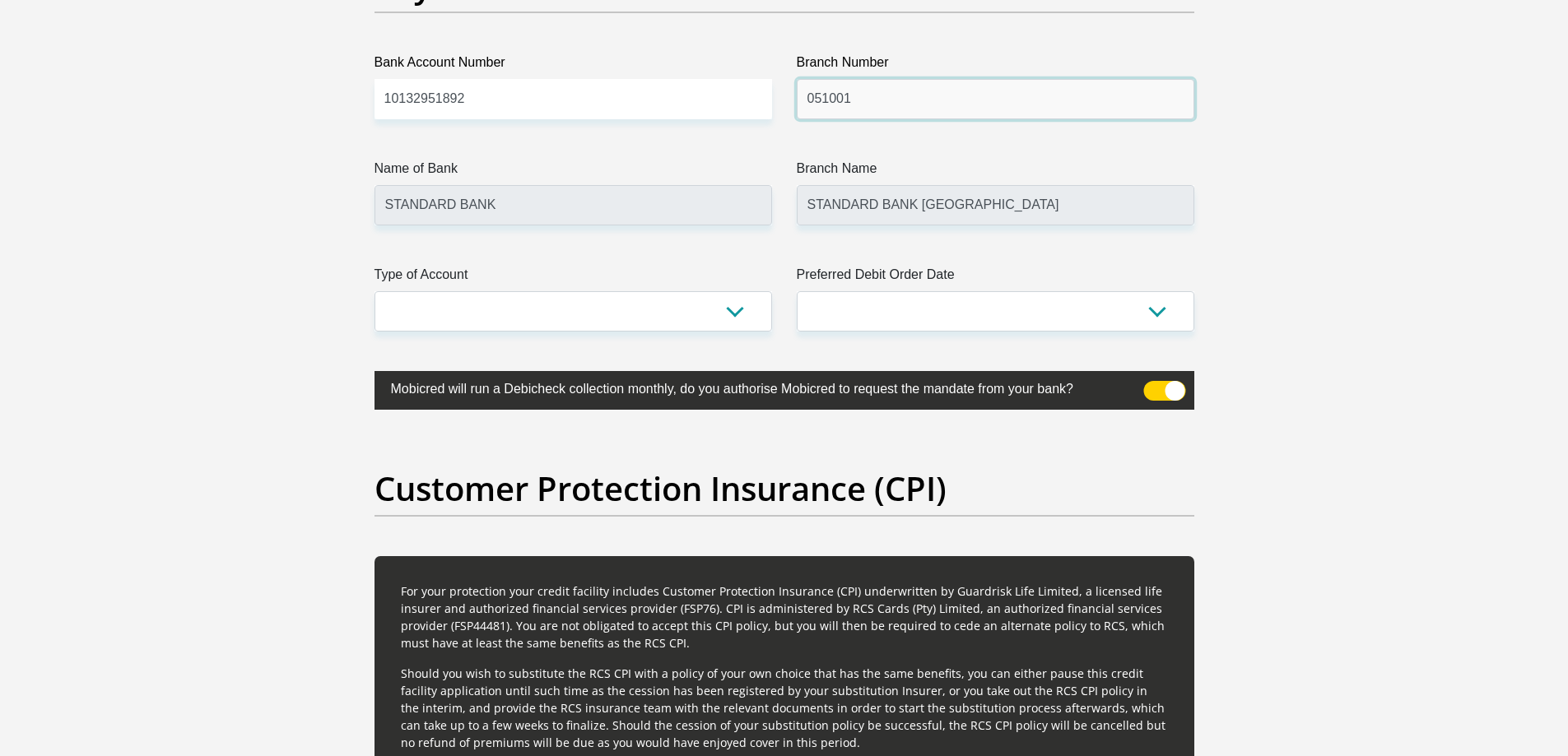
scroll to position [3868, 0]
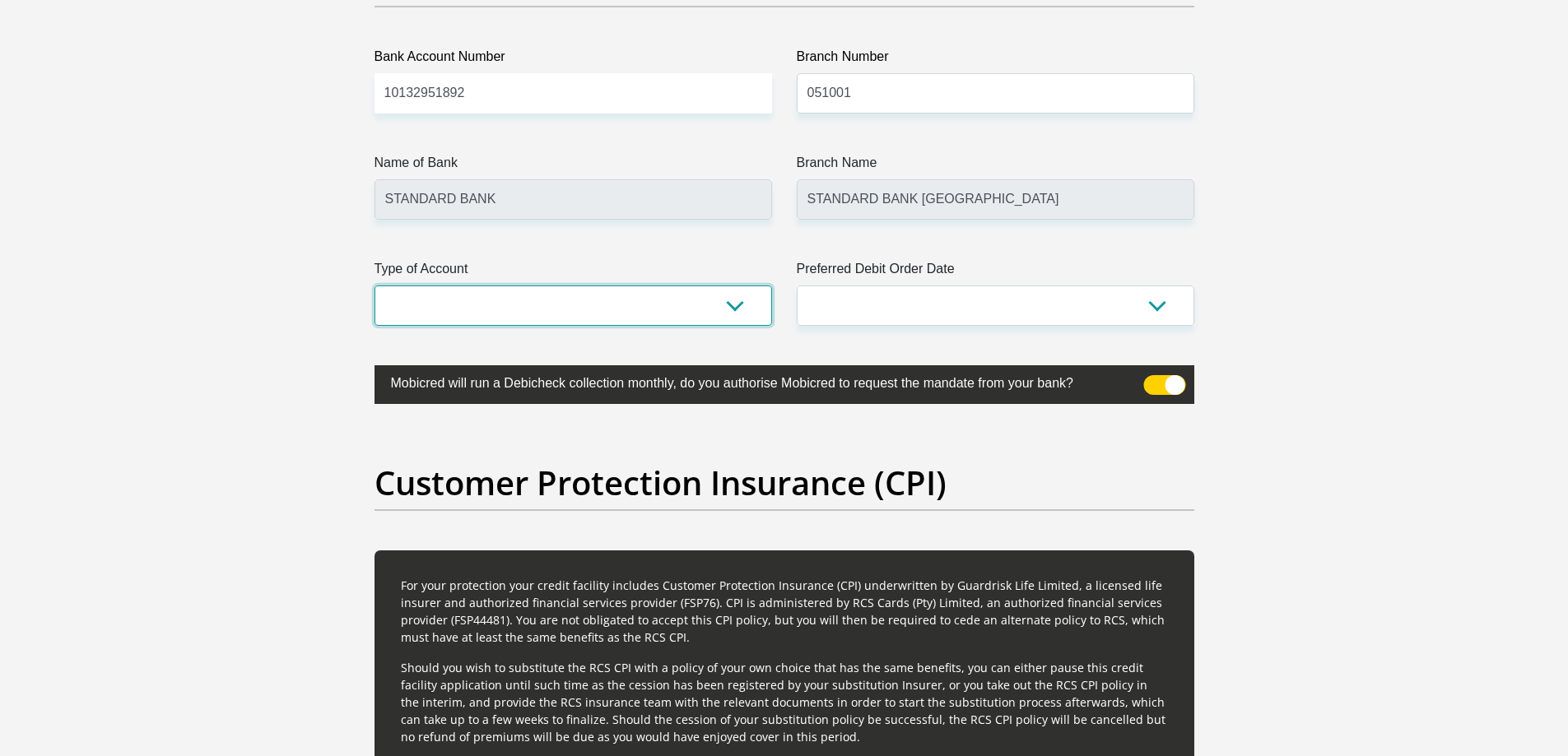
click at [545, 311] on select "Cheque Savings" at bounding box center [573, 305] width 397 height 40
select select "SAV"
click at [374, 286] on select "Cheque Savings" at bounding box center [573, 305] width 397 height 40
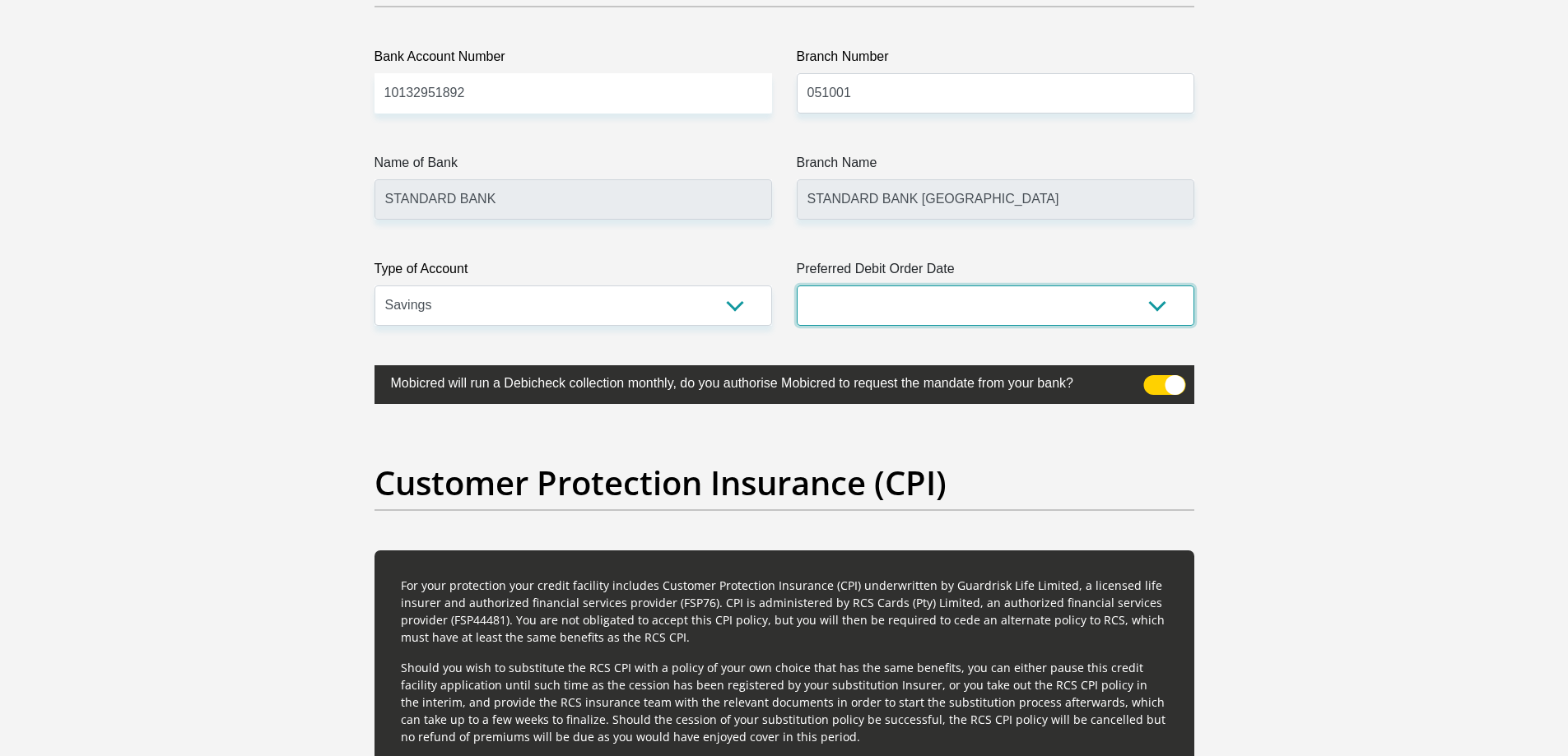
click at [914, 318] on select "1st 2nd 3rd 4th 5th 7th 18th 19th 20th 21st 22nd 23rd 24th 25th 26th 27th 28th …" at bounding box center [995, 305] width 397 height 40
select select "25"
click at [797, 286] on select "1st 2nd 3rd 4th 5th 7th 18th 19th 20th 21st 22nd 23rd 24th 25th 26th 27th 28th …" at bounding box center [995, 305] width 397 height 40
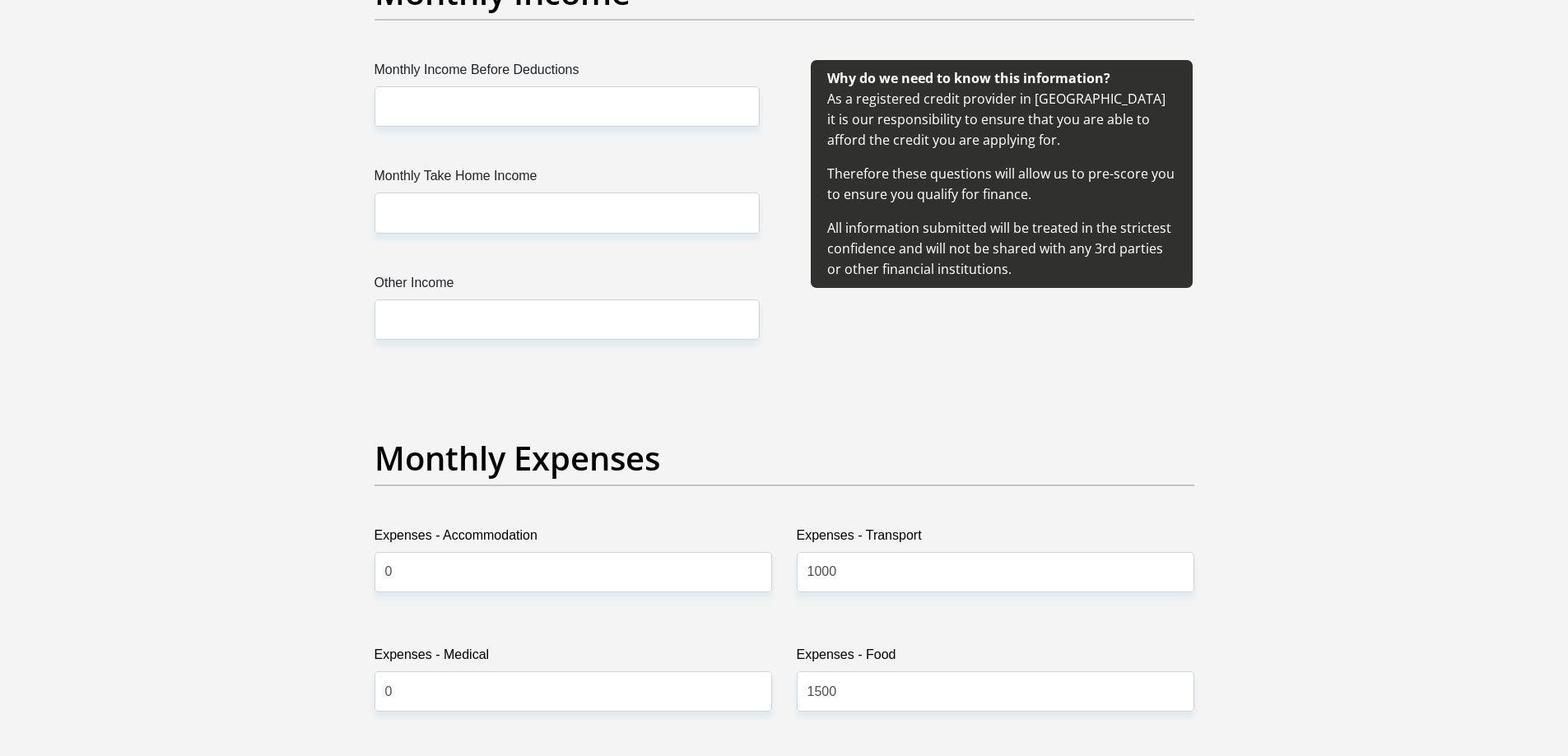
scroll to position [1728, 0]
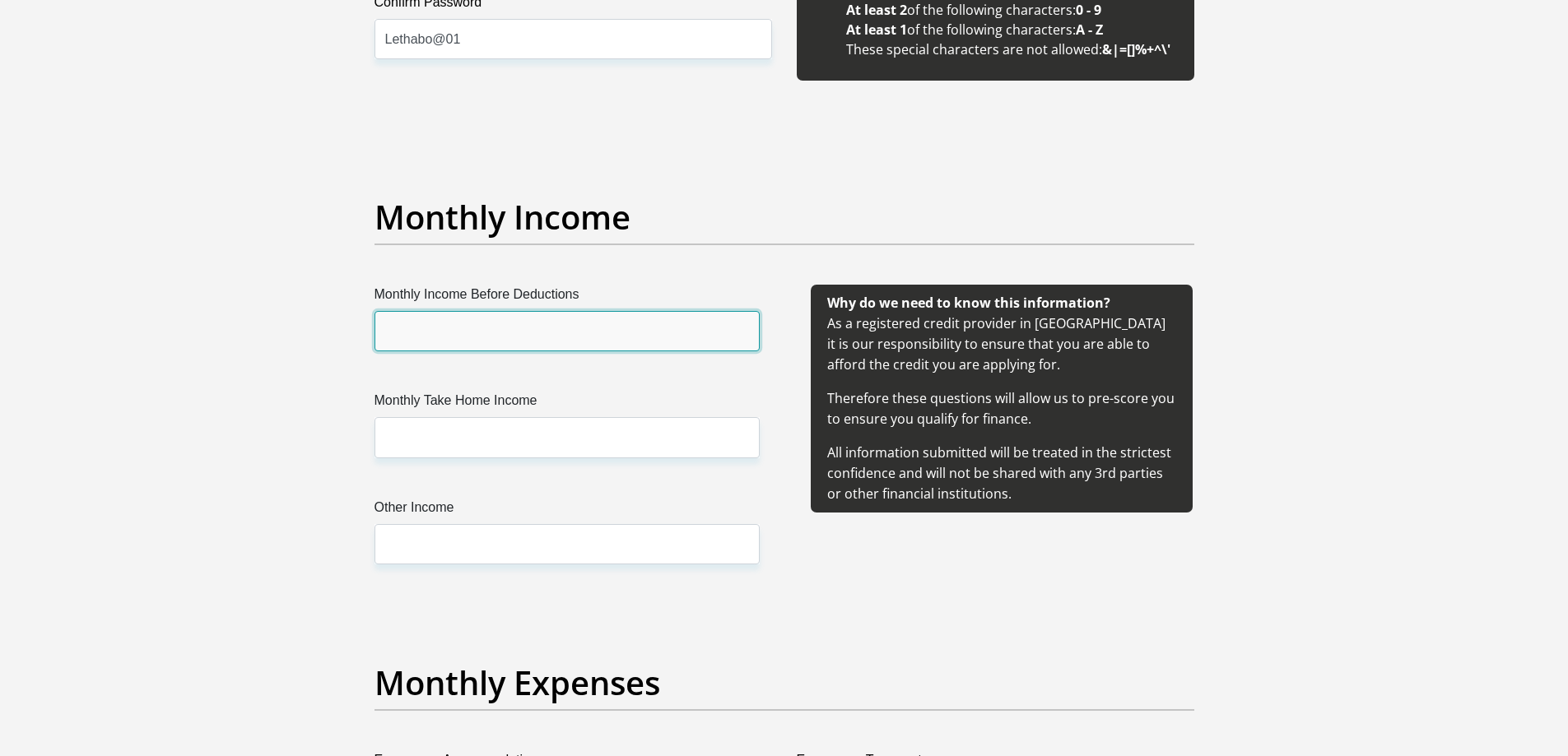
click at [481, 334] on input "Monthly Income Before Deductions" at bounding box center [567, 331] width 385 height 40
type input "8500"
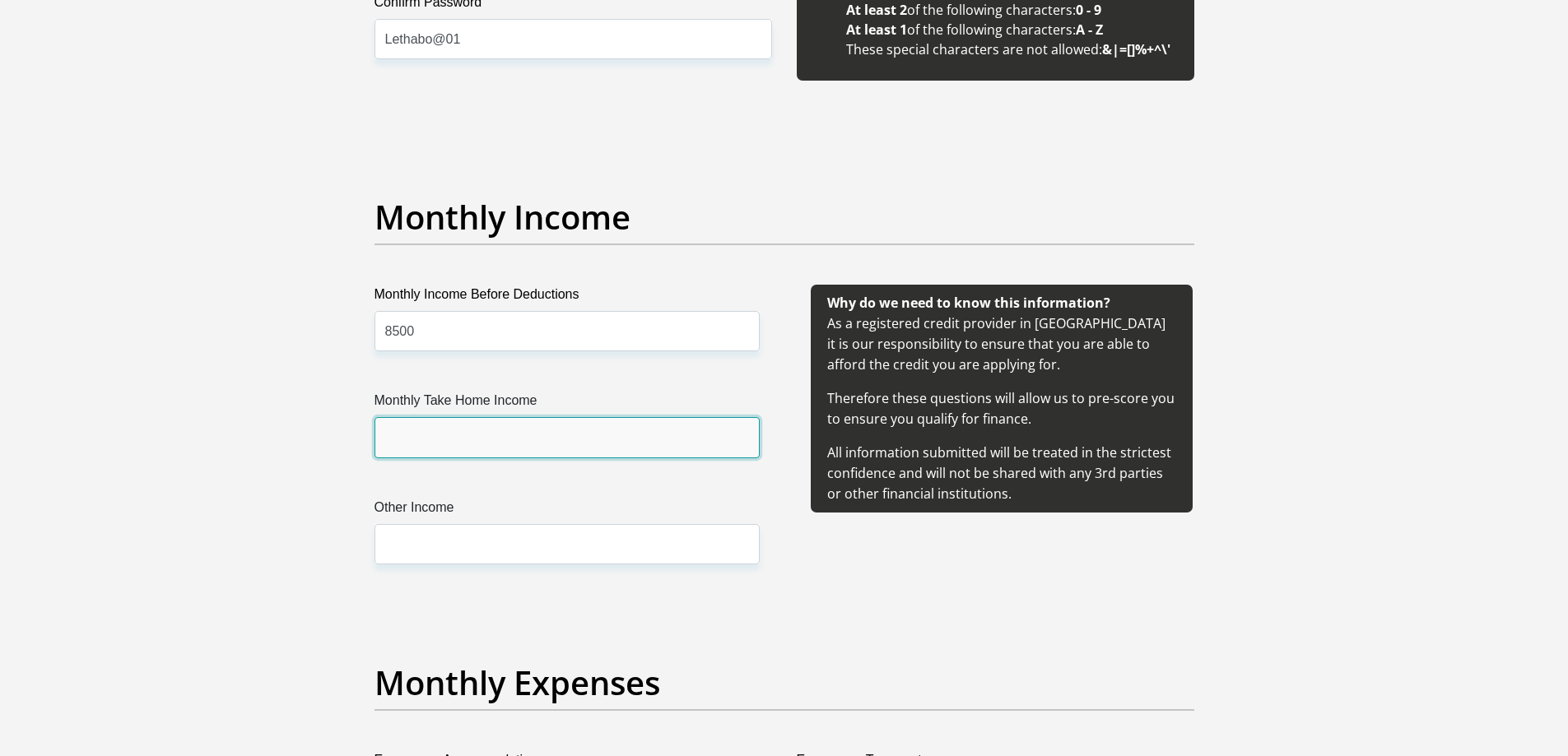
click at [461, 441] on input "Monthly Take Home Income" at bounding box center [567, 437] width 385 height 40
type input "7"
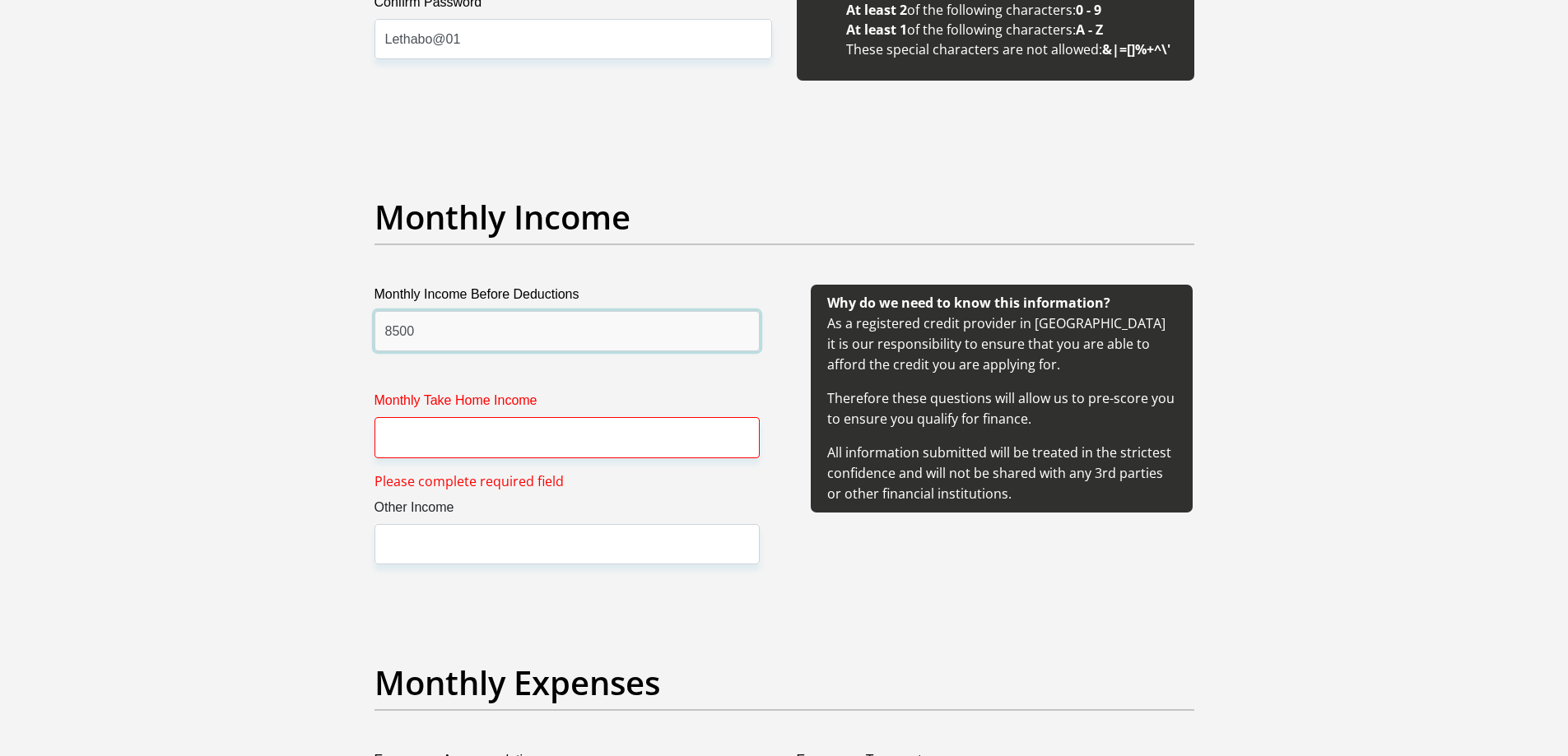
click at [476, 326] on input "8500" at bounding box center [567, 331] width 385 height 40
type input "8000"
click at [466, 445] on input "Monthly Take Home Income" at bounding box center [567, 437] width 385 height 40
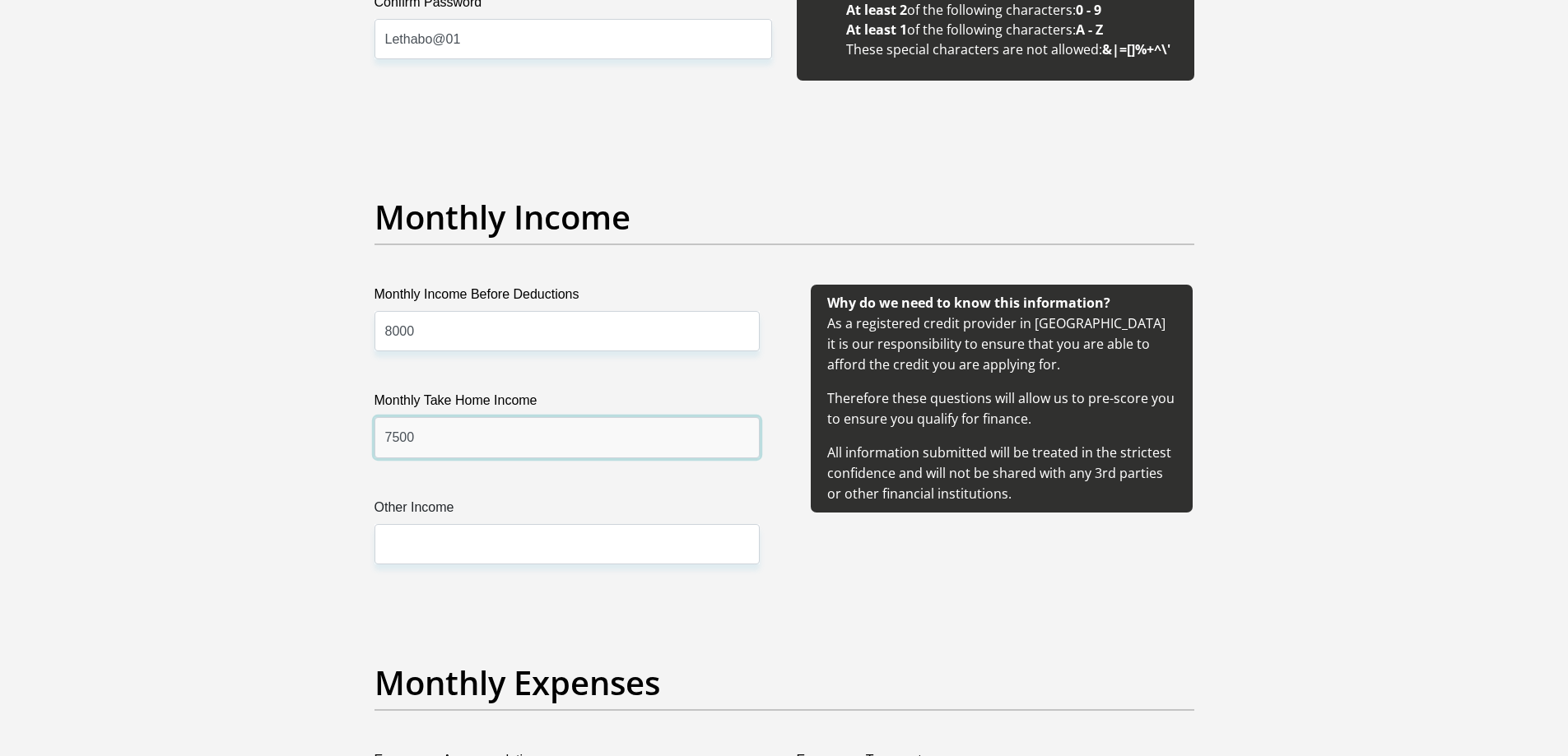
type input "7500"
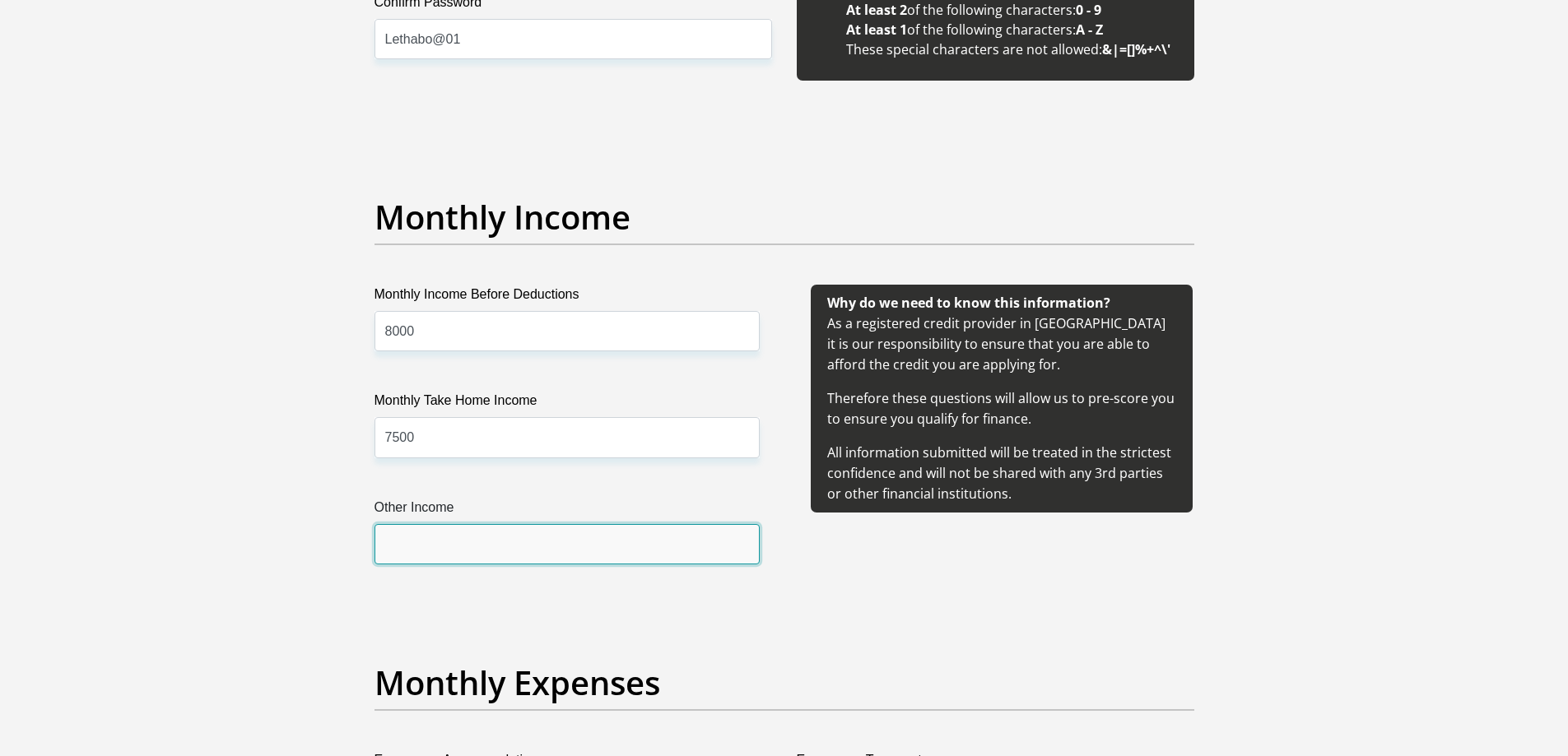
click at [493, 556] on input "Other Income" at bounding box center [567, 543] width 385 height 40
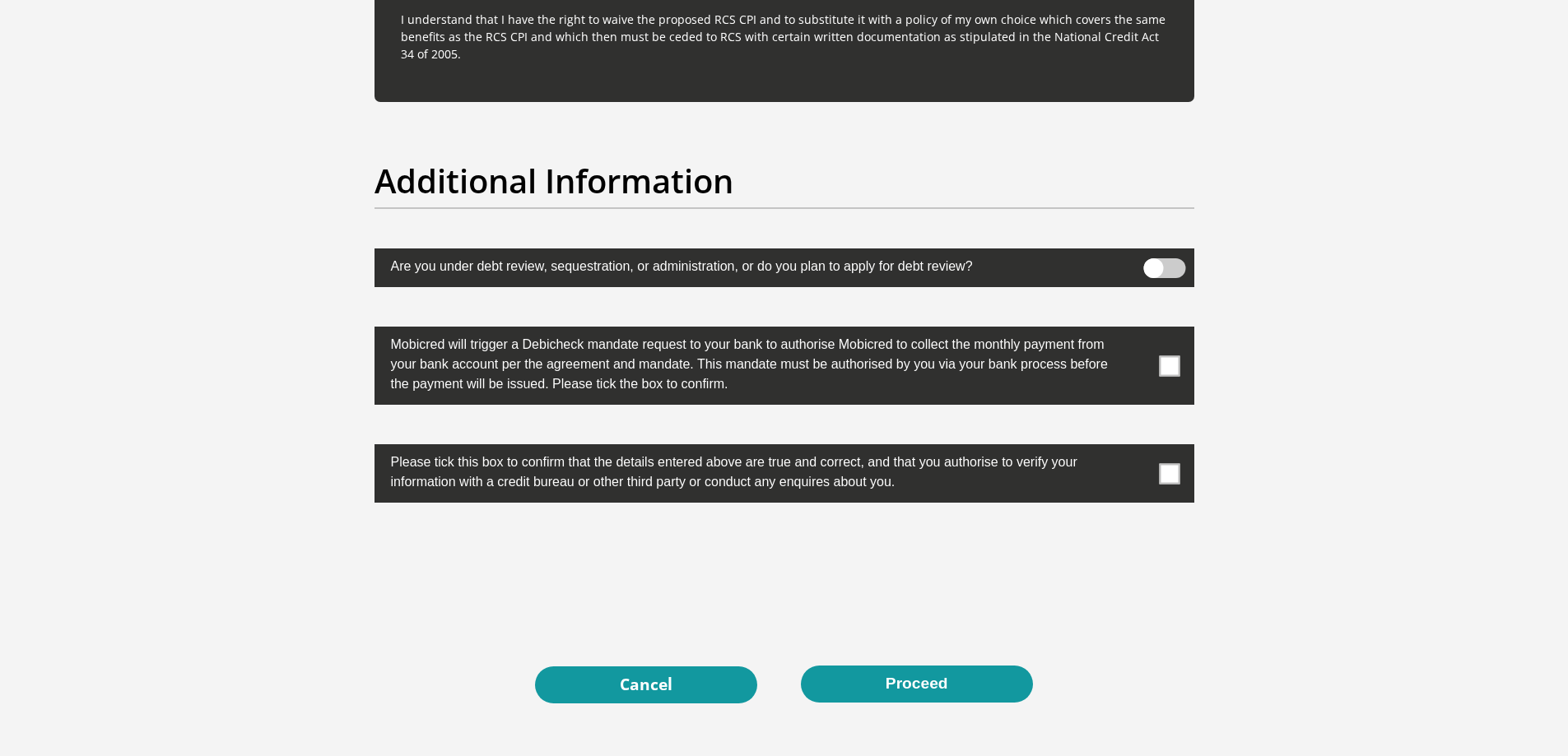
scroll to position [5019, 0]
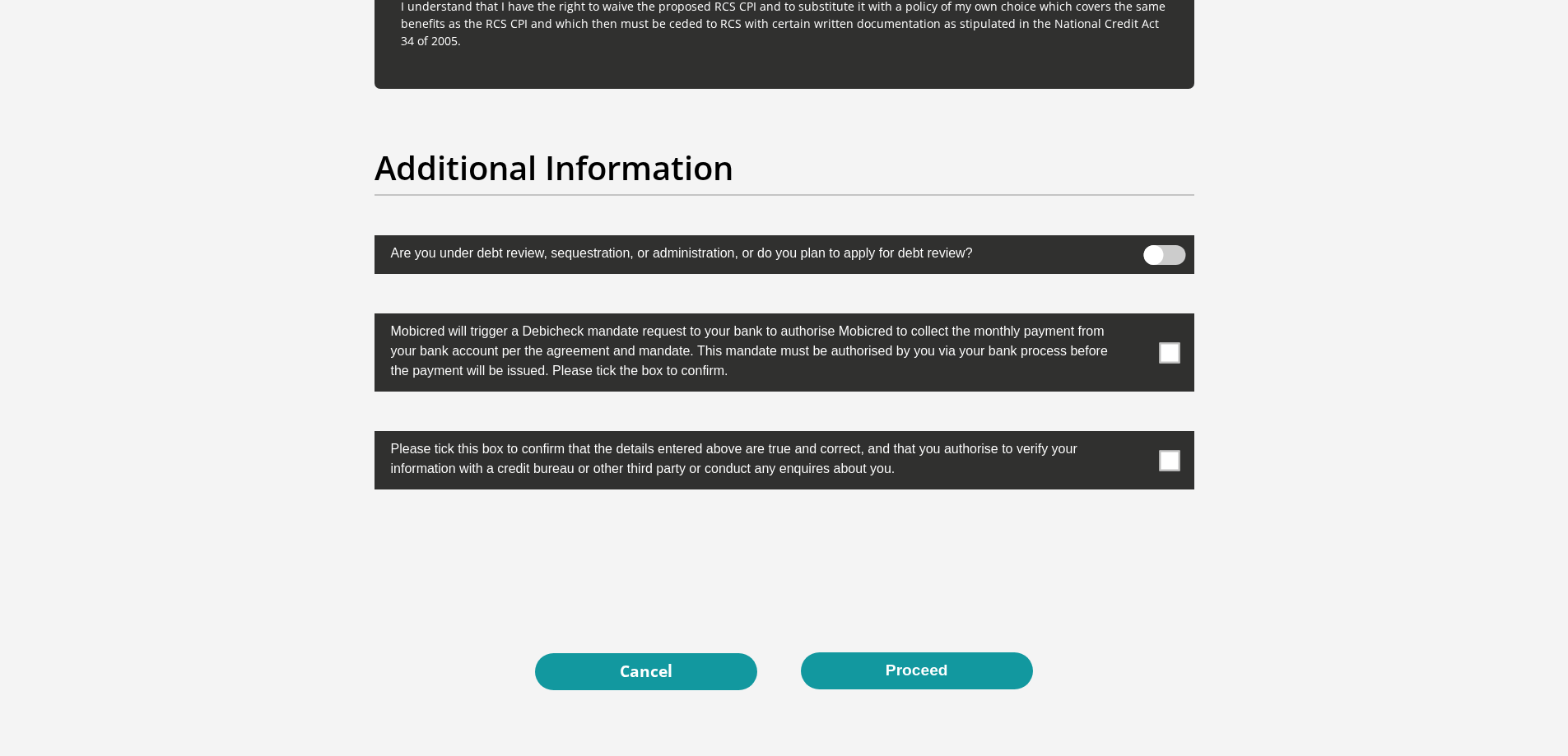
type input "0"
click at [1176, 349] on span at bounding box center [1169, 353] width 20 height 20
click at [1137, 317] on input "checkbox" at bounding box center [1137, 317] width 0 height 0
click at [1171, 464] on span at bounding box center [1169, 460] width 20 height 20
click at [1137, 435] on input "checkbox" at bounding box center [1137, 435] width 0 height 0
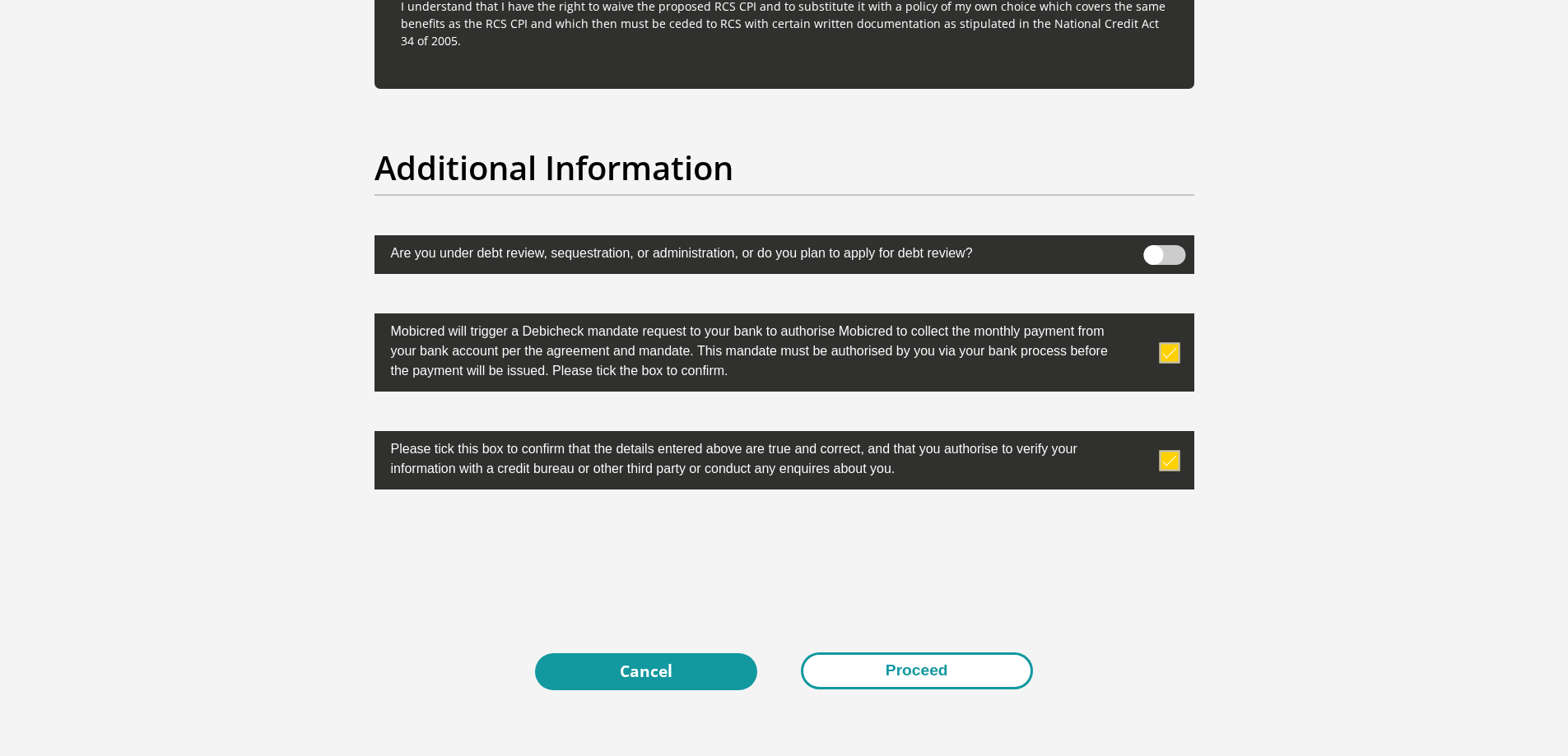
click at [956, 674] on button "Proceed" at bounding box center [916, 671] width 232 height 37
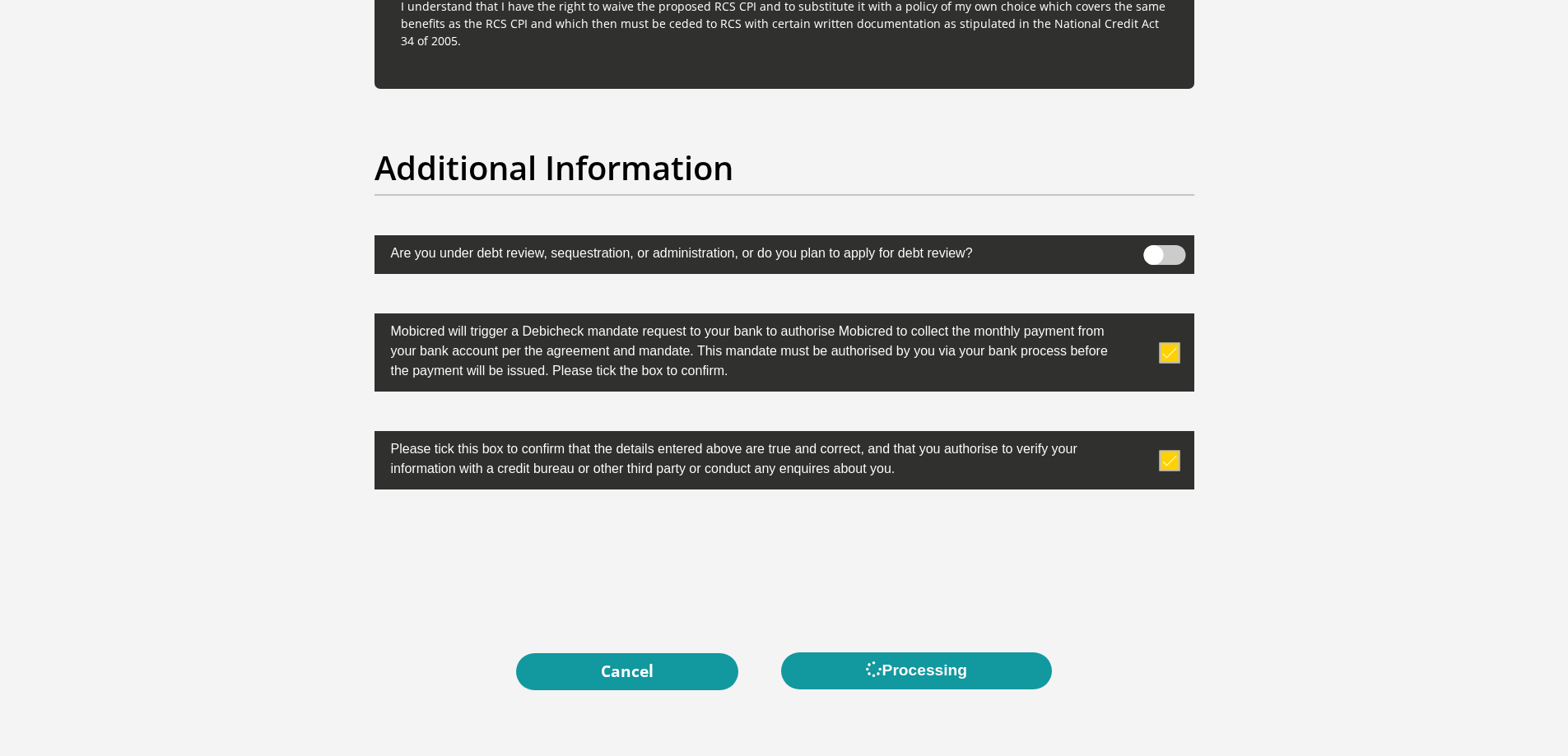
scroll to position [0, 0]
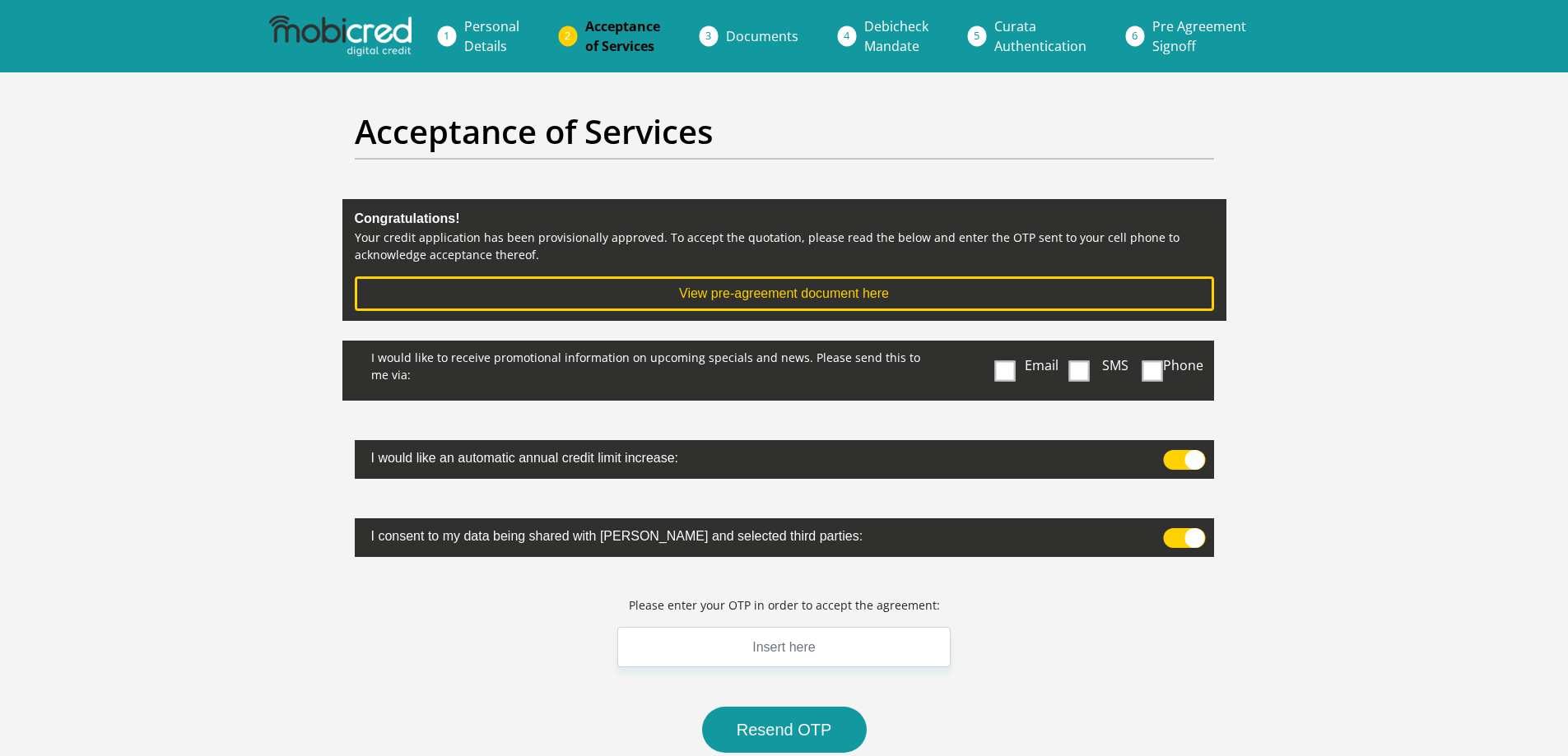
click at [1010, 367] on span at bounding box center [1006, 371] width 20 height 20
click at [1008, 344] on input "Email" at bounding box center [1008, 344] width 0 height 0
click at [777, 641] on input "text" at bounding box center [784, 646] width 334 height 40
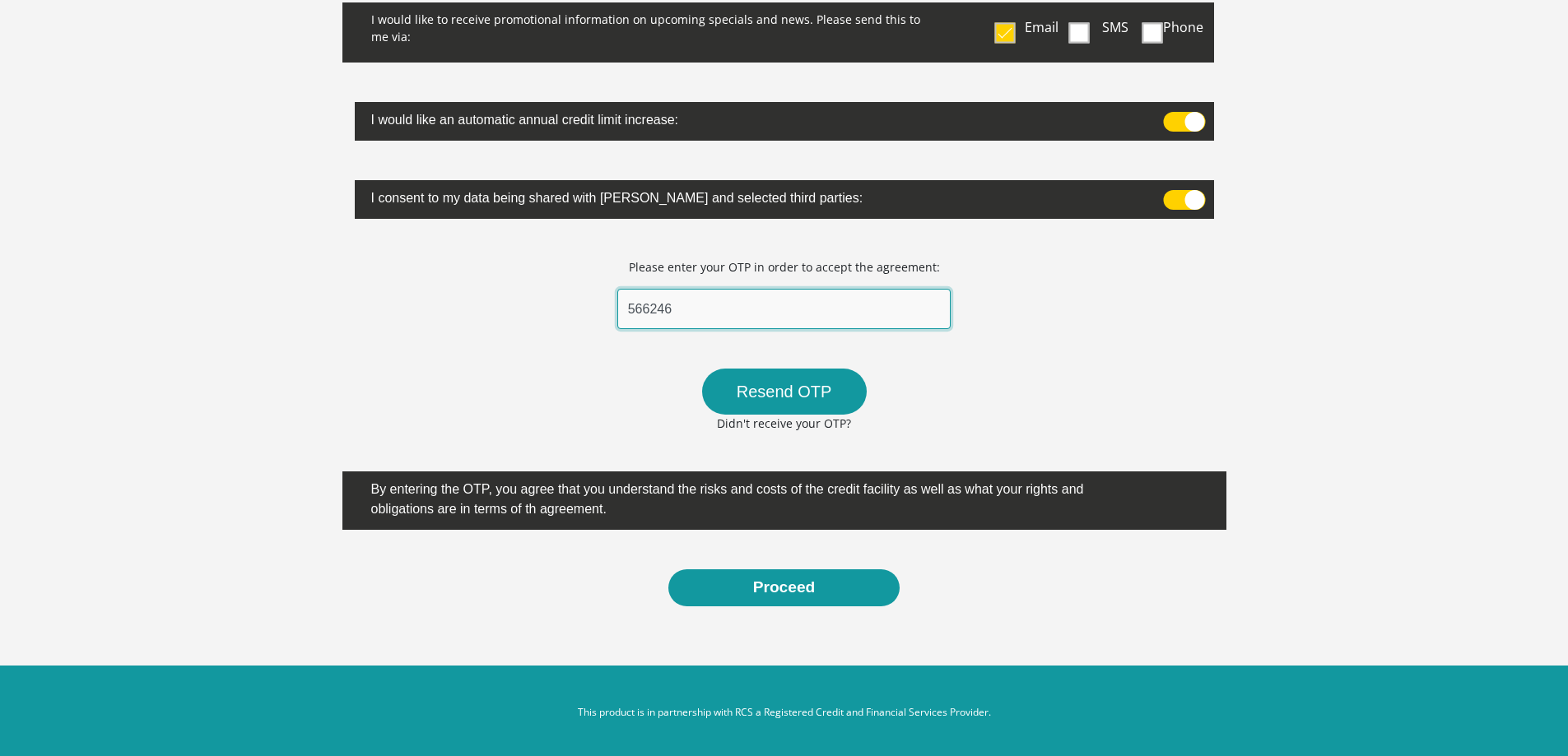
scroll to position [342, 0]
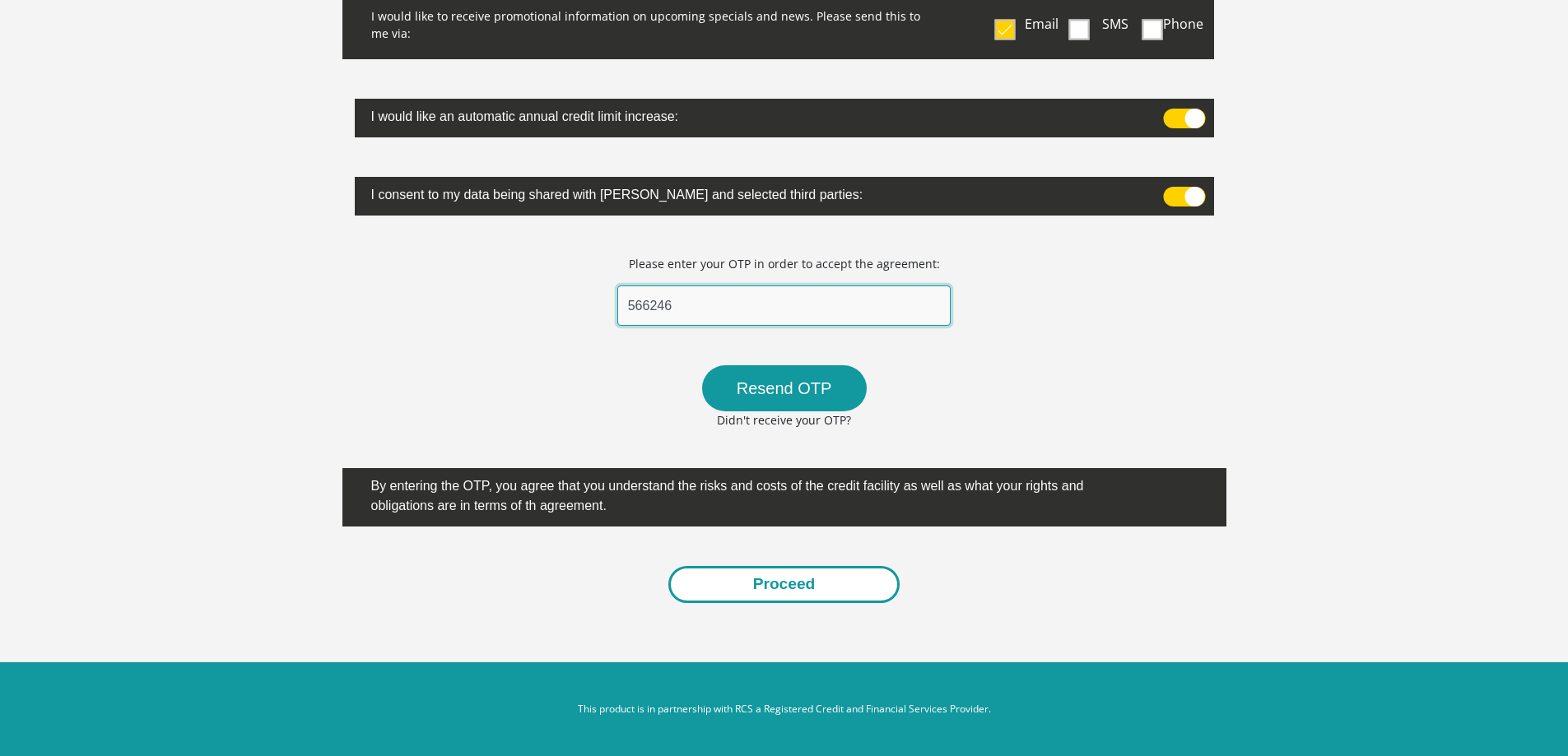
type input "566246"
click at [783, 586] on button "Proceed" at bounding box center [784, 585] width 232 height 37
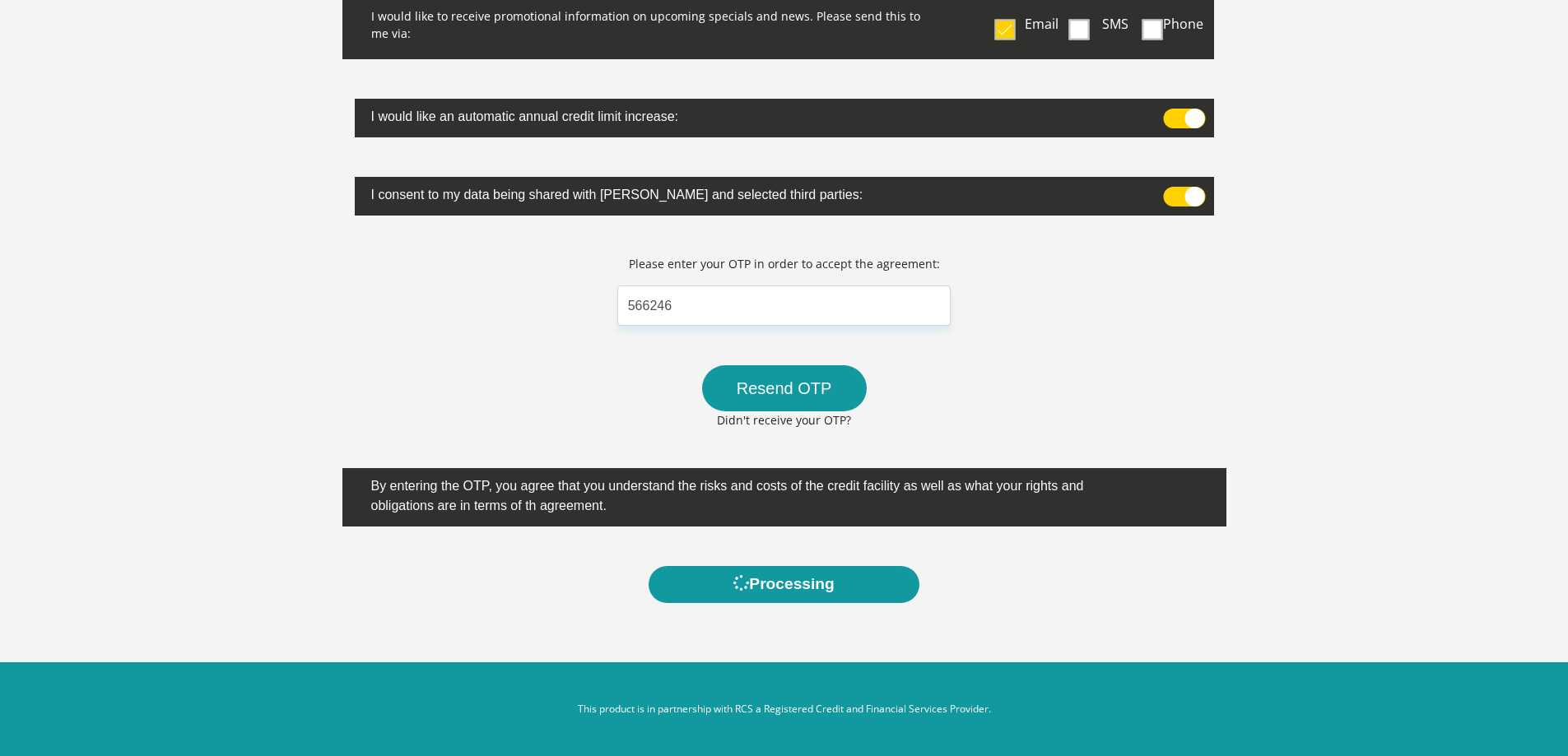
scroll to position [0, 0]
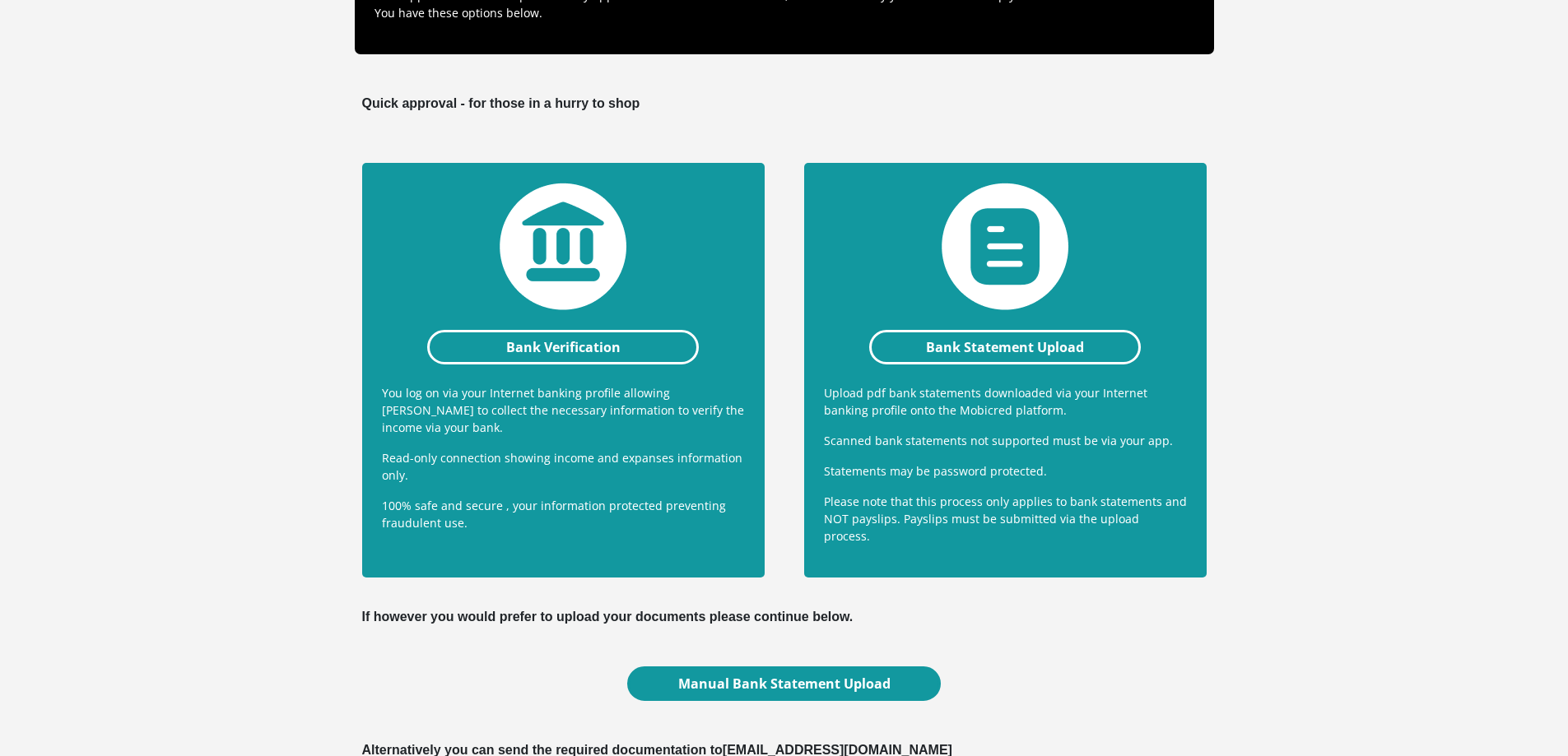
scroll to position [247, 0]
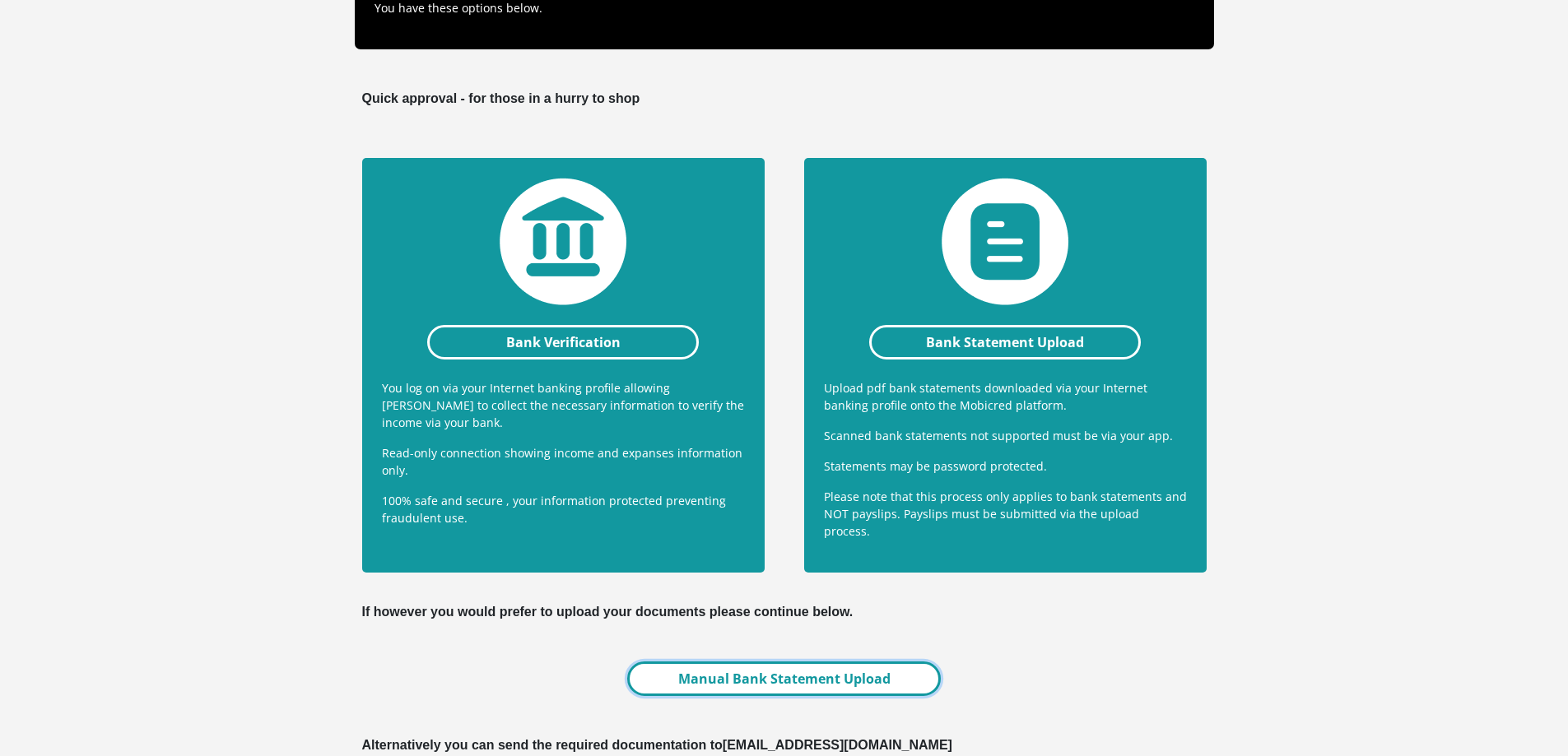
click at [820, 663] on link "Manual Bank Statement Upload" at bounding box center [784, 679] width 313 height 35
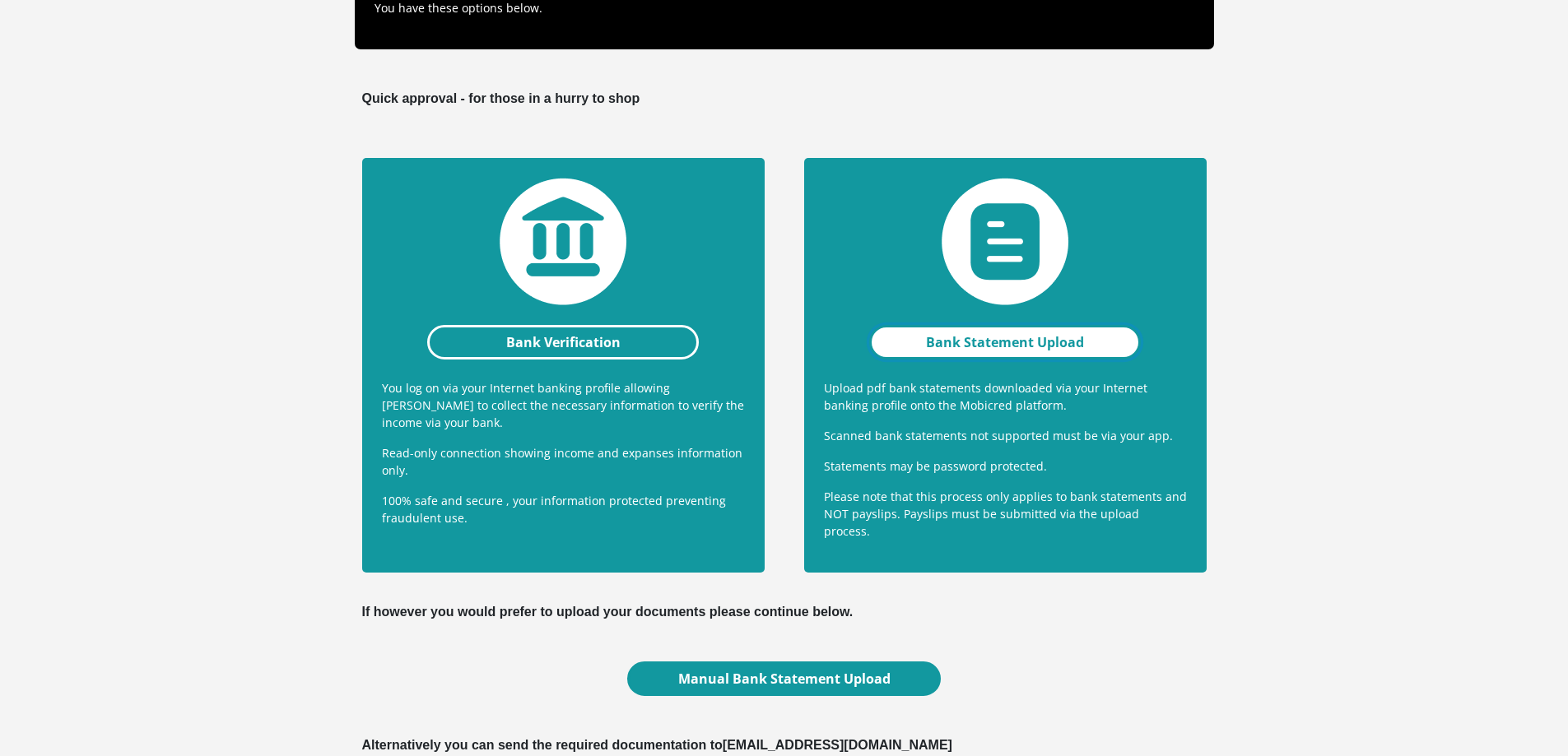
click at [1024, 330] on link "Bank Statement Upload" at bounding box center [1006, 342] width 272 height 35
click at [1012, 343] on link "Processing" at bounding box center [1006, 342] width 272 height 35
click at [995, 341] on link "Processing" at bounding box center [1006, 342] width 272 height 35
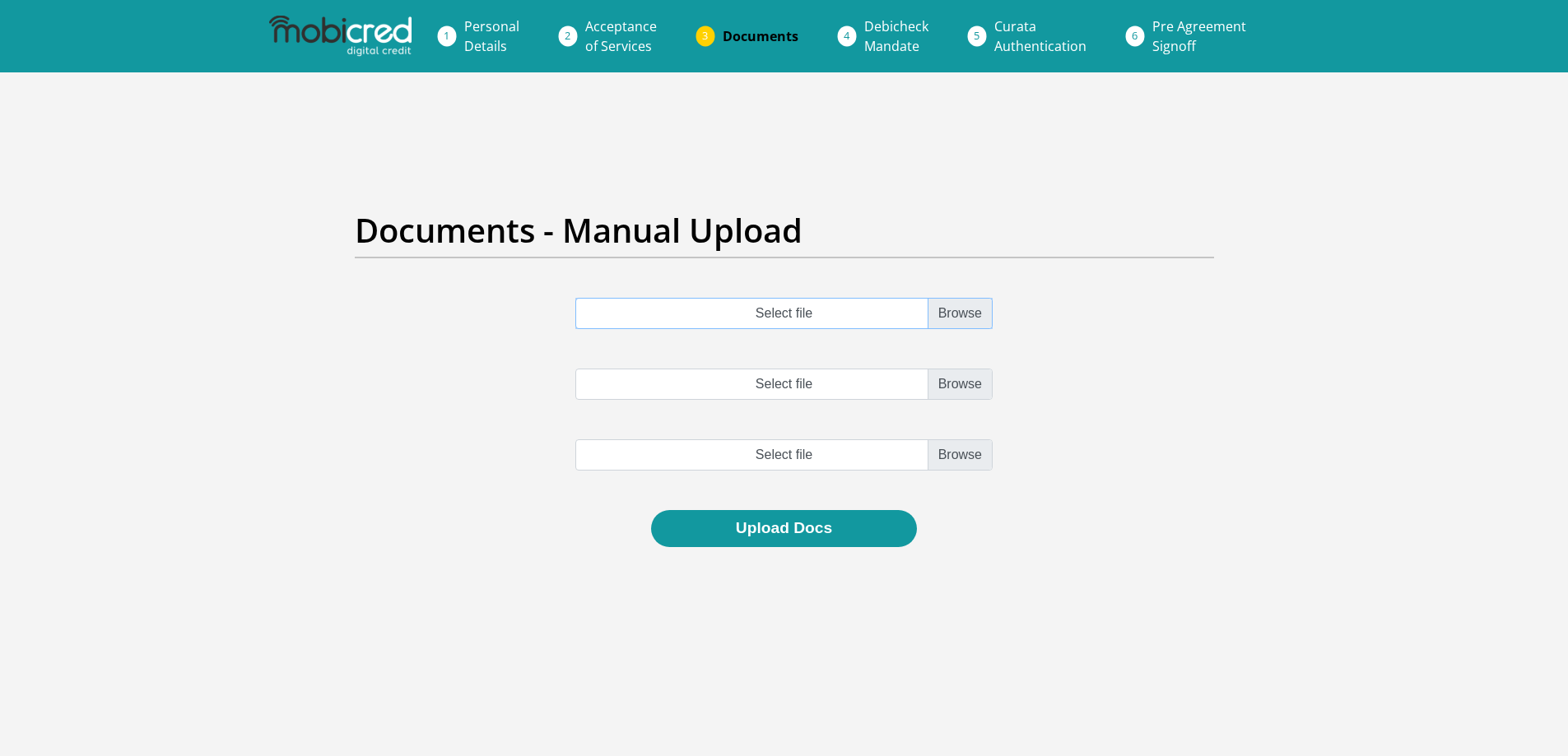
click at [813, 315] on input "Select file" at bounding box center [784, 313] width 418 height 31
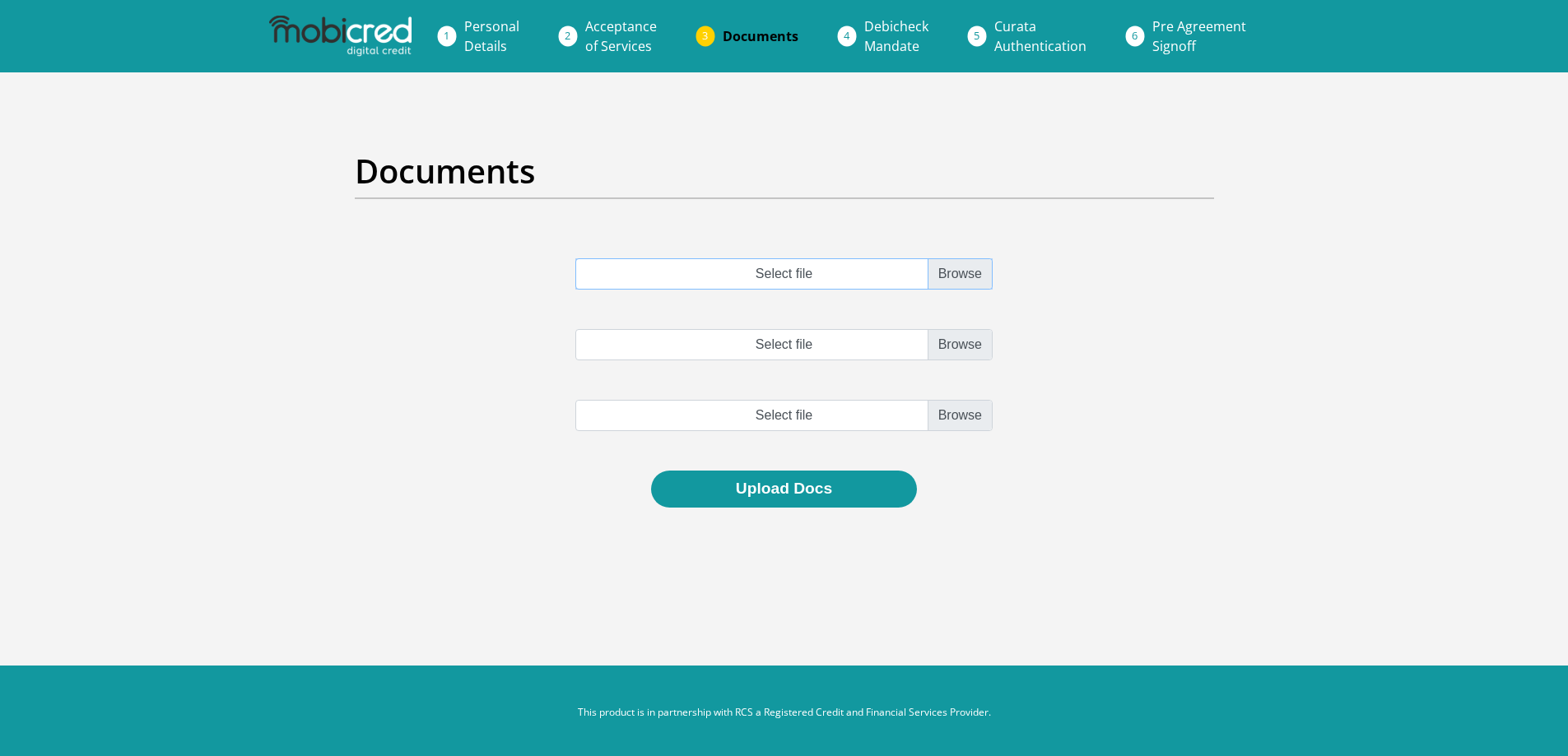
click at [955, 277] on input "Select file" at bounding box center [784, 274] width 418 height 31
type input "C:\fakepath\SBSA_Statement_2025-09-06_3months.pdf"
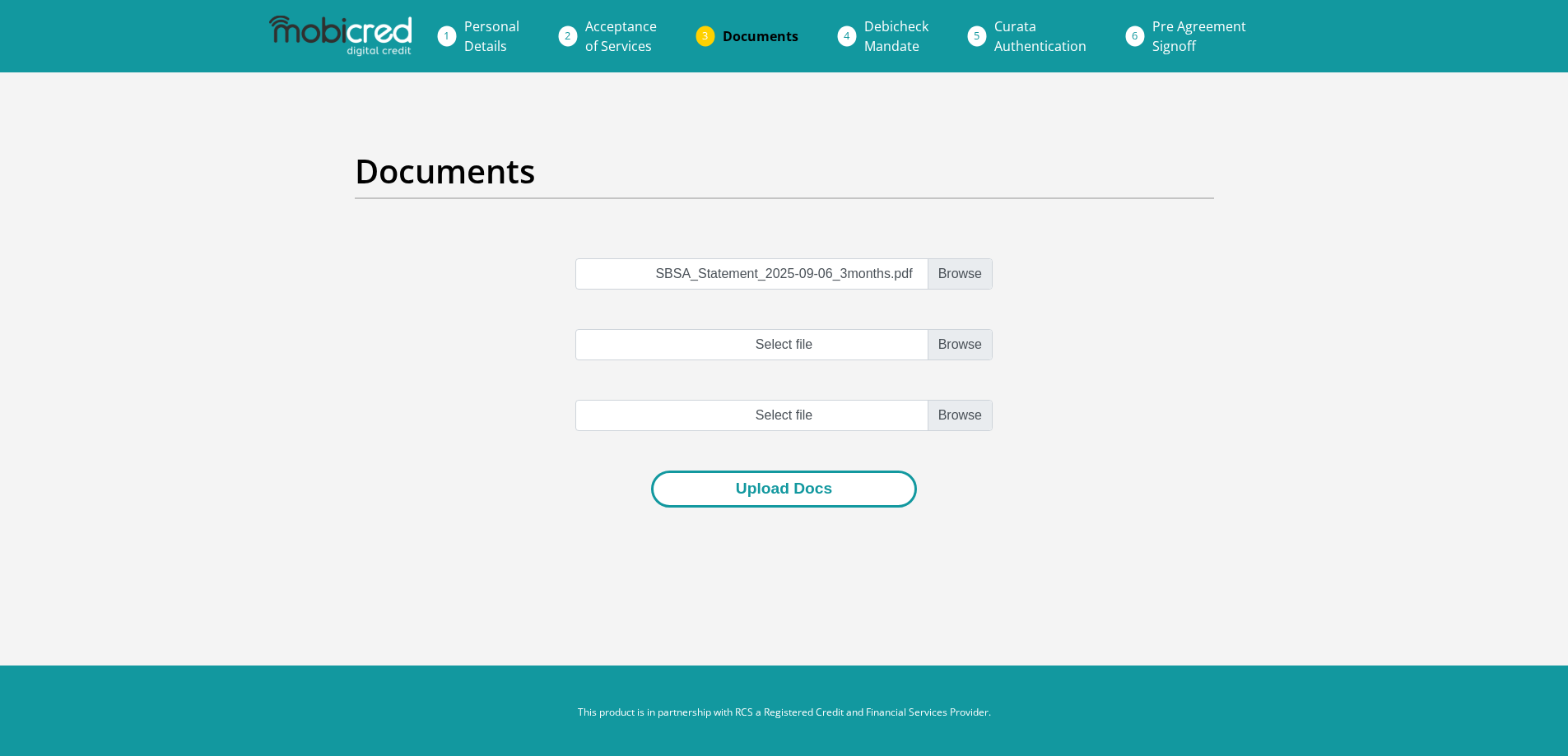
click at [831, 497] on button "Upload Docs" at bounding box center [784, 489] width 266 height 37
click at [952, 346] on input "Select file" at bounding box center [784, 344] width 418 height 31
click at [944, 348] on input "Select file" at bounding box center [784, 344] width 418 height 31
type input "C:\fakepath\SBSA_Statement_2025-09-06_3months.pdf"
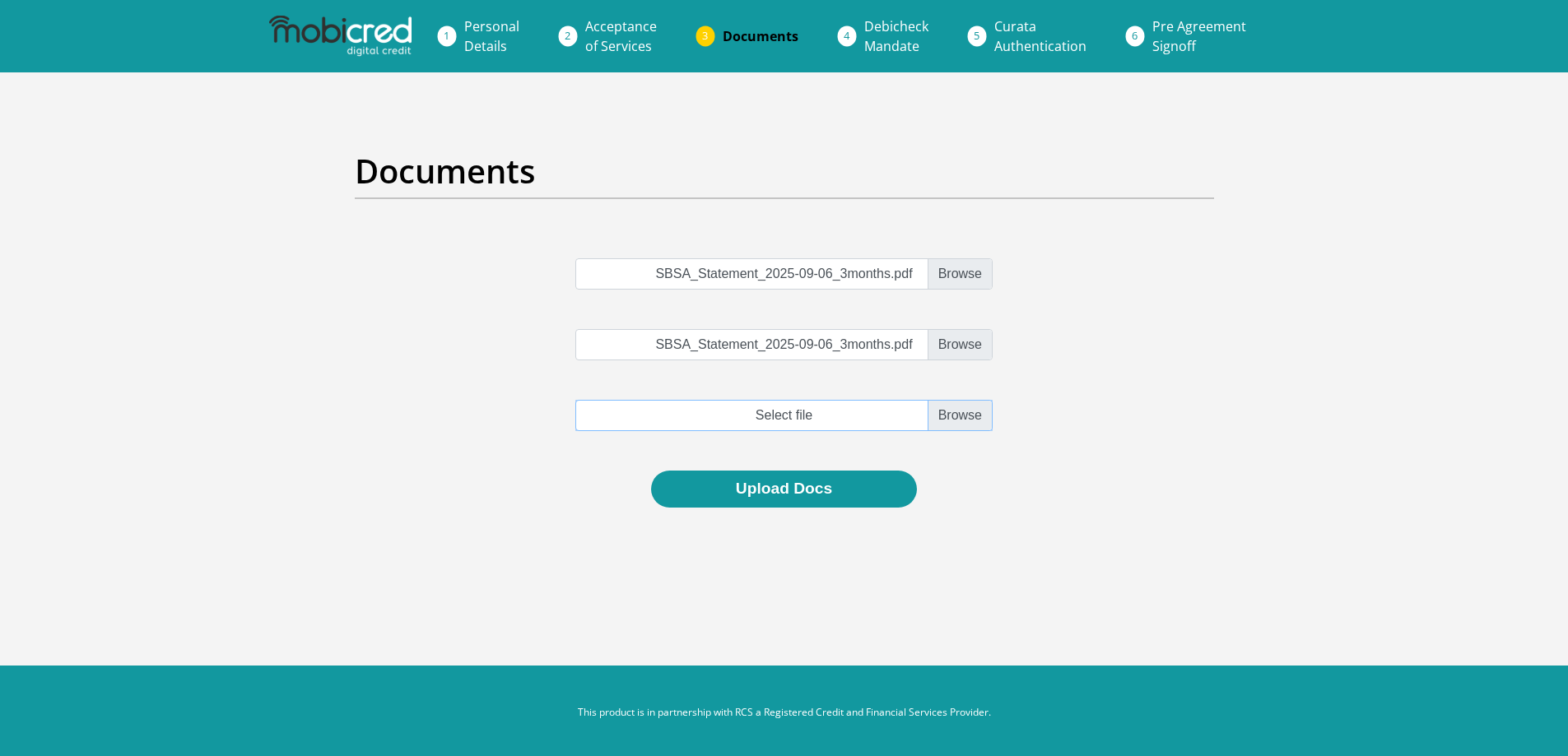
click at [947, 419] on input "file" at bounding box center [784, 415] width 418 height 31
type input "C:\fakepath\SBSA_Statement_2025-09-06_3months.pdf"
click at [810, 494] on button "Upload Docs" at bounding box center [784, 489] width 266 height 37
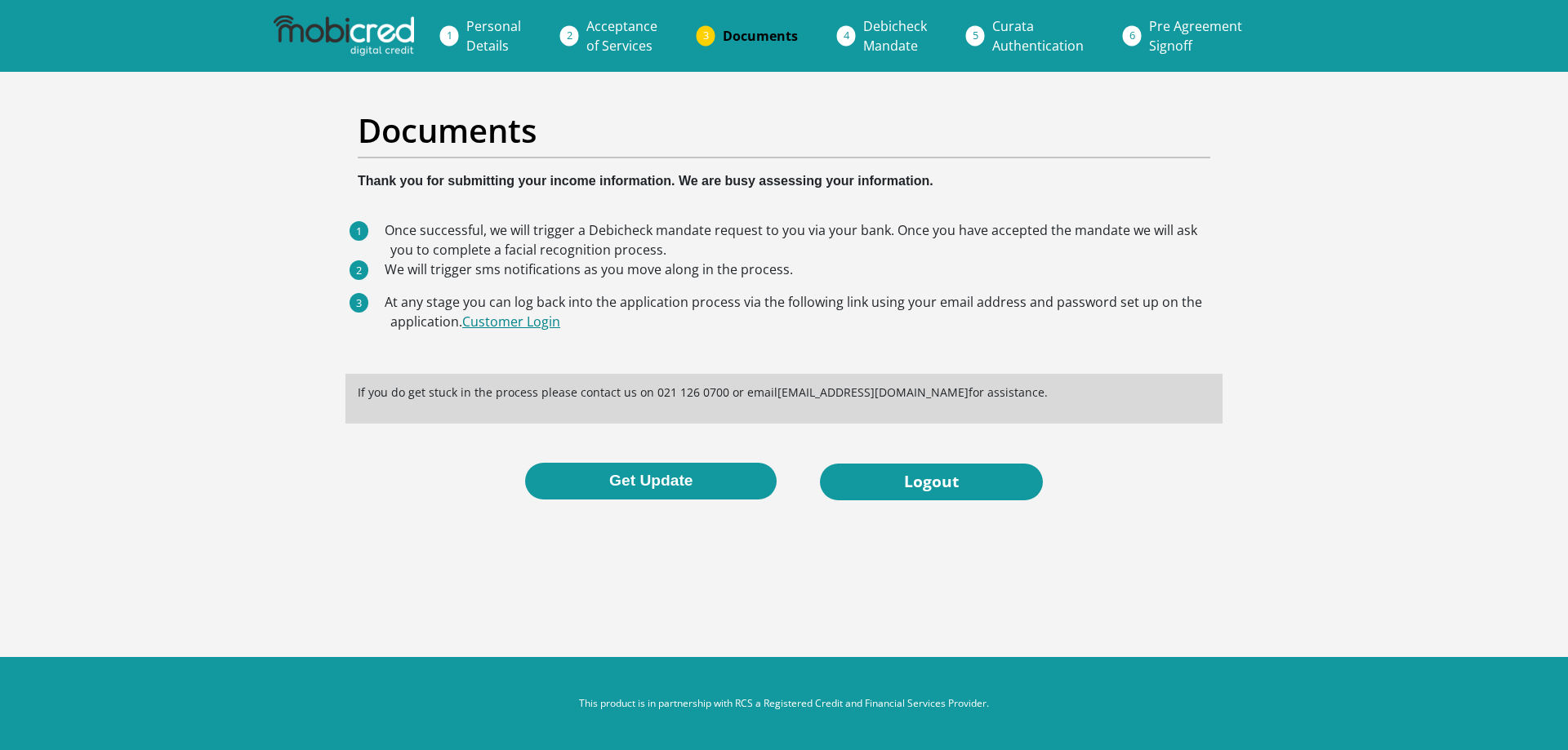
click at [497, 322] on link "Customer Login" at bounding box center [511, 321] width 98 height 18
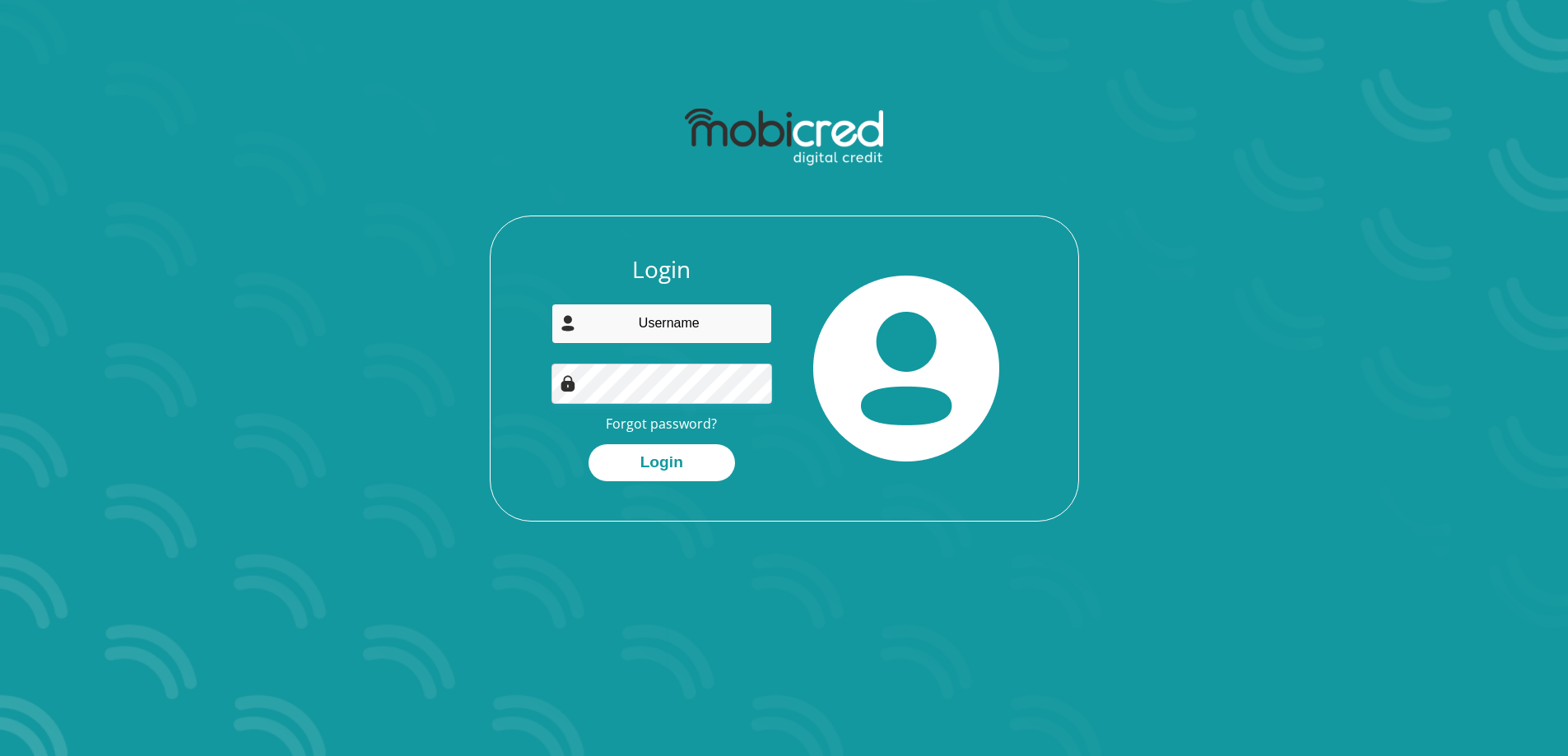
click at [690, 322] on input "email" at bounding box center [661, 323] width 220 height 40
click at [687, 321] on input "email" at bounding box center [661, 323] width 220 height 40
type input "[EMAIL_ADDRESS][DOMAIN_NAME]"
click at [589, 445] on button "Login" at bounding box center [662, 463] width 146 height 37
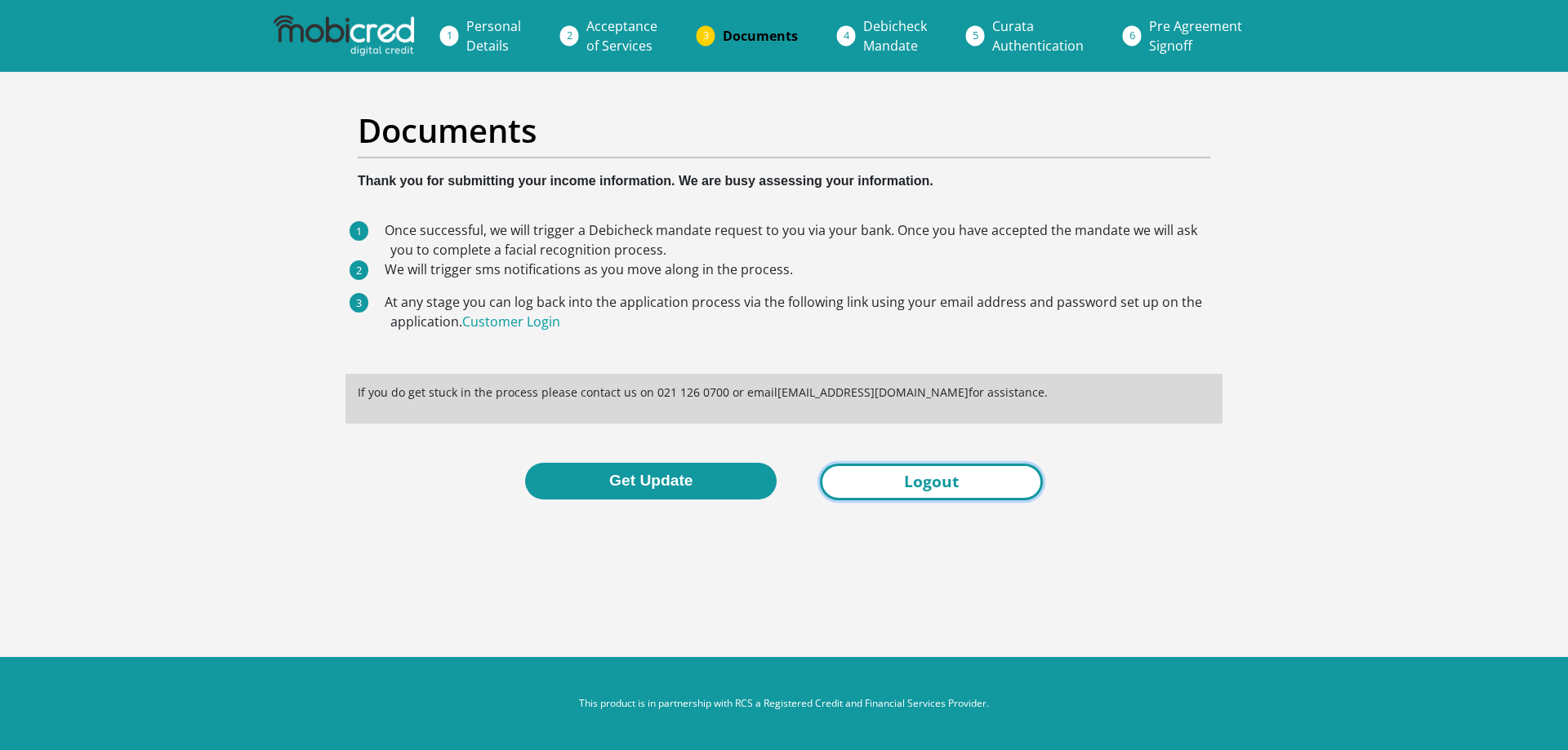
click at [871, 478] on link "Logout" at bounding box center [931, 483] width 223 height 37
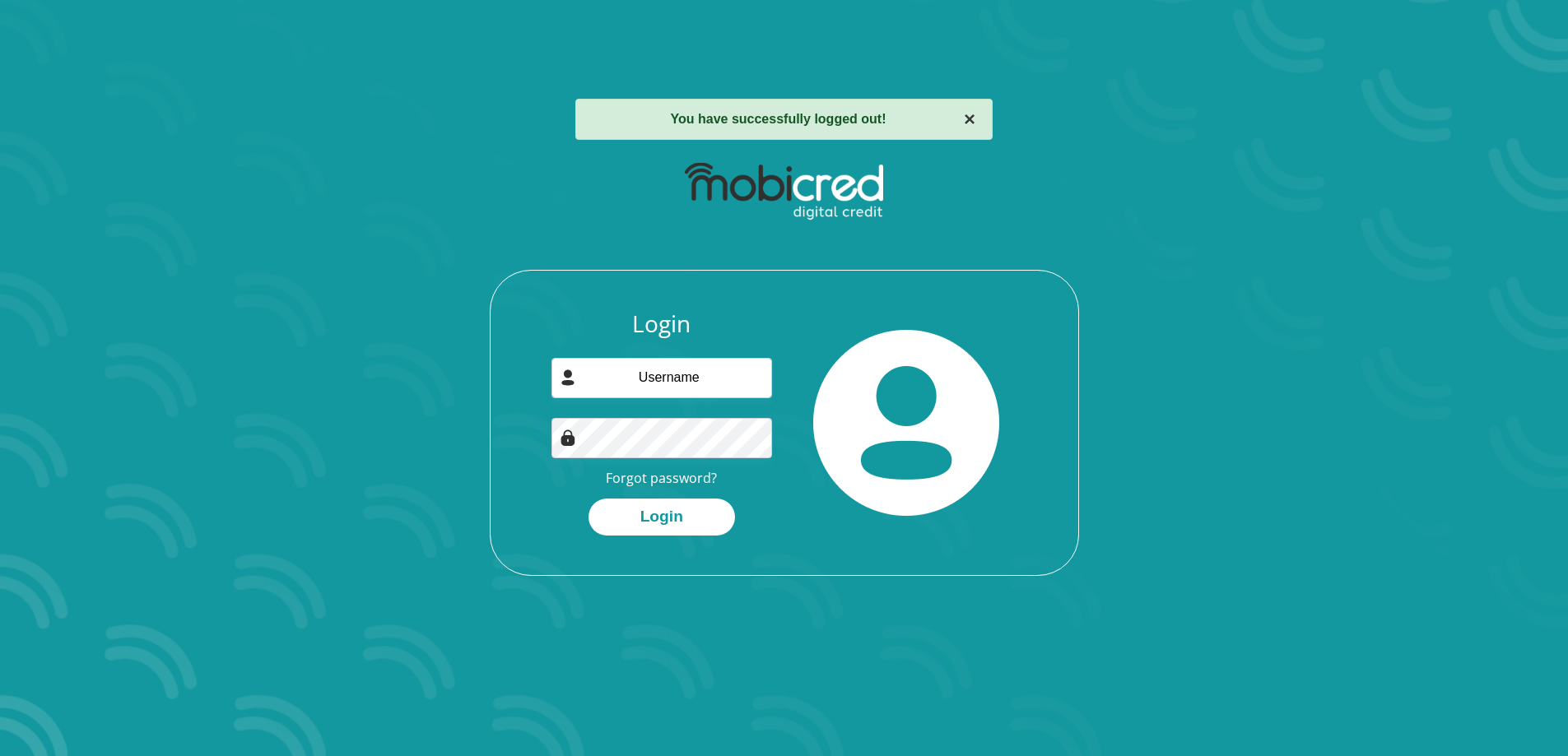
click at [968, 119] on button "×" at bounding box center [970, 119] width 12 height 20
